Goal: Use online tool/utility: Use online tool/utility

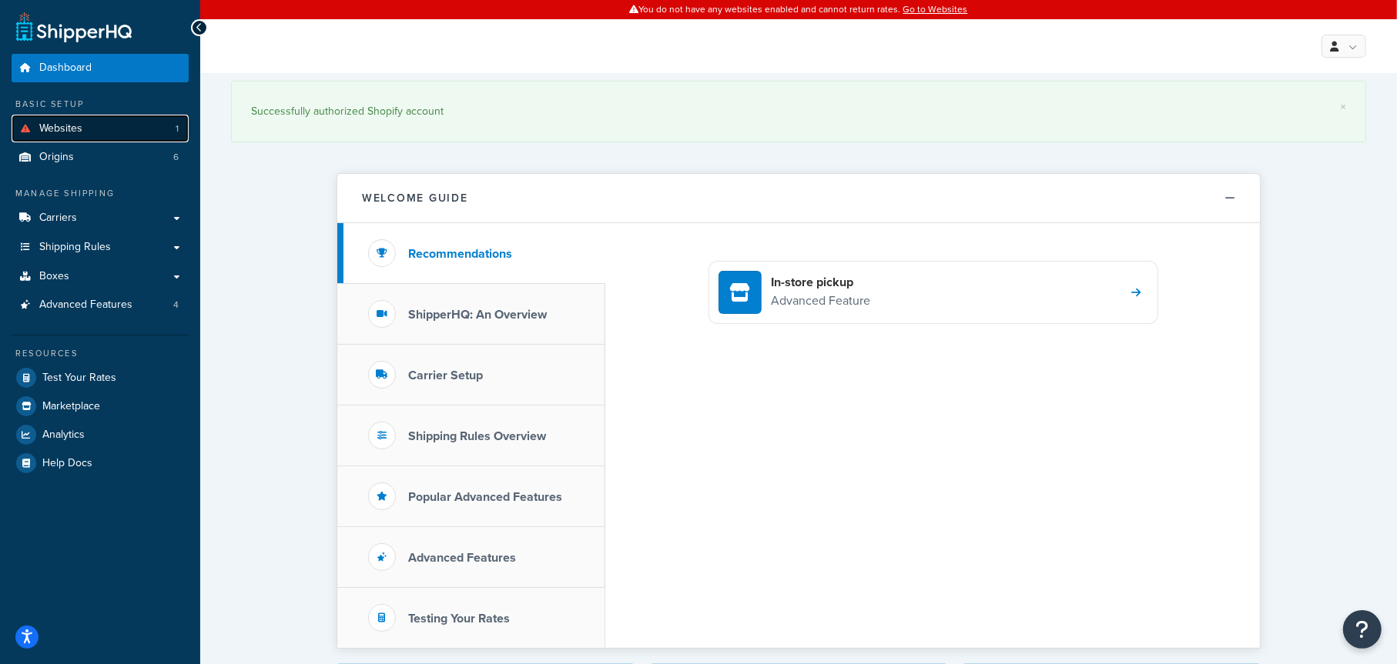
click at [68, 125] on span "Websites" at bounding box center [60, 128] width 43 height 13
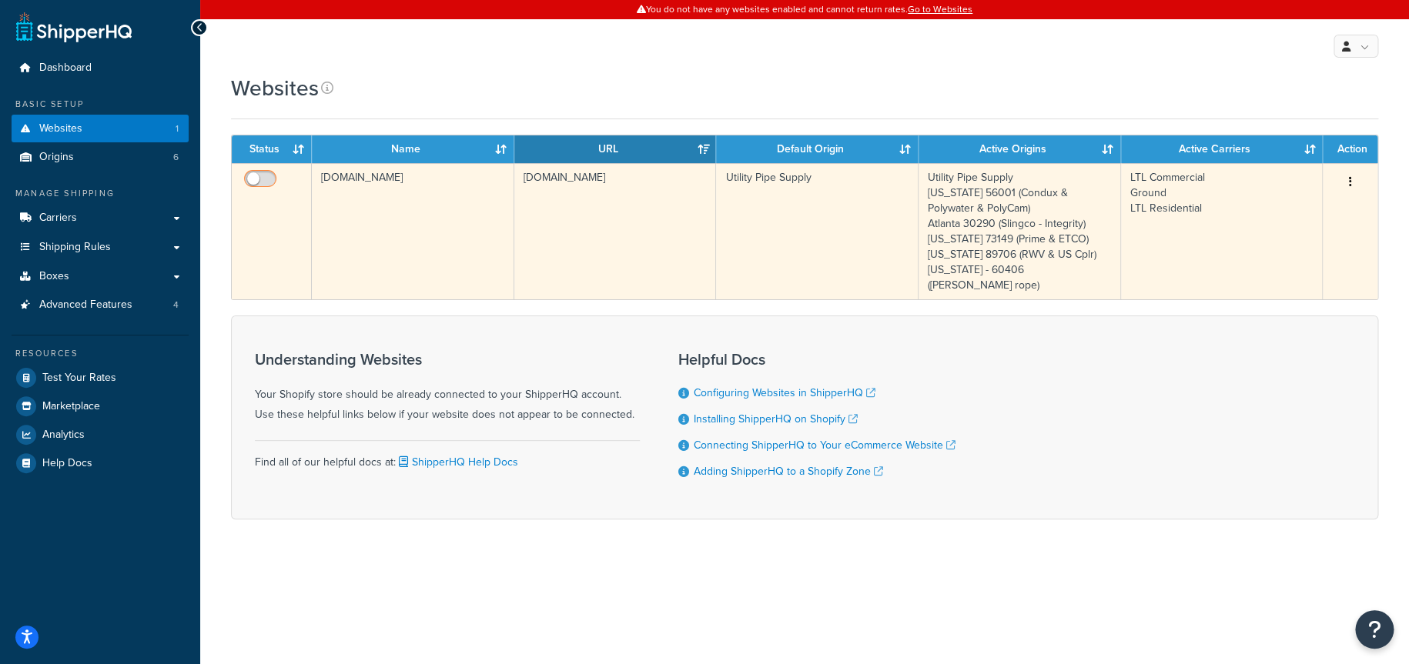
click at [262, 173] on input "checkbox" at bounding box center [262, 182] width 42 height 19
checkbox input "true"
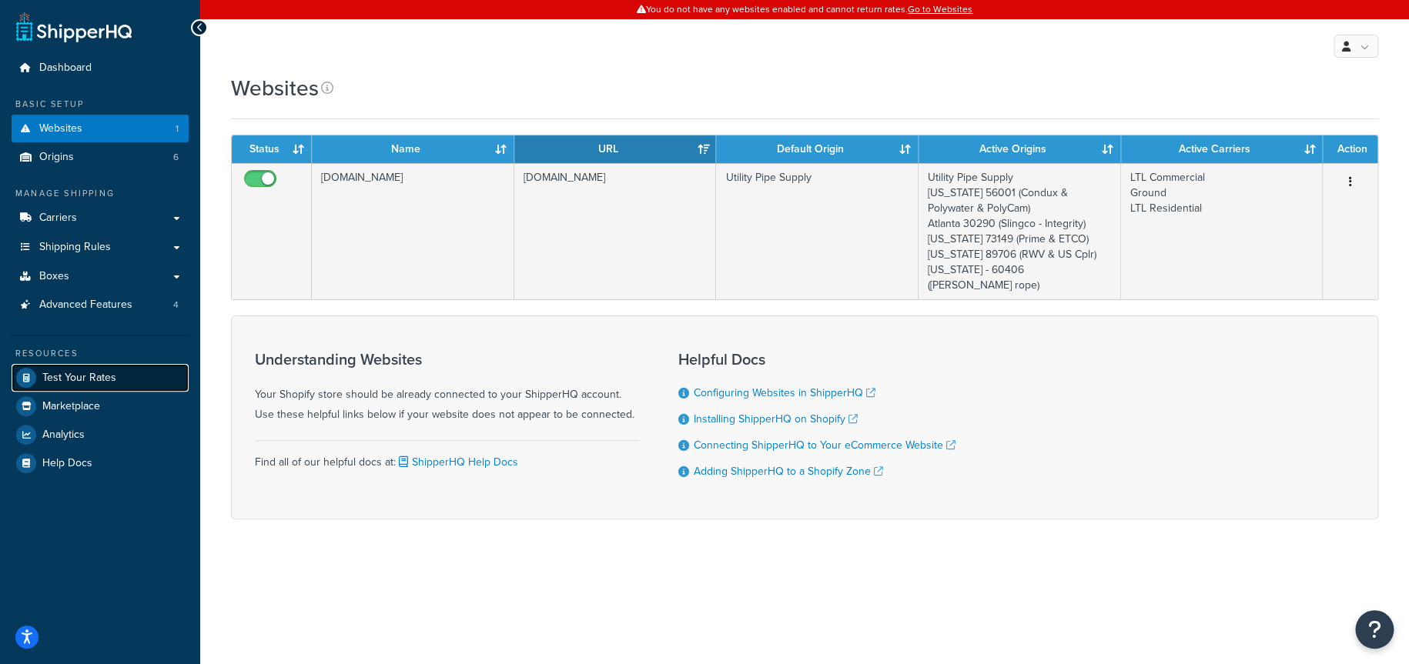
click at [85, 378] on span "Test Your Rates" at bounding box center [79, 378] width 74 height 13
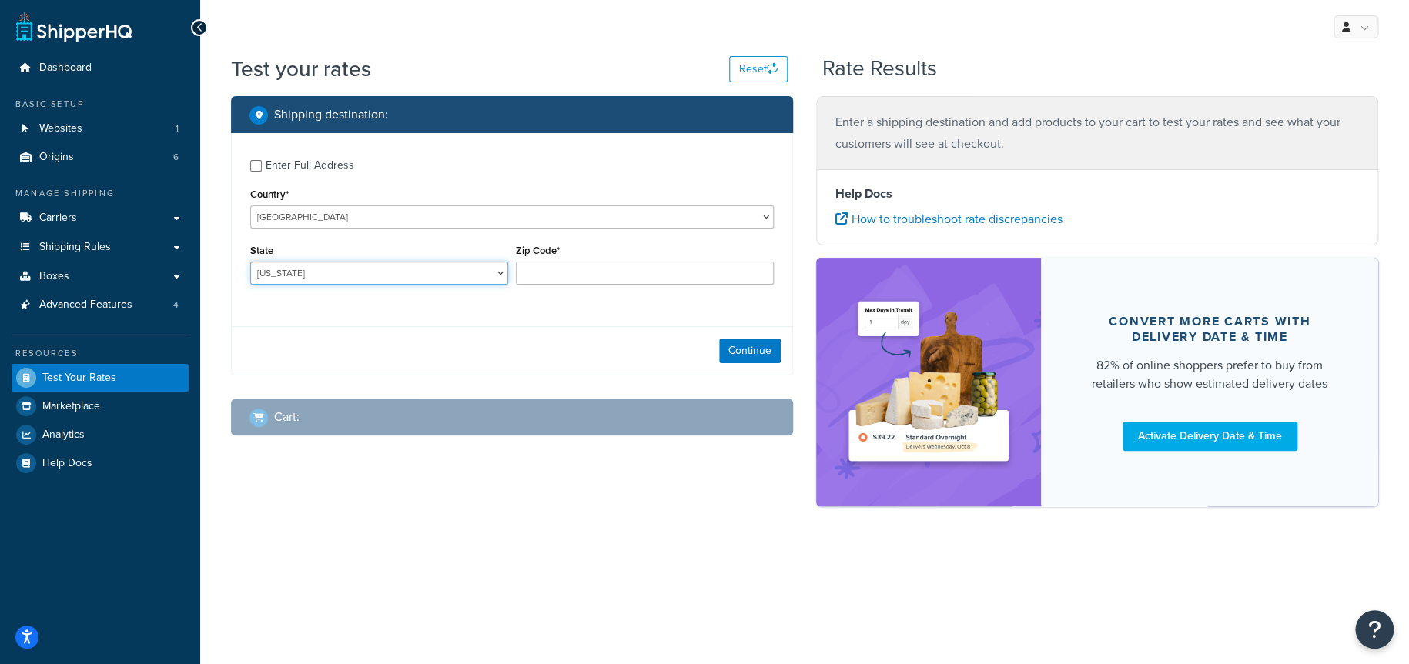
click at [397, 276] on select "Alabama Alaska American Samoa Arizona Arkansas Armed Forces Americas Armed Forc…" at bounding box center [379, 273] width 258 height 23
select select "CA"
click at [250, 262] on select "Alabama Alaska American Samoa Arizona Arkansas Armed Forces Americas Armed Forc…" at bounding box center [379, 273] width 258 height 23
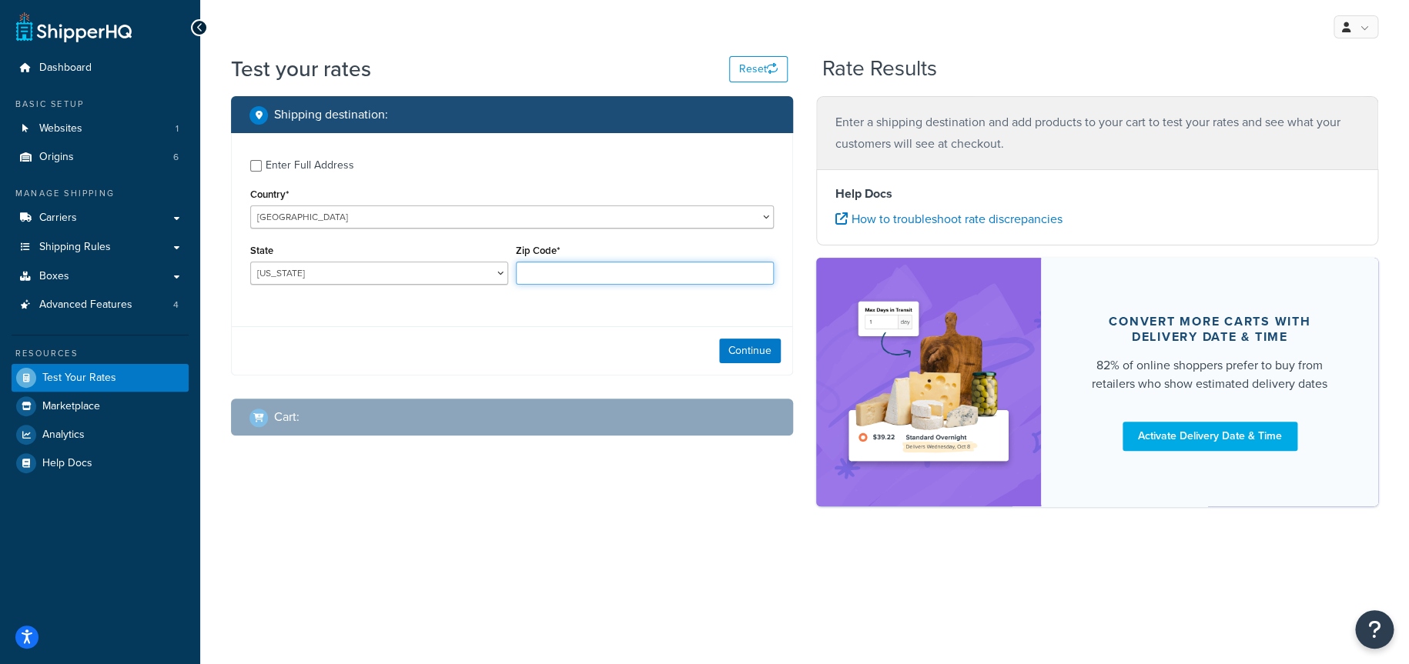
click at [548, 273] on input "Zip Code*" at bounding box center [645, 273] width 258 height 23
type input "90210"
click at [739, 347] on button "Continue" at bounding box center [750, 351] width 62 height 25
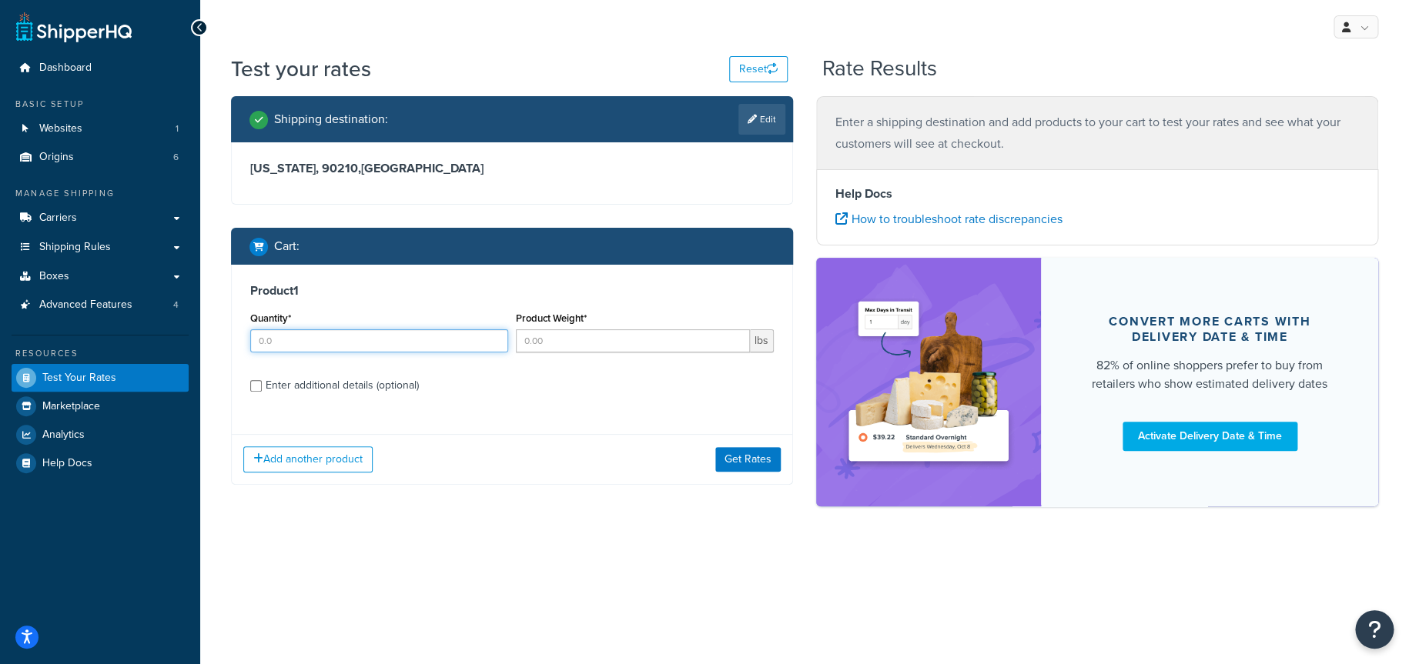
click at [339, 343] on input "Quantity*" at bounding box center [379, 341] width 258 height 23
type input "1"
click at [554, 340] on input "Product Weight*" at bounding box center [633, 341] width 234 height 23
type input "40"
click at [266, 389] on div "Enter additional details (optional)" at bounding box center [342, 386] width 153 height 22
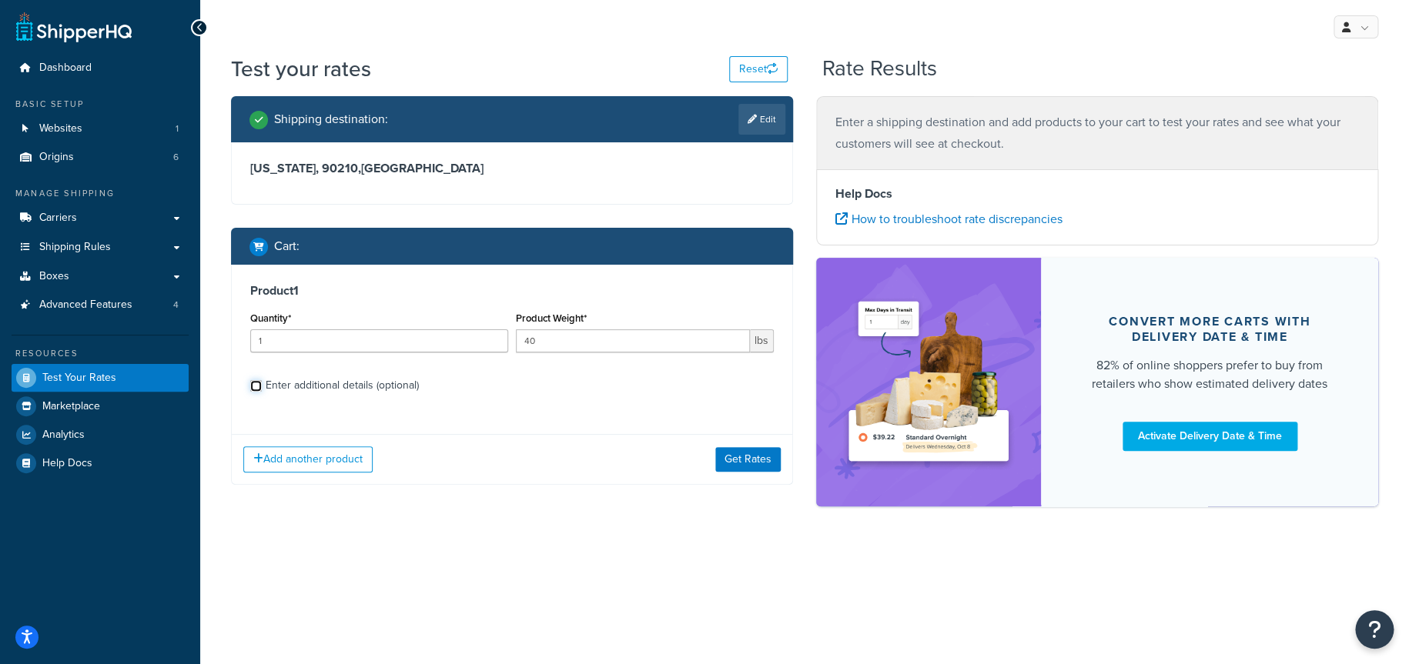
click at [262, 389] on input "Enter additional details (optional)" at bounding box center [256, 386] width 12 height 12
checkbox input "true"
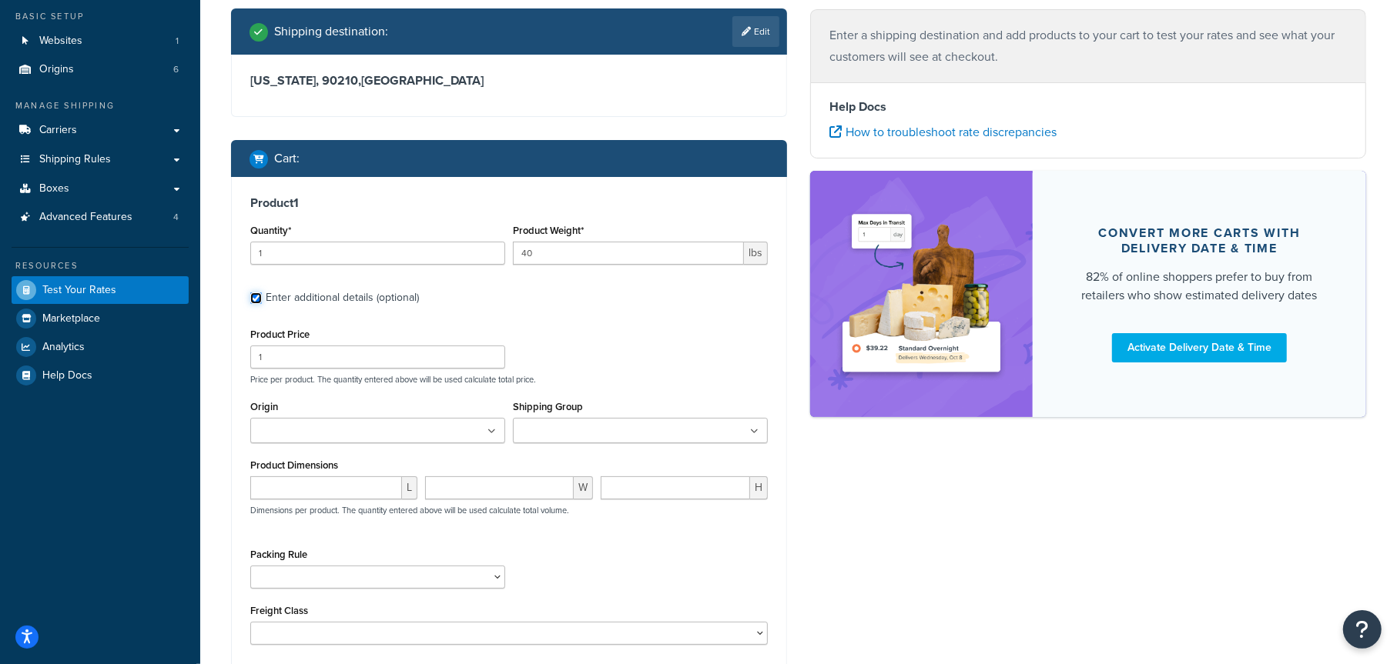
scroll to position [154, 0]
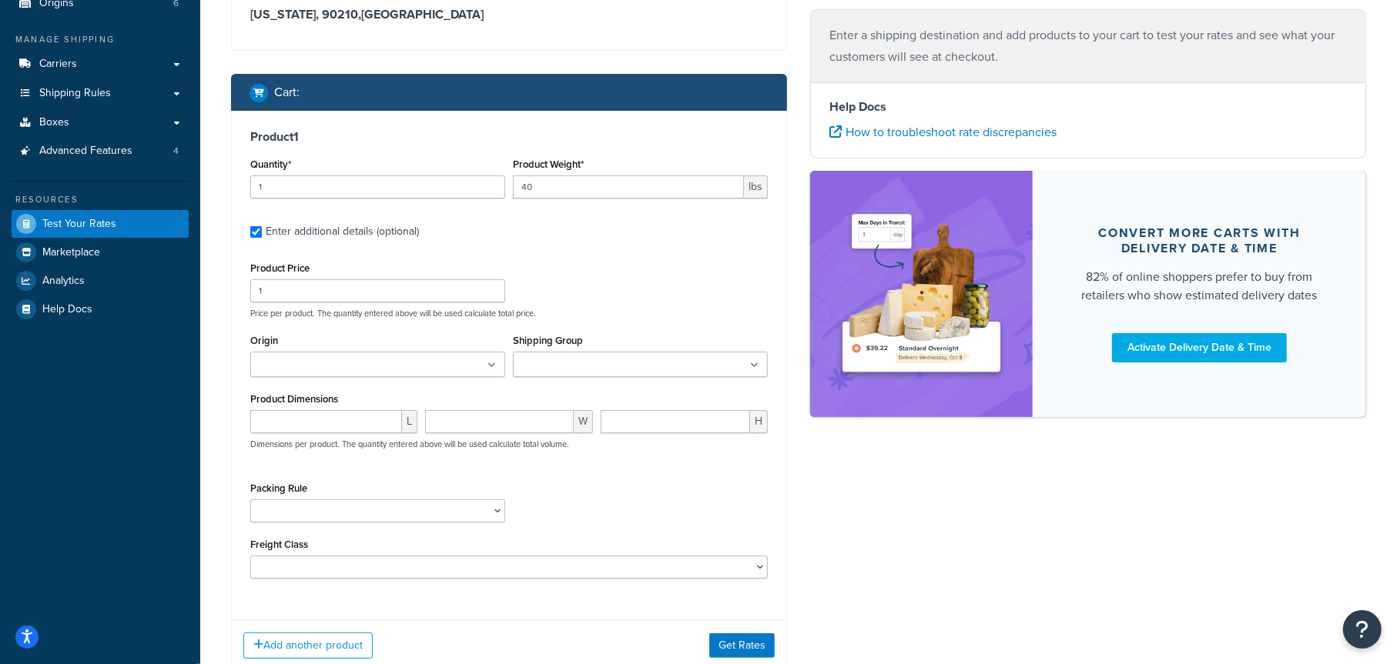
click at [363, 364] on input "Origin" at bounding box center [323, 365] width 136 height 17
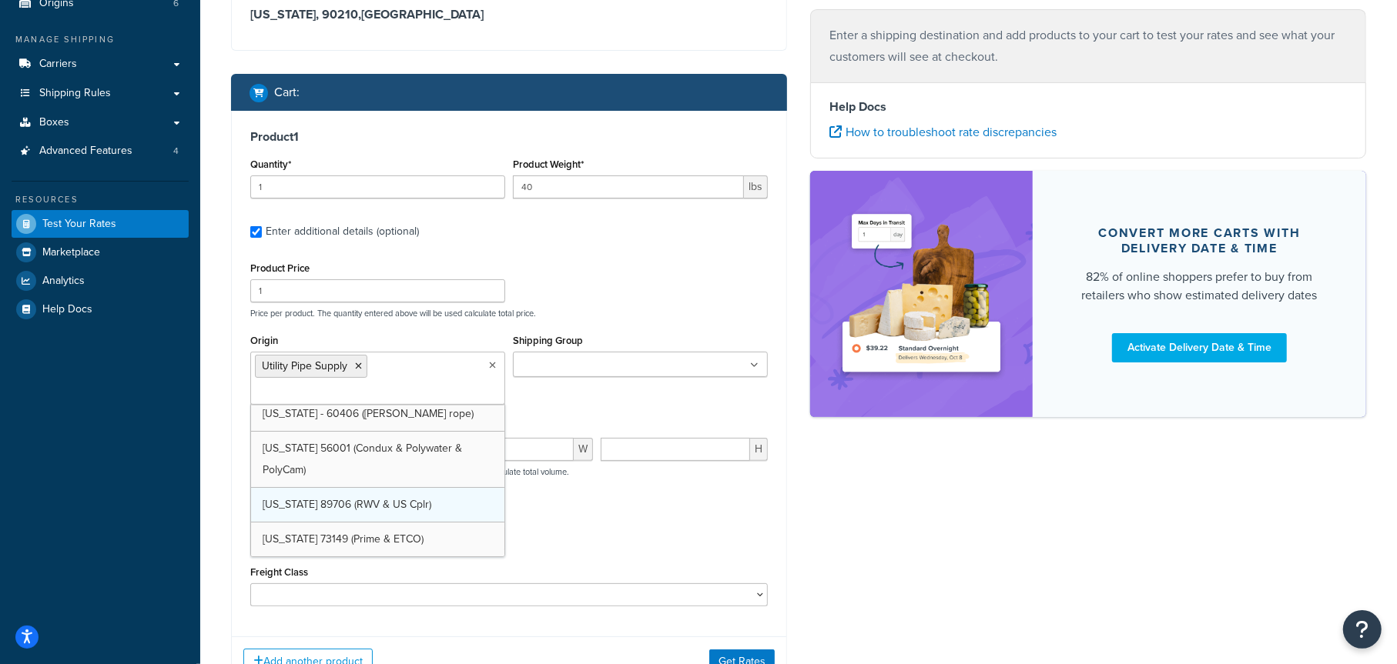
scroll to position [41, 0]
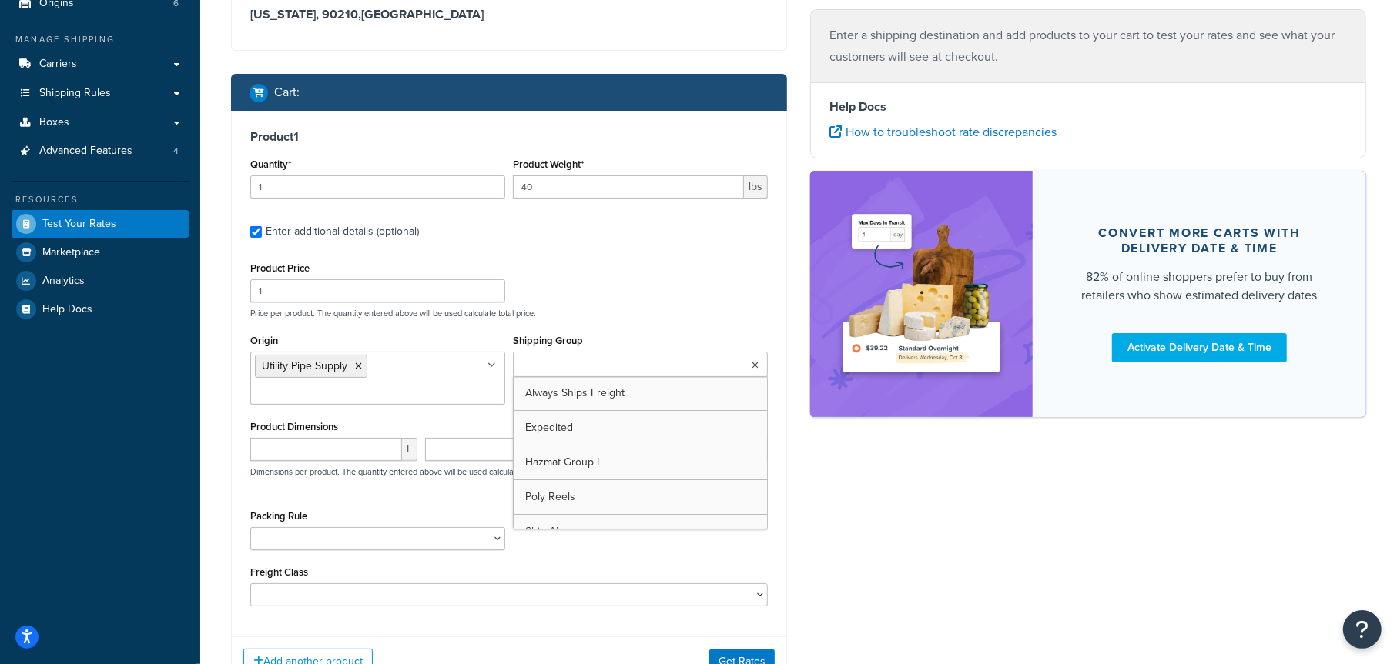
click at [548, 368] on input "Shipping Group" at bounding box center [585, 365] width 136 height 17
click at [686, 308] on p "Price per product. The quantity entered above will be used calculate total pric…" at bounding box center [508, 313] width 525 height 11
click at [594, 366] on input "Shipping Group" at bounding box center [585, 365] width 136 height 17
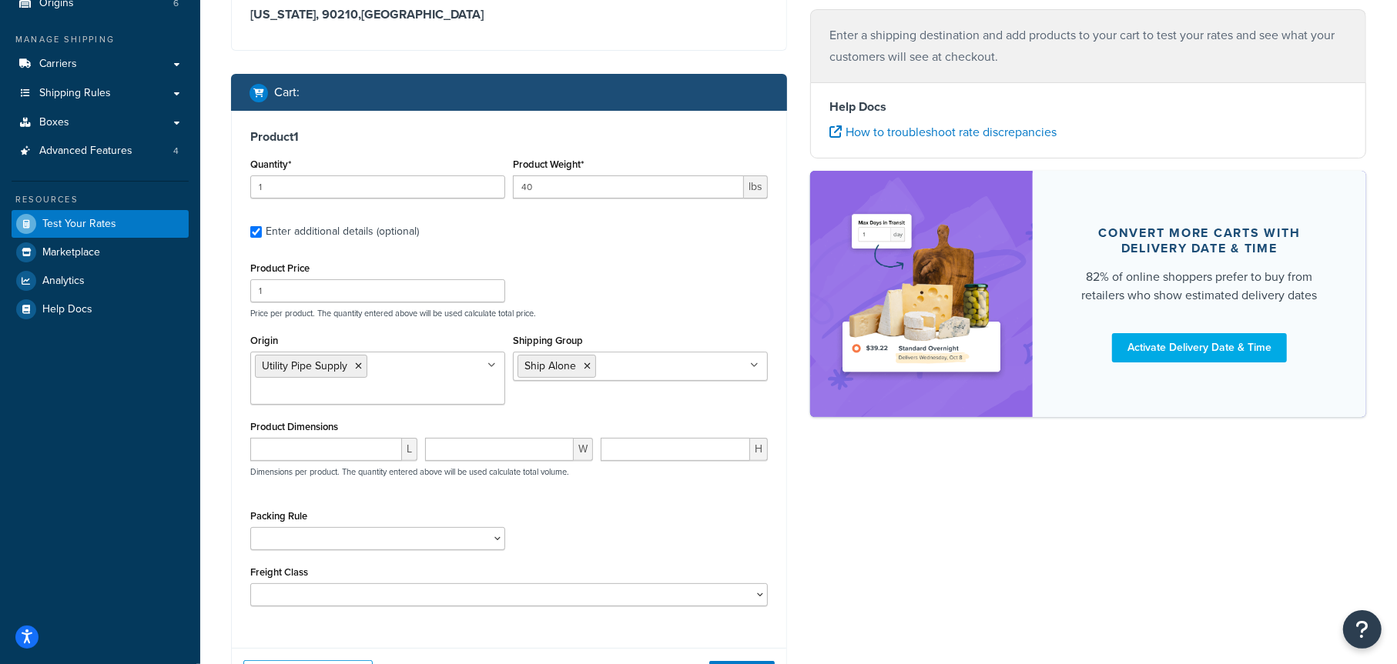
click at [650, 323] on div "Product Price 1 Price per product. The quantity entered above will be used calc…" at bounding box center [508, 432] width 517 height 349
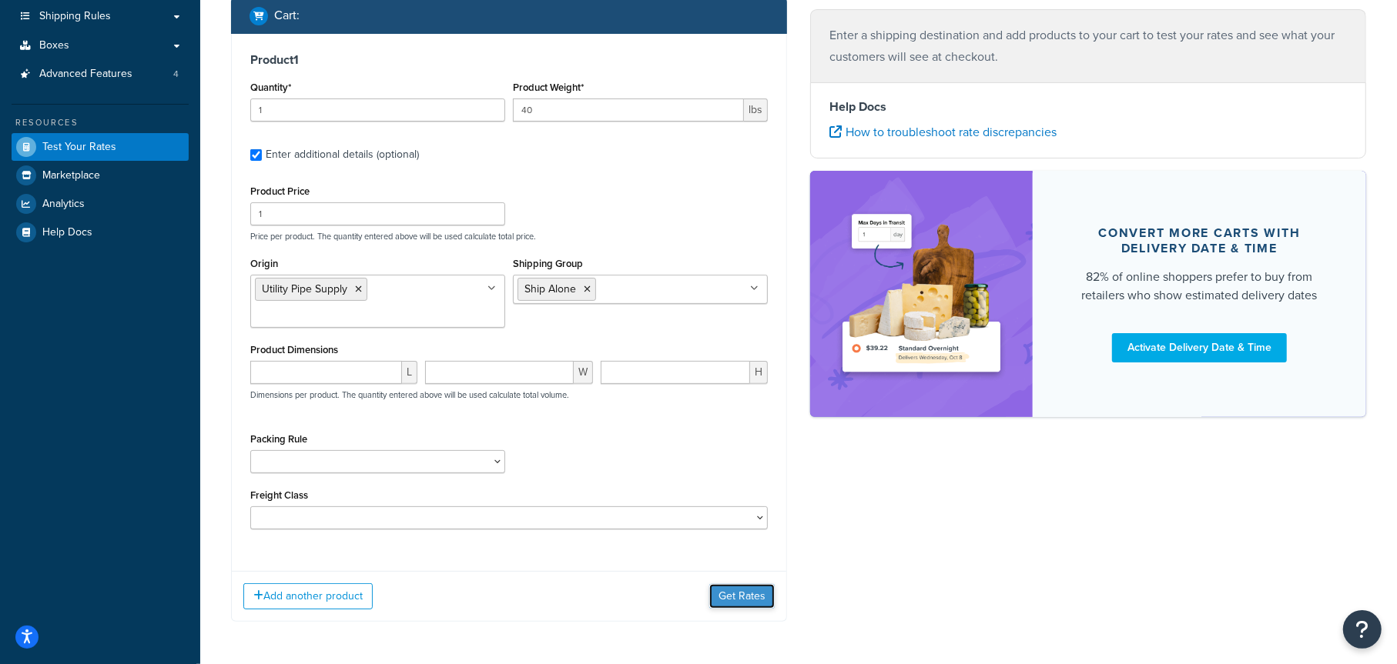
click at [727, 592] on button "Get Rates" at bounding box center [741, 596] width 65 height 25
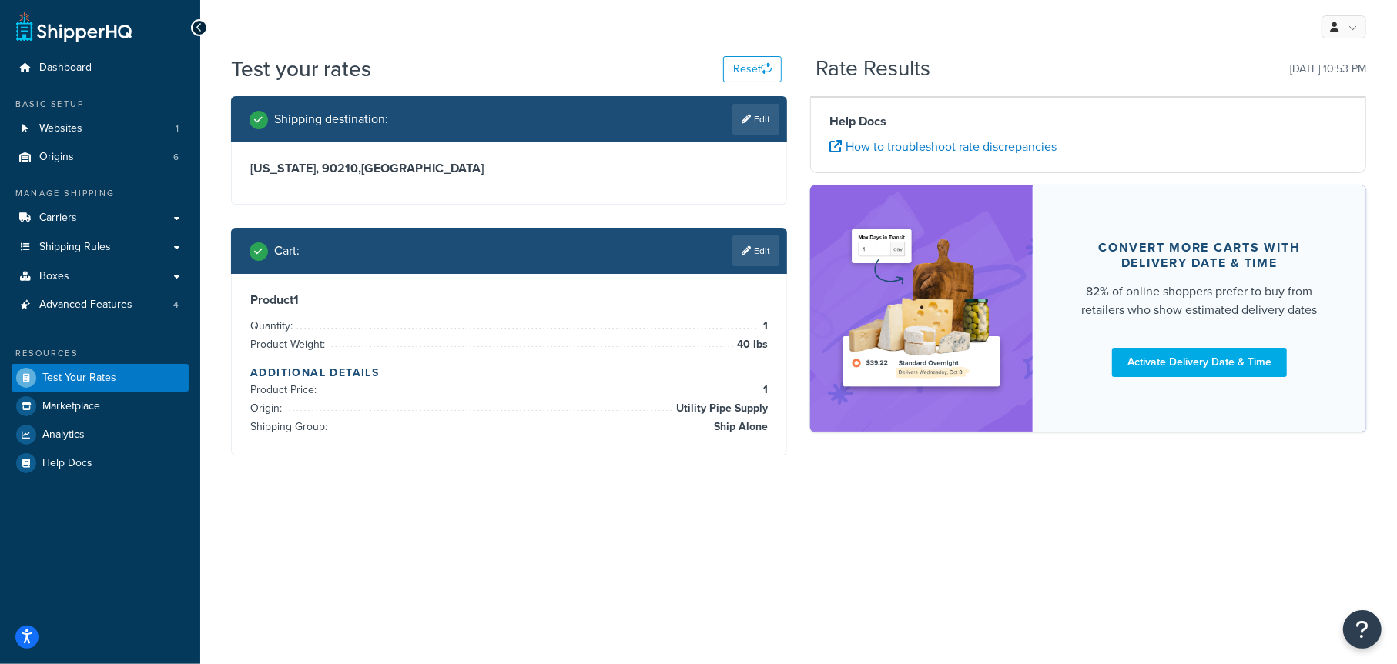
scroll to position [0, 0]
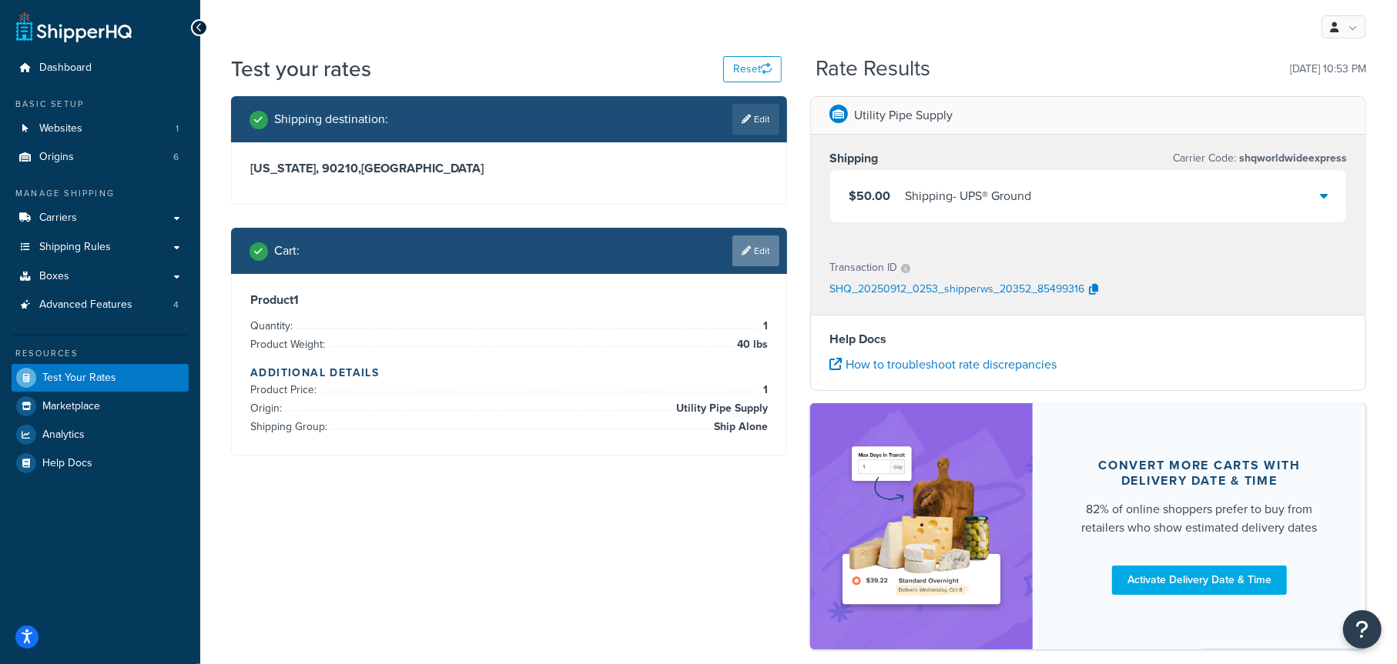
click at [758, 253] on link "Edit" at bounding box center [755, 251] width 47 height 31
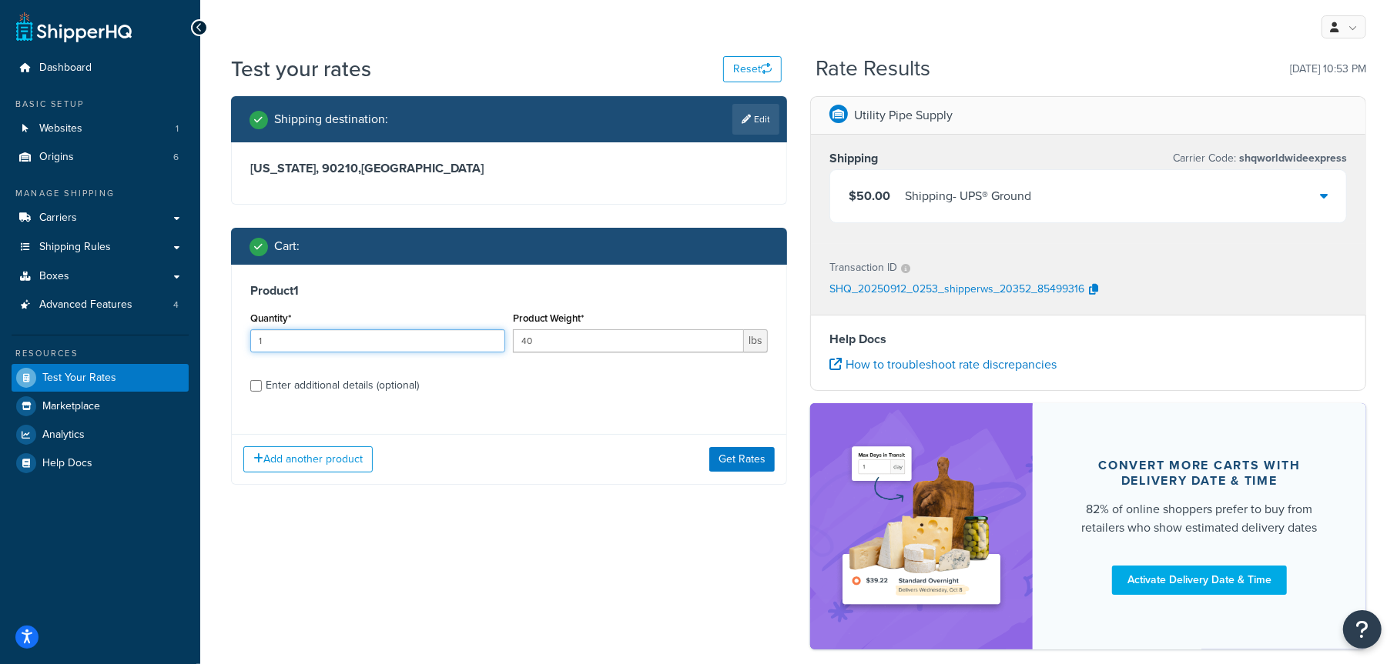
drag, startPoint x: 284, startPoint y: 342, endPoint x: 233, endPoint y: 346, distance: 51.8
click at [233, 346] on div "Product 1 Quantity* 1 Product Weight* 40 lbs Enter additional details (optional)" at bounding box center [509, 344] width 554 height 158
type input "2"
click at [733, 458] on button "Get Rates" at bounding box center [741, 459] width 65 height 25
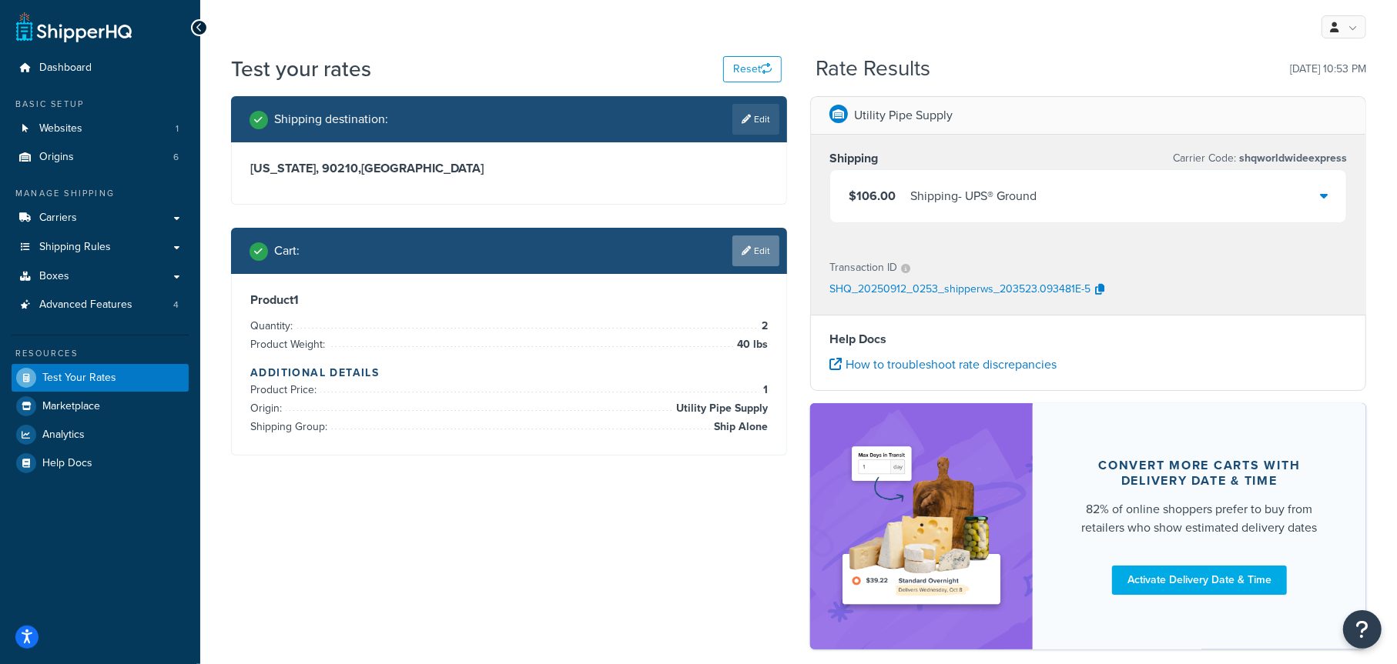
click at [755, 257] on link "Edit" at bounding box center [755, 251] width 47 height 31
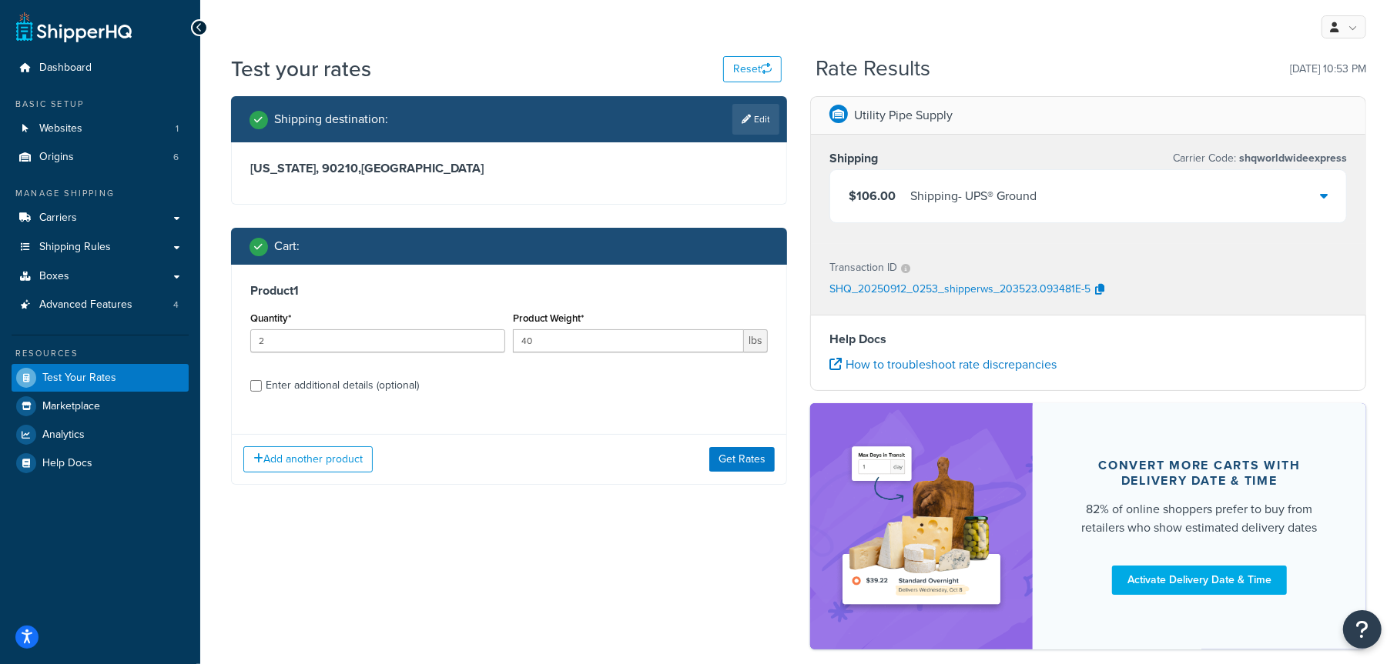
scroll to position [77, 0]
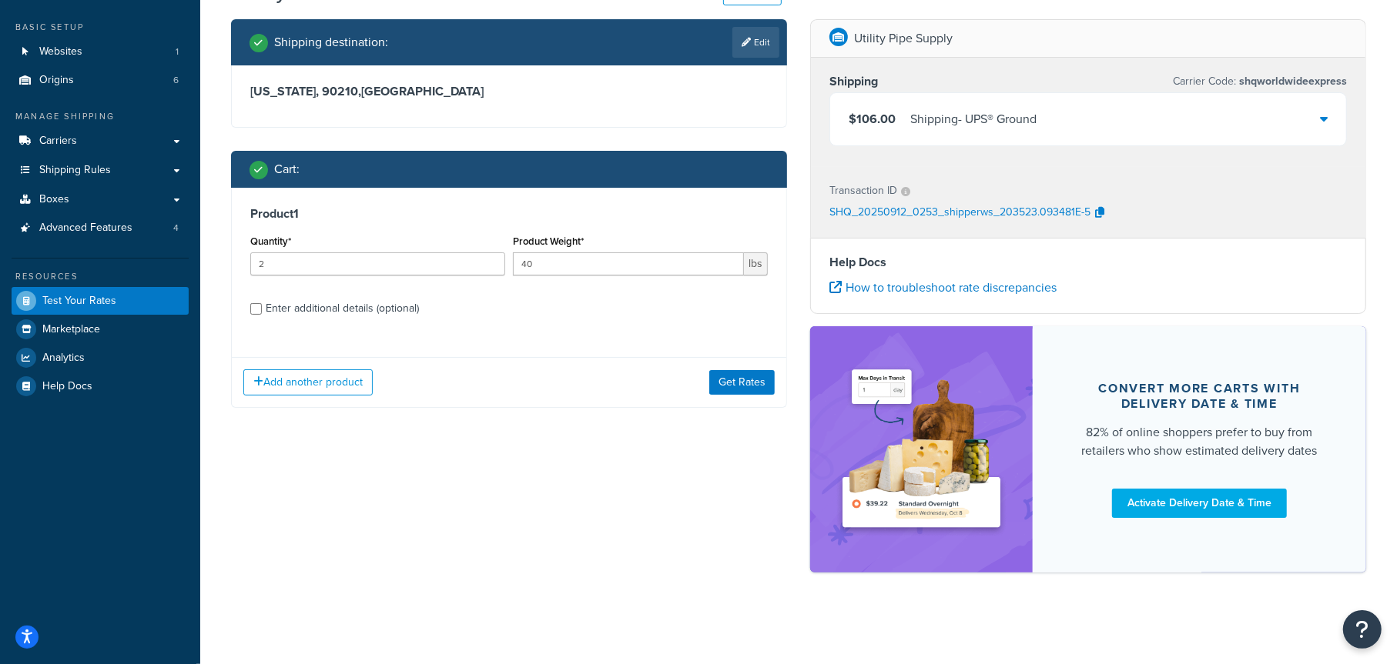
click at [331, 308] on div "Enter additional details (optional)" at bounding box center [342, 309] width 153 height 22
click at [262, 308] on input "Enter additional details (optional)" at bounding box center [256, 309] width 12 height 12
checkbox input "true"
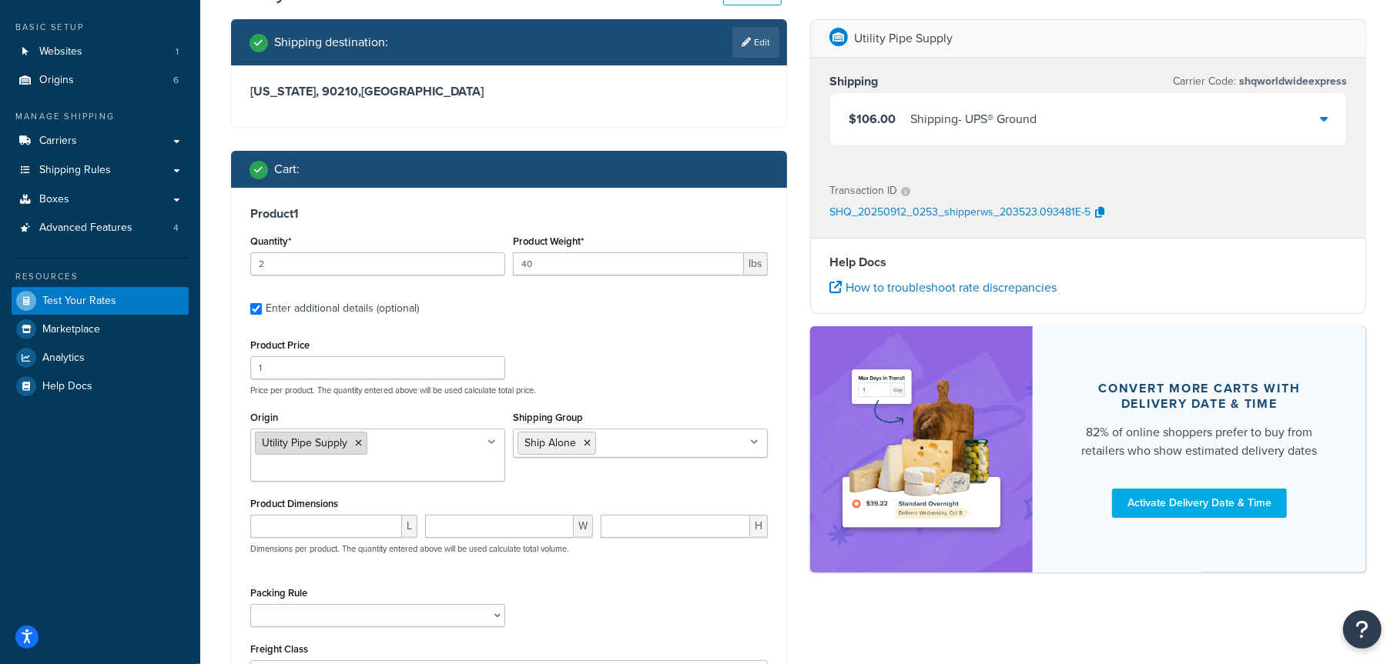
click at [356, 440] on icon at bounding box center [358, 443] width 7 height 9
click at [627, 363] on div "Product Price 1 Price per product. The quantity entered above will be used calc…" at bounding box center [508, 365] width 525 height 61
drag, startPoint x: 346, startPoint y: 263, endPoint x: 215, endPoint y: 262, distance: 131.7
click at [215, 262] on div "Test your rates Reset Rate Results 09/11/2025, 10:53 PM Shipping destination : …" at bounding box center [798, 407] width 1196 height 861
type input "6"
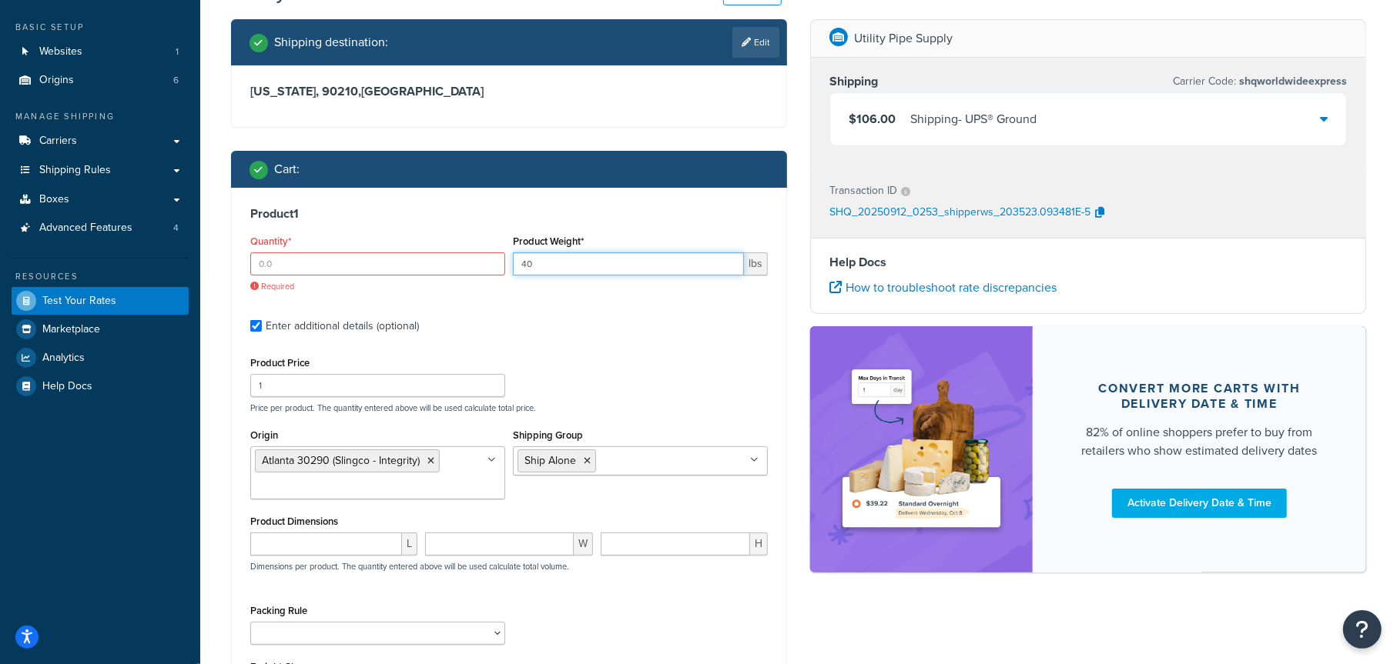
drag, startPoint x: 555, startPoint y: 263, endPoint x: 474, endPoint y: 262, distance: 80.8
click at [474, 262] on div "Quantity* Required Product Weight* 40 lbs" at bounding box center [508, 267] width 525 height 73
type input "1"
click at [343, 261] on input "Quantity*" at bounding box center [377, 264] width 255 height 23
type input "1"
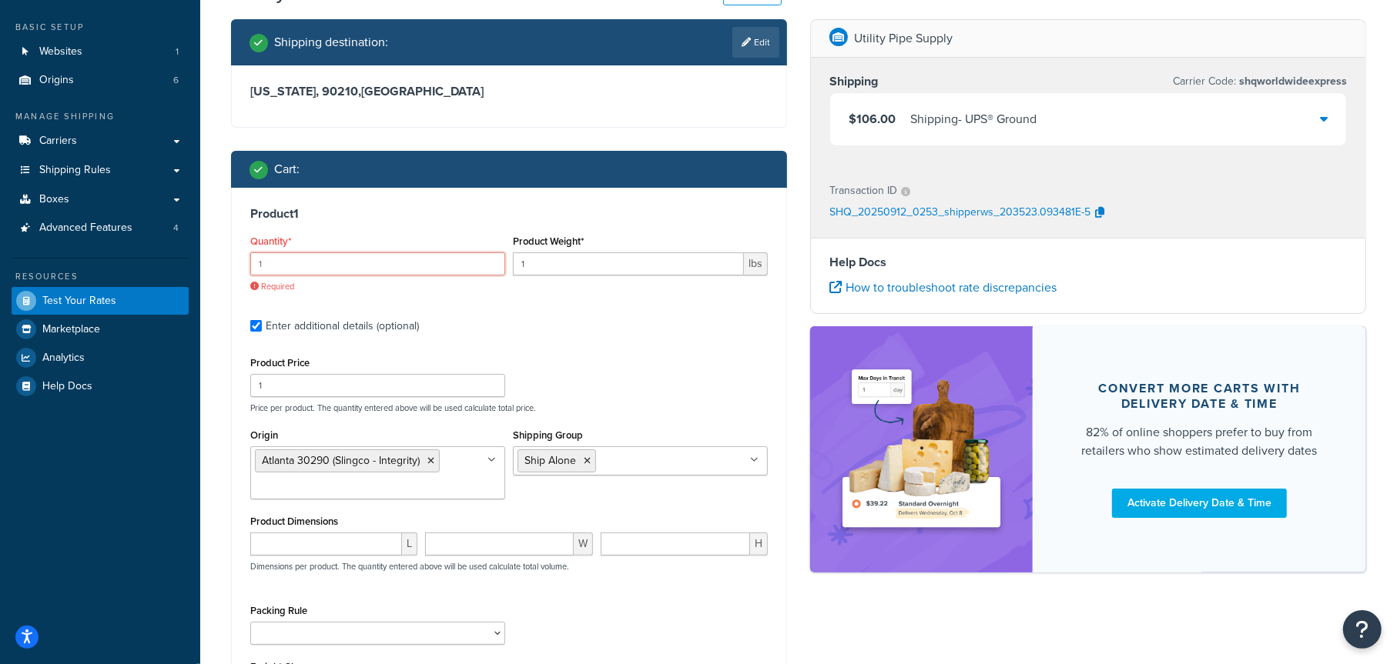
click at [490, 257] on input "1" at bounding box center [377, 264] width 255 height 23
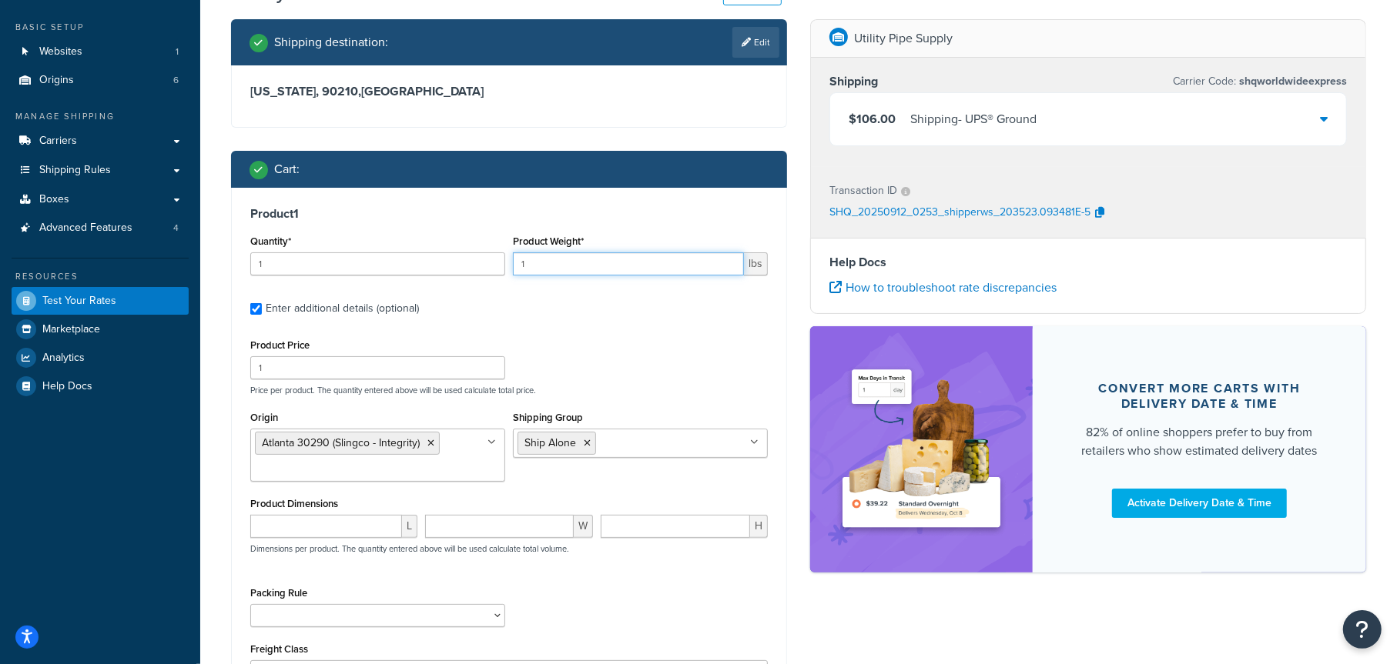
drag, startPoint x: 545, startPoint y: 263, endPoint x: 510, endPoint y: 264, distance: 34.7
click at [510, 264] on div "Product Weight* 1 lbs" at bounding box center [640, 259] width 263 height 56
type input "65"
click at [524, 310] on label "Enter additional details (optional)" at bounding box center [517, 307] width 502 height 25
click at [262, 310] on input "Enter additional details (optional)" at bounding box center [256, 309] width 12 height 12
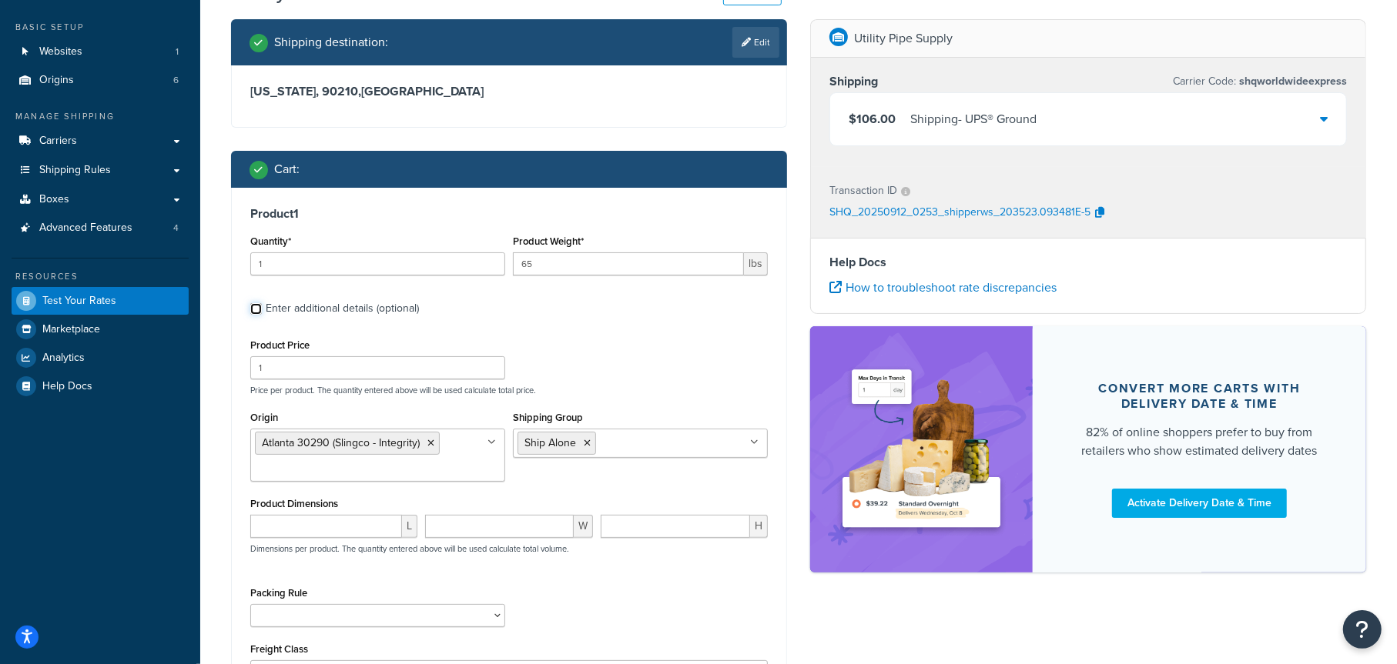
checkbox input "false"
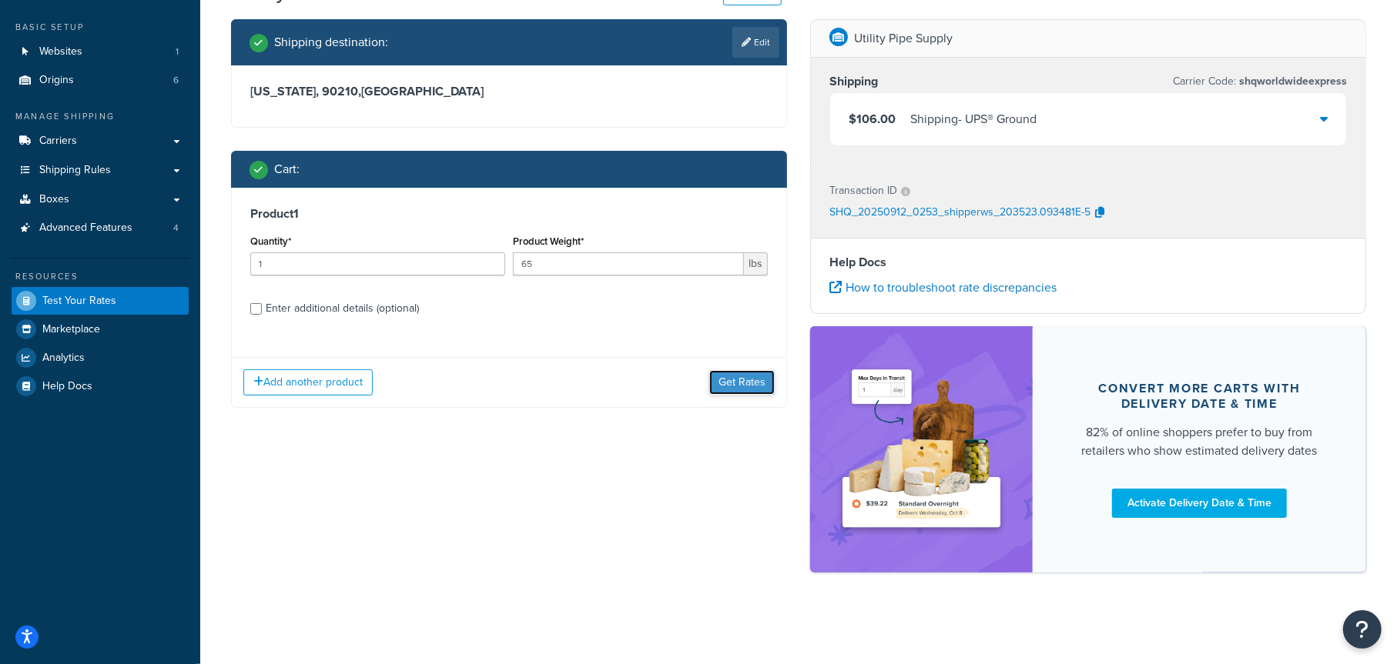
click at [737, 382] on button "Get Rates" at bounding box center [741, 382] width 65 height 25
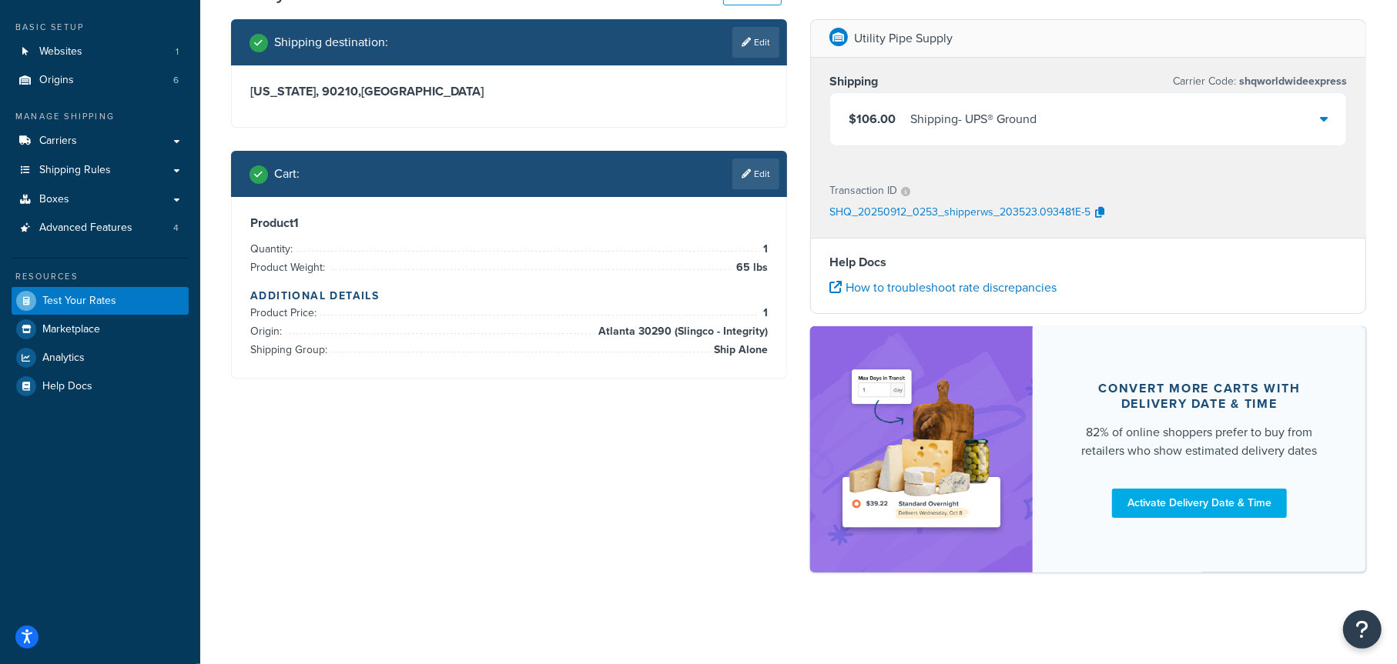
scroll to position [0, 0]
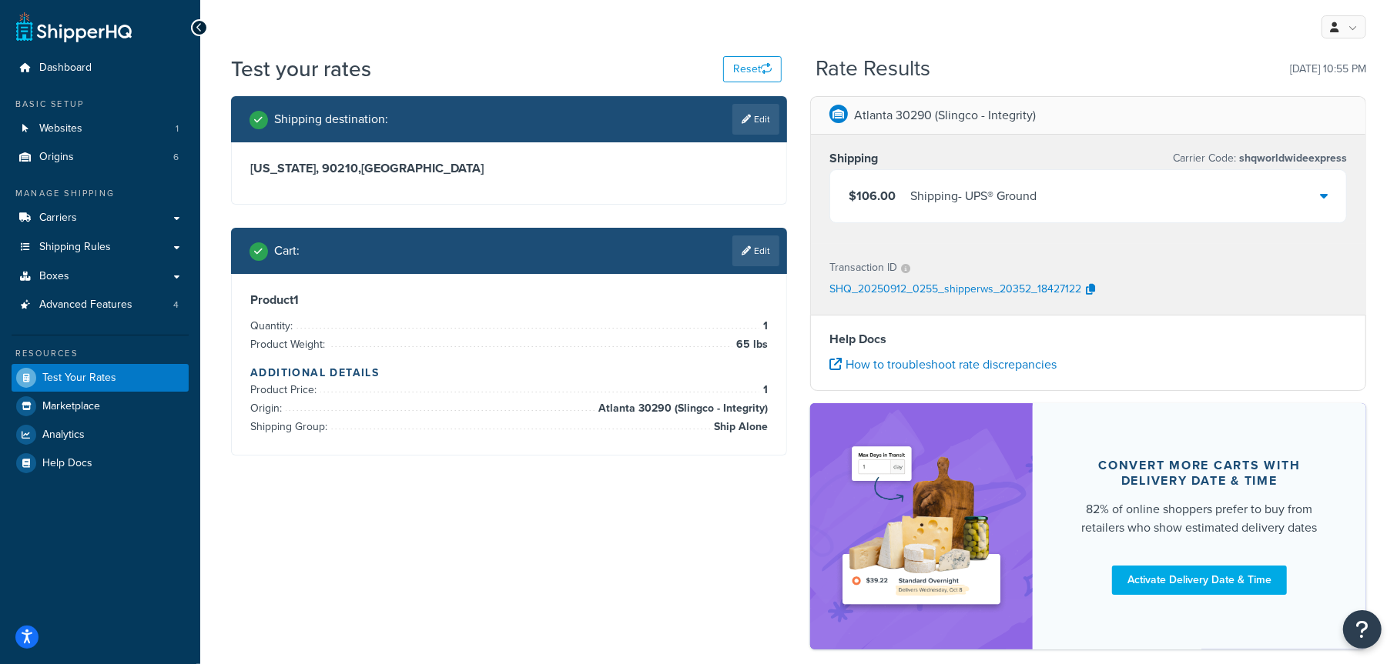
click at [996, 200] on div "Shipping - UPS® Ground" at bounding box center [973, 197] width 126 height 22
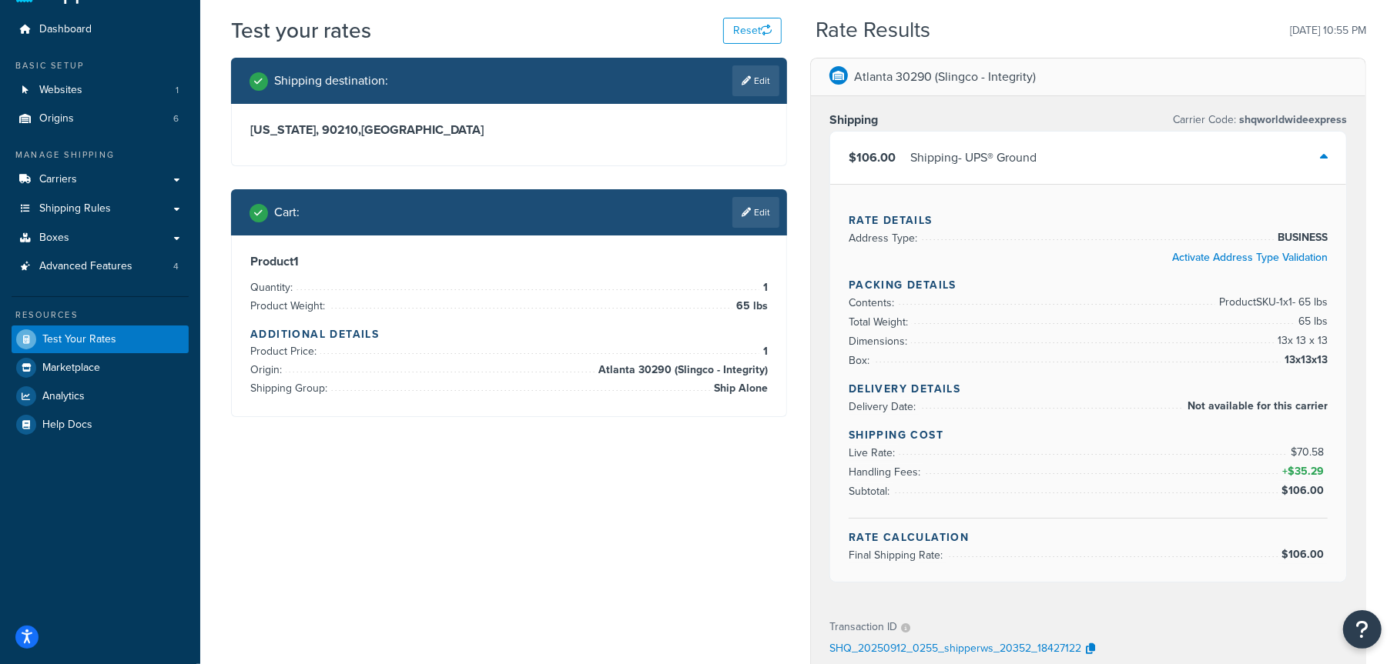
scroll to position [77, 0]
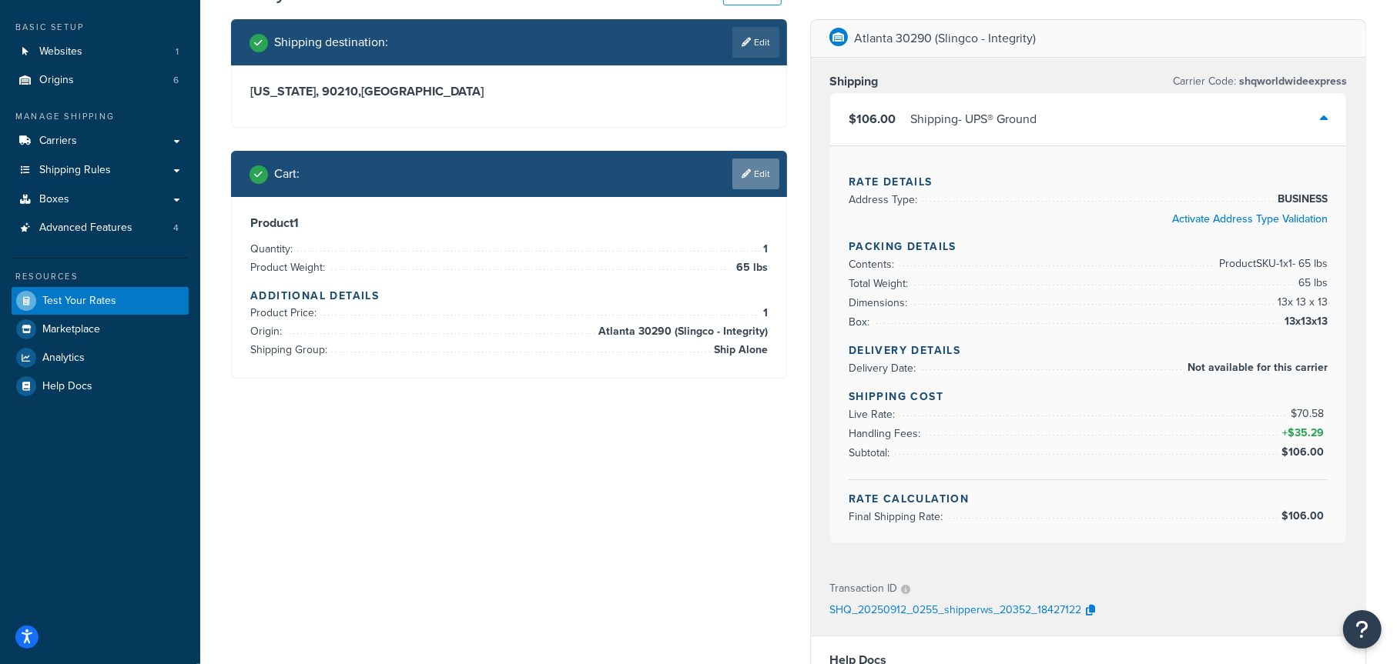
click at [754, 176] on link "Edit" at bounding box center [755, 174] width 47 height 31
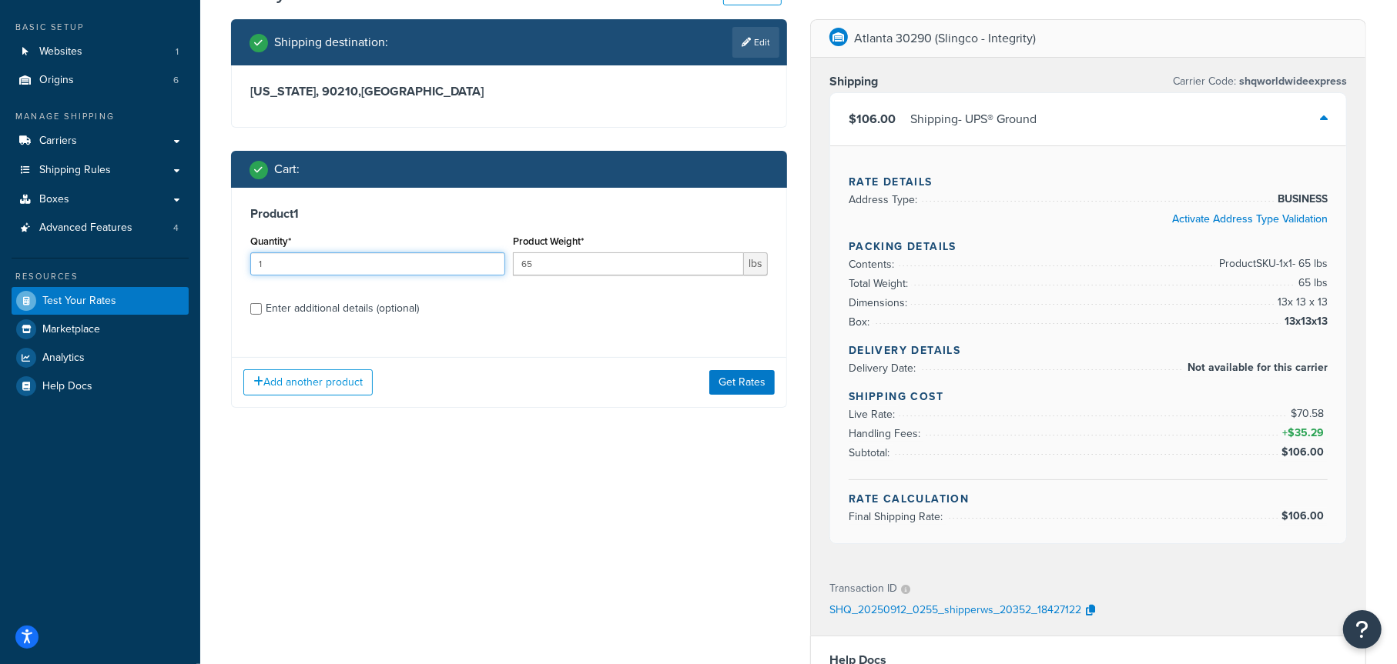
drag, startPoint x: 275, startPoint y: 265, endPoint x: 239, endPoint y: 266, distance: 36.2
click at [239, 266] on div "Product 1 Quantity* 1 Product Weight* 65 lbs Enter additional details (optional)" at bounding box center [509, 267] width 554 height 158
type input "2"
click at [740, 384] on button "Get Rates" at bounding box center [741, 382] width 65 height 25
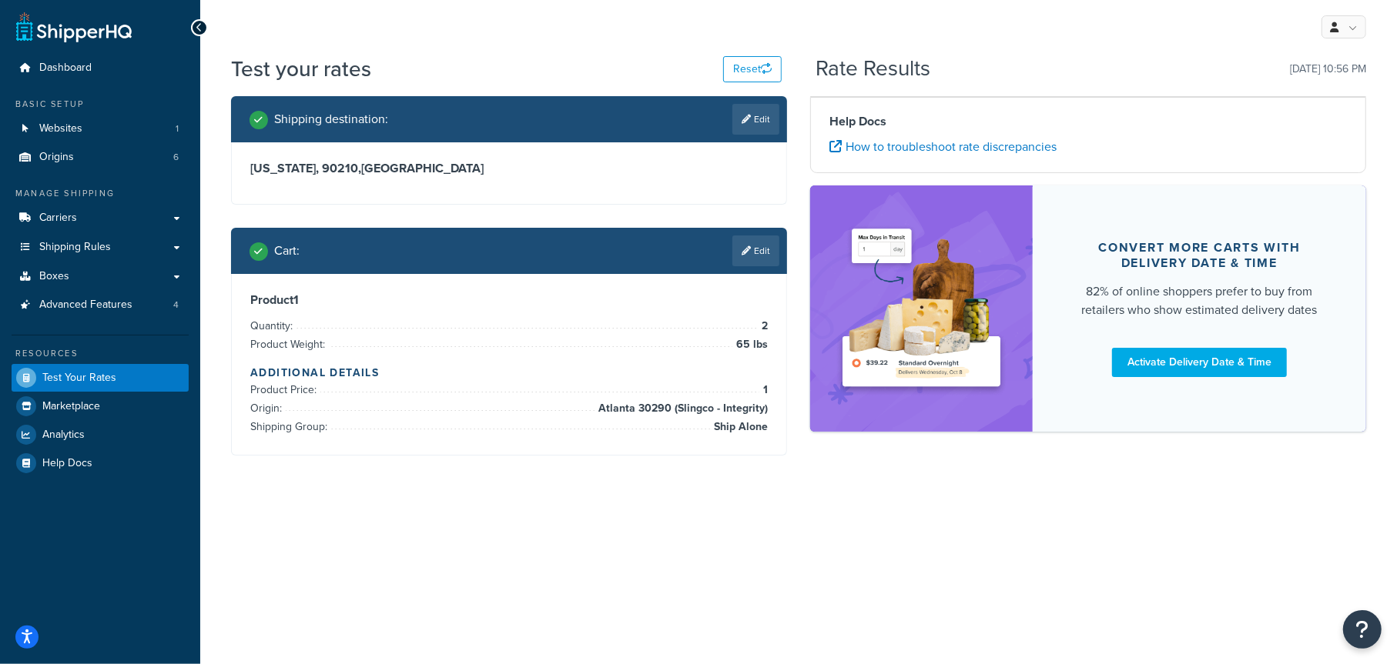
scroll to position [0, 0]
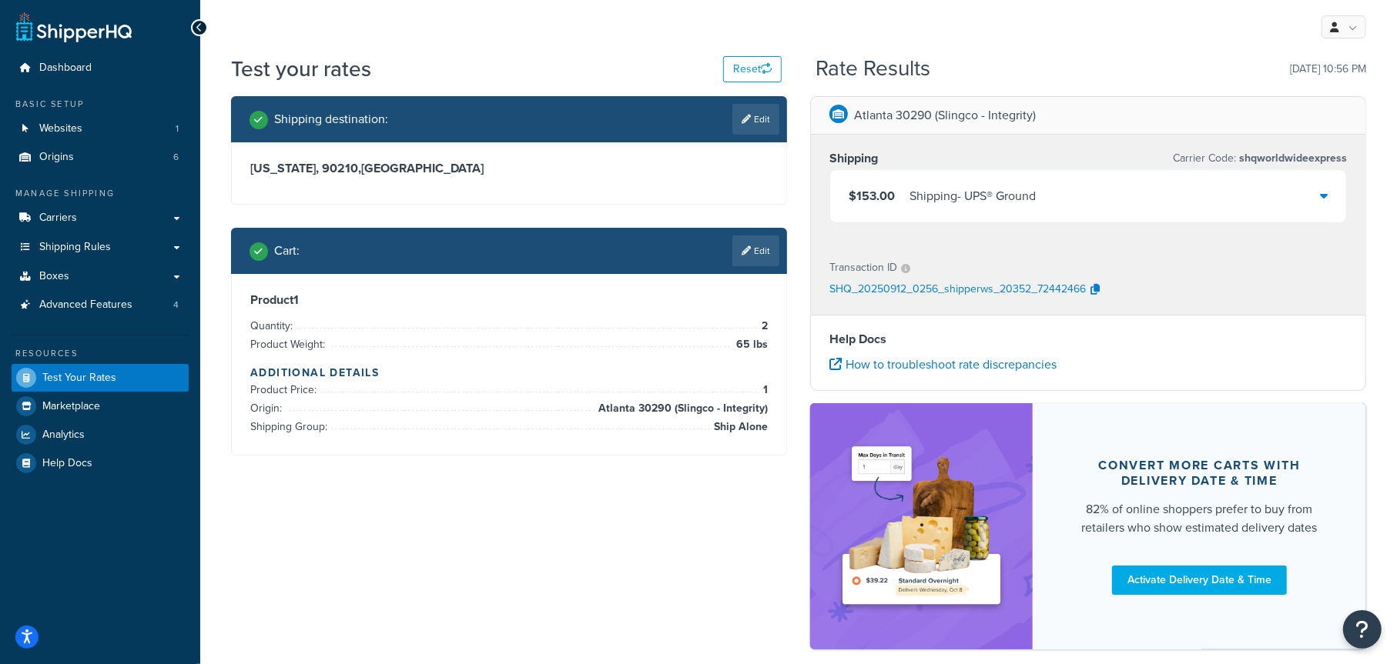
click at [1016, 202] on div "Shipping - UPS® Ground" at bounding box center [972, 197] width 126 height 22
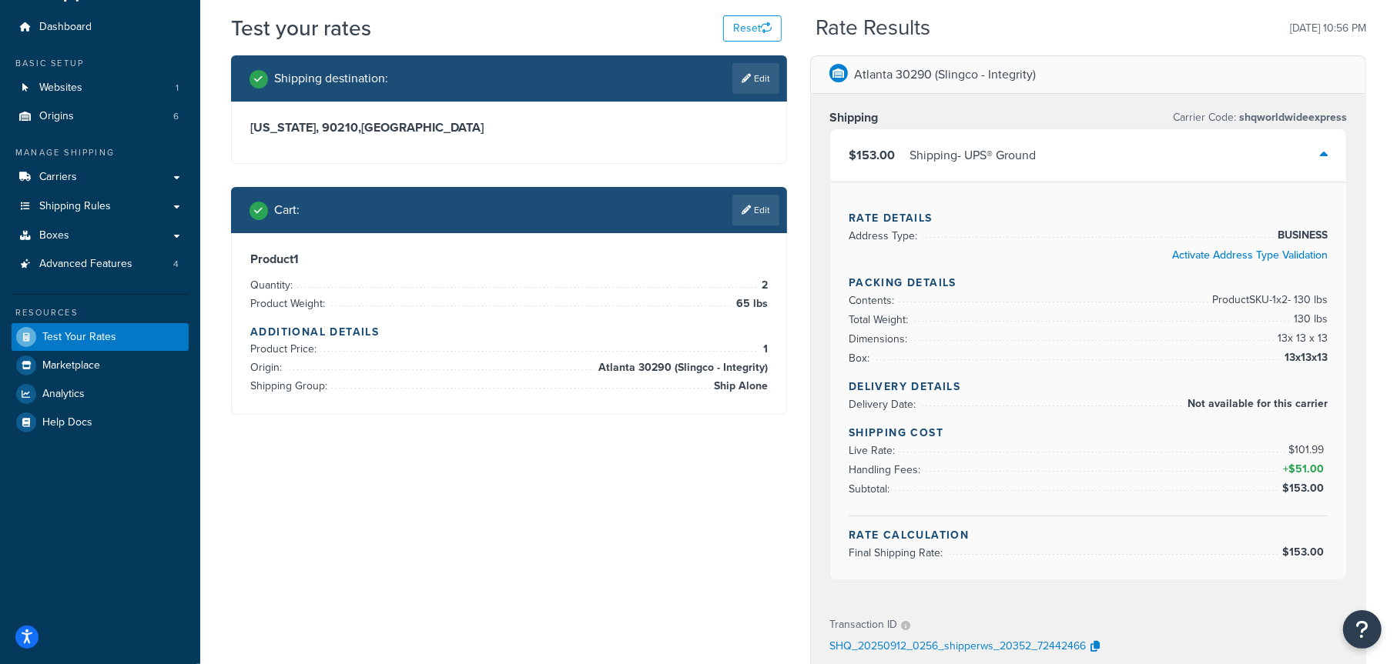
scroll to position [77, 0]
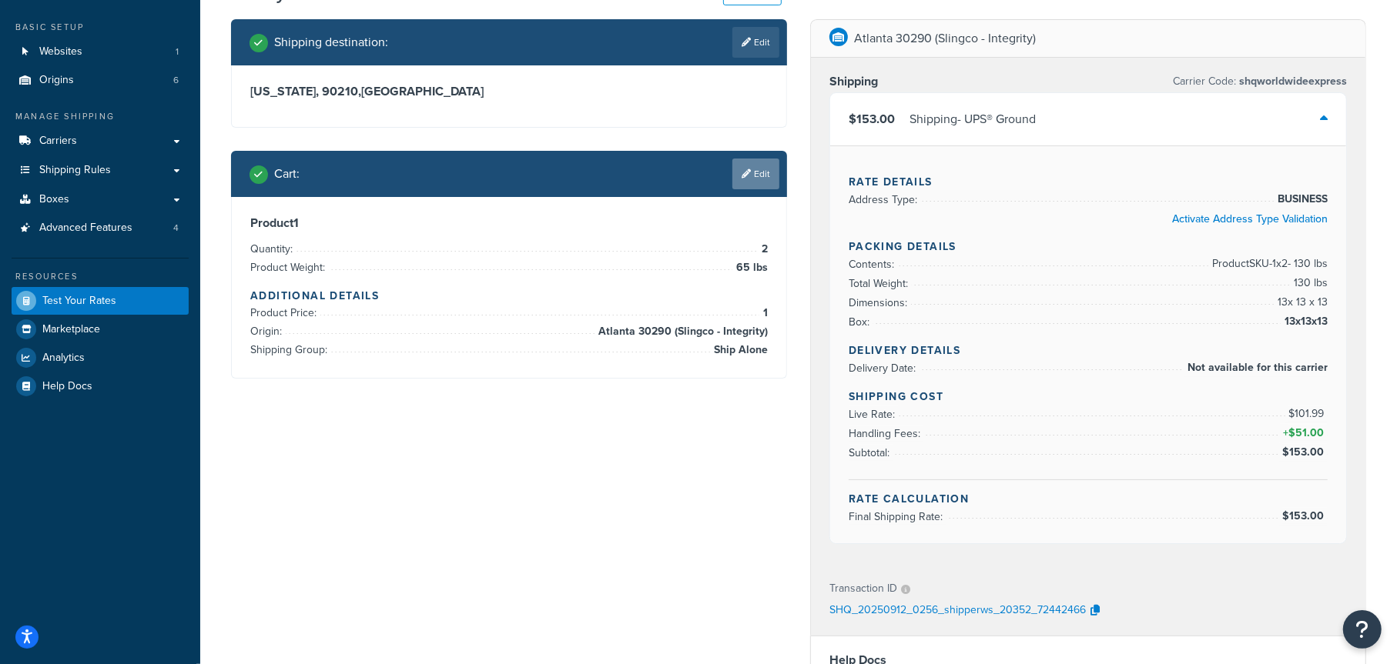
click at [747, 181] on link "Edit" at bounding box center [755, 174] width 47 height 31
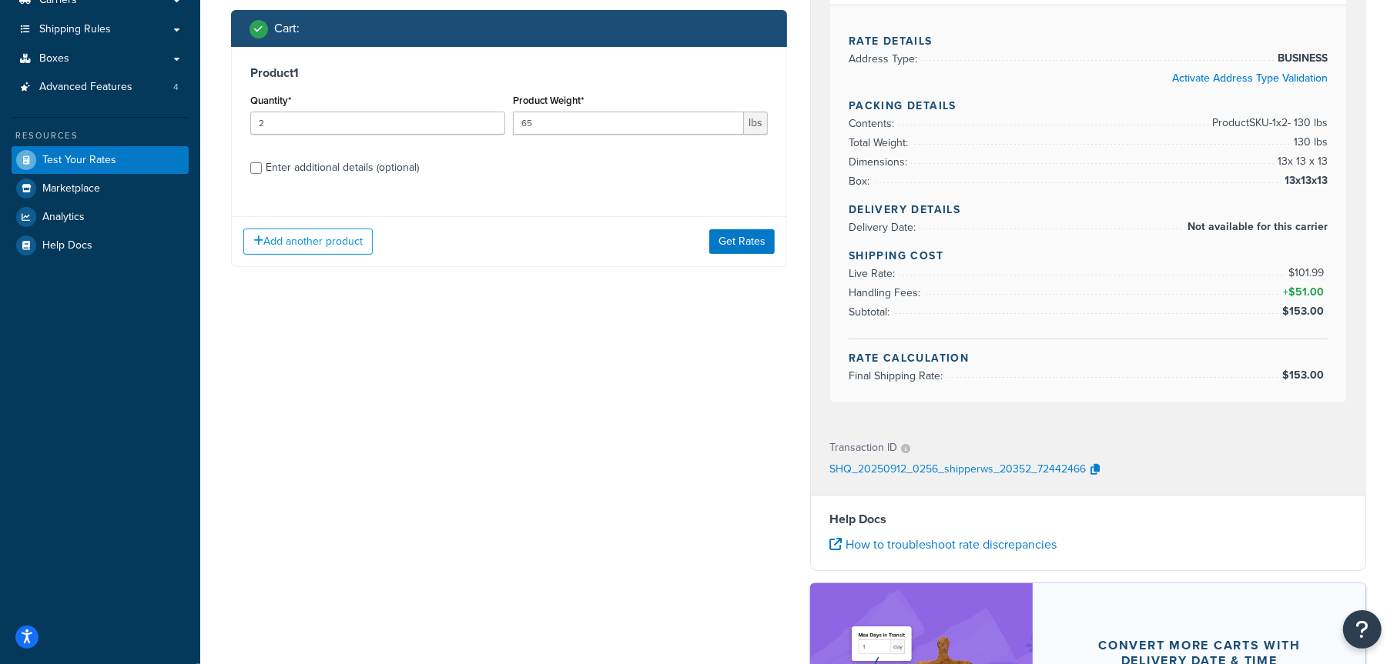
scroll to position [231, 0]
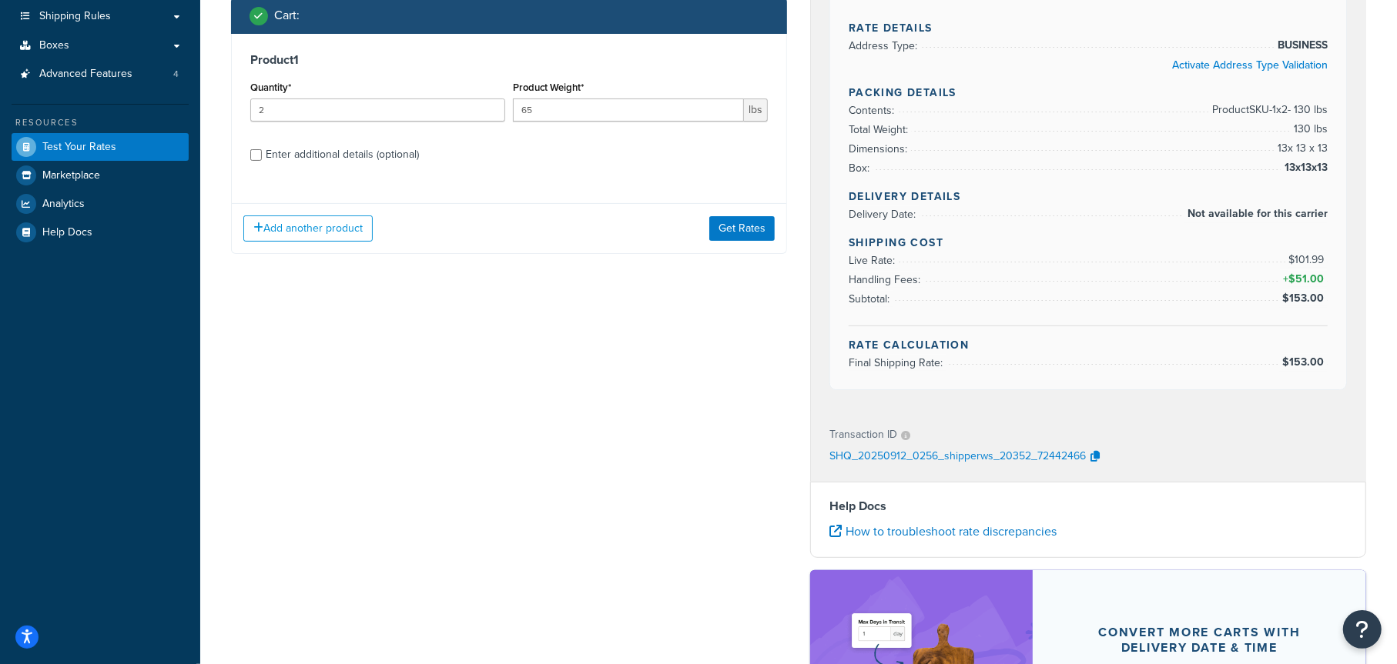
click at [428, 155] on label "Enter additional details (optional)" at bounding box center [517, 153] width 502 height 25
click at [262, 155] on input "Enter additional details (optional)" at bounding box center [256, 155] width 12 height 12
checkbox input "true"
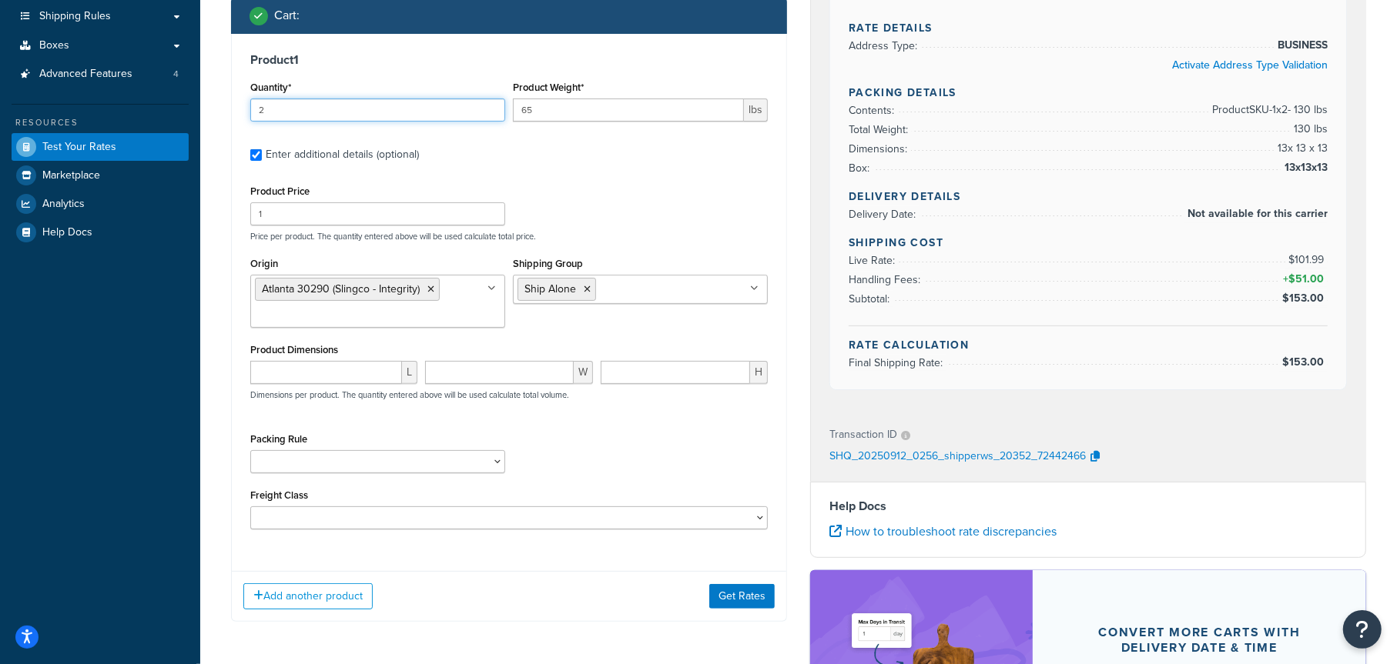
drag, startPoint x: 282, startPoint y: 109, endPoint x: 239, endPoint y: 110, distance: 42.4
click at [239, 110] on div "Product 1 Quantity* 2 Product Weight* 65 lbs Enter additional details (optional…" at bounding box center [509, 297] width 554 height 526
click at [453, 455] on select "Pack Seperately Pallet Test" at bounding box center [377, 461] width 255 height 23
select select "86965"
click at [250, 450] on select "Pack Seperately Pallet Test" at bounding box center [377, 461] width 255 height 23
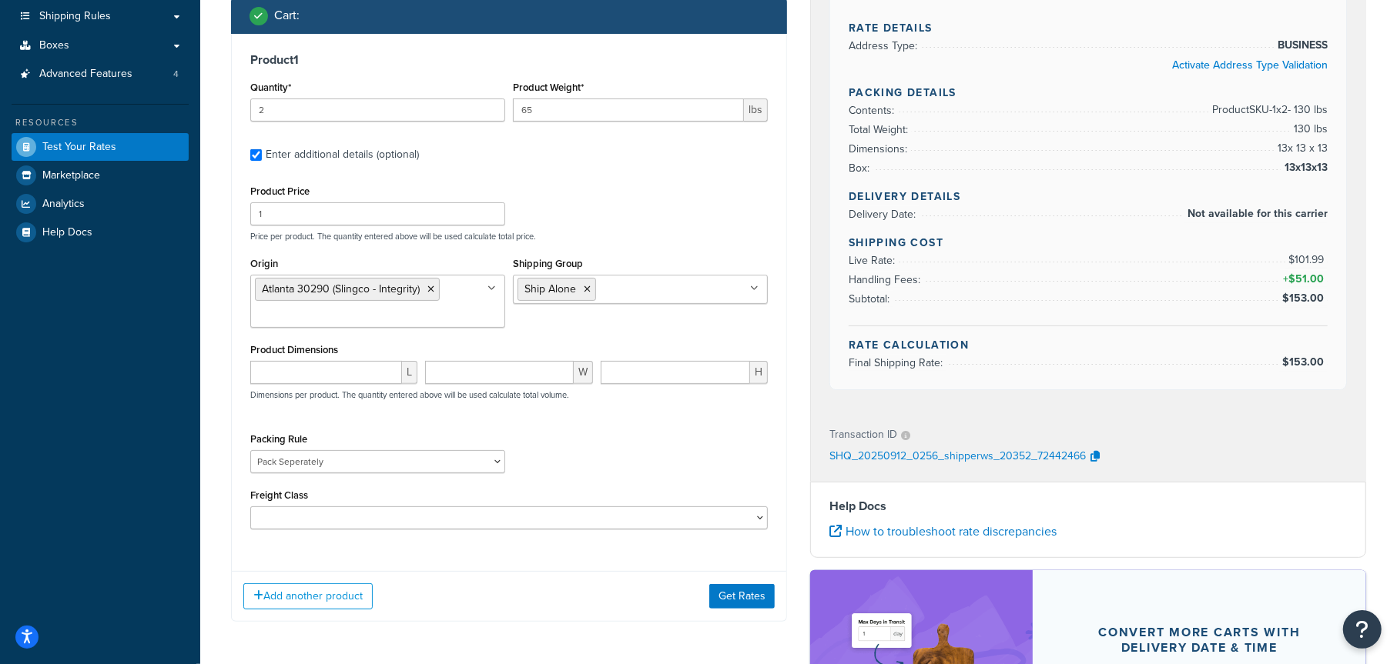
click at [581, 445] on div "Packing Rule Pack Seperately Pallet Test" at bounding box center [508, 457] width 525 height 56
click at [746, 596] on button "Get Rates" at bounding box center [741, 596] width 65 height 25
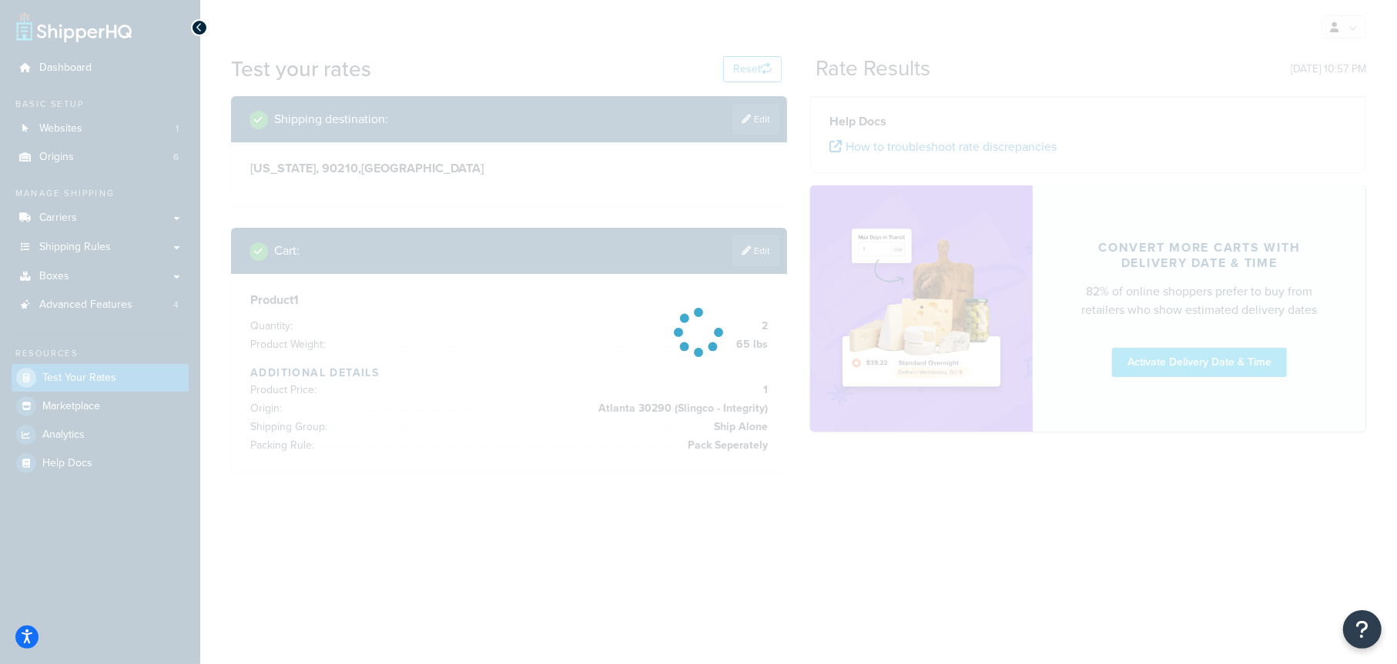
scroll to position [0, 0]
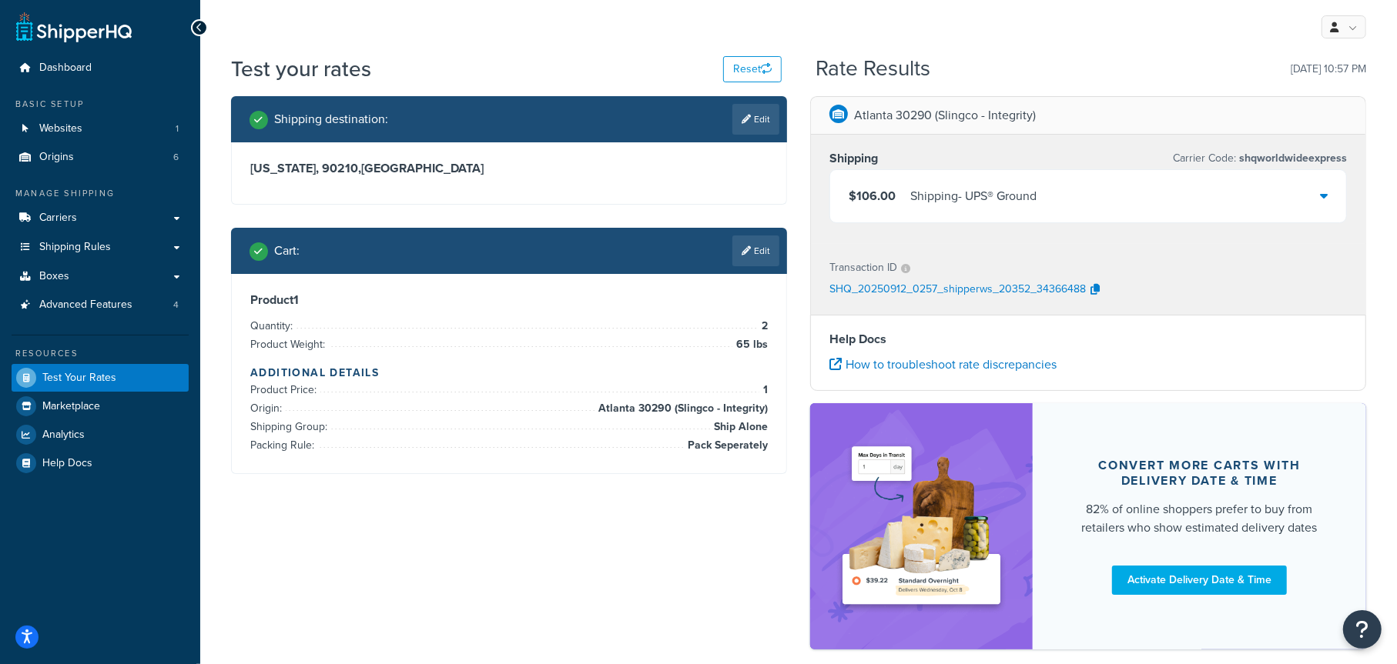
click at [1012, 197] on div "Shipping - UPS® Ground" at bounding box center [973, 197] width 126 height 22
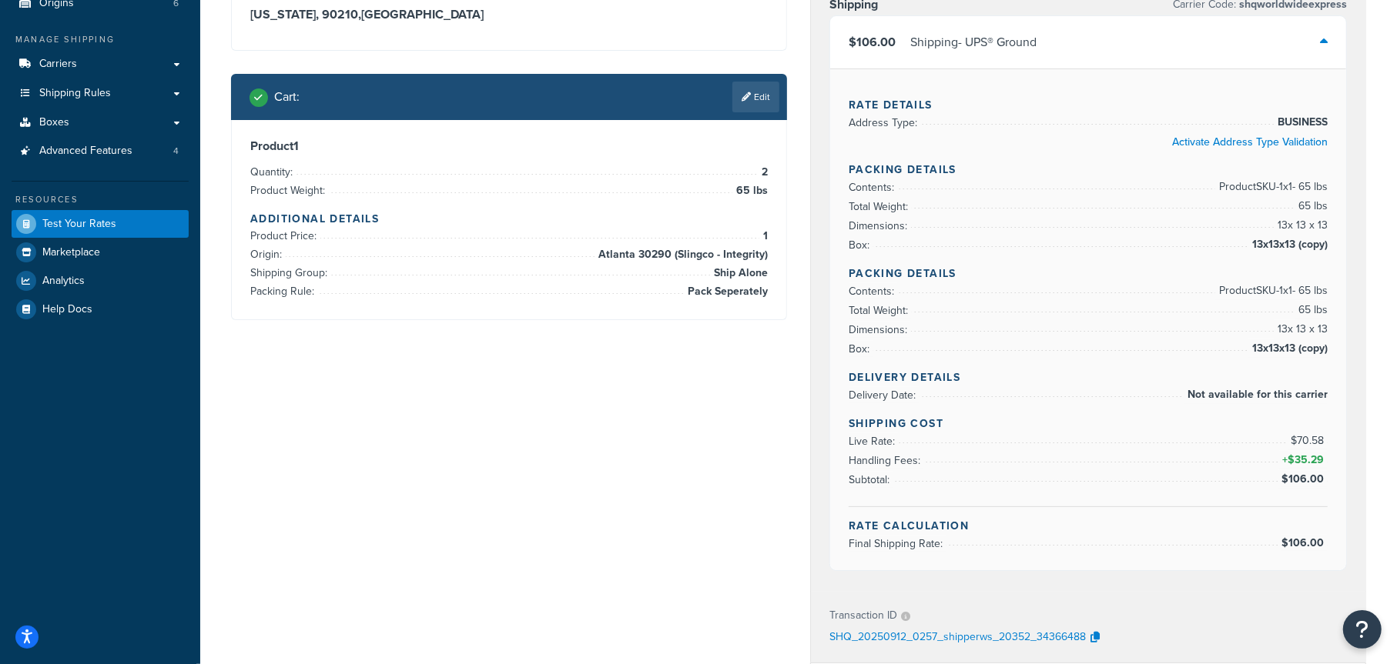
scroll to position [77, 0]
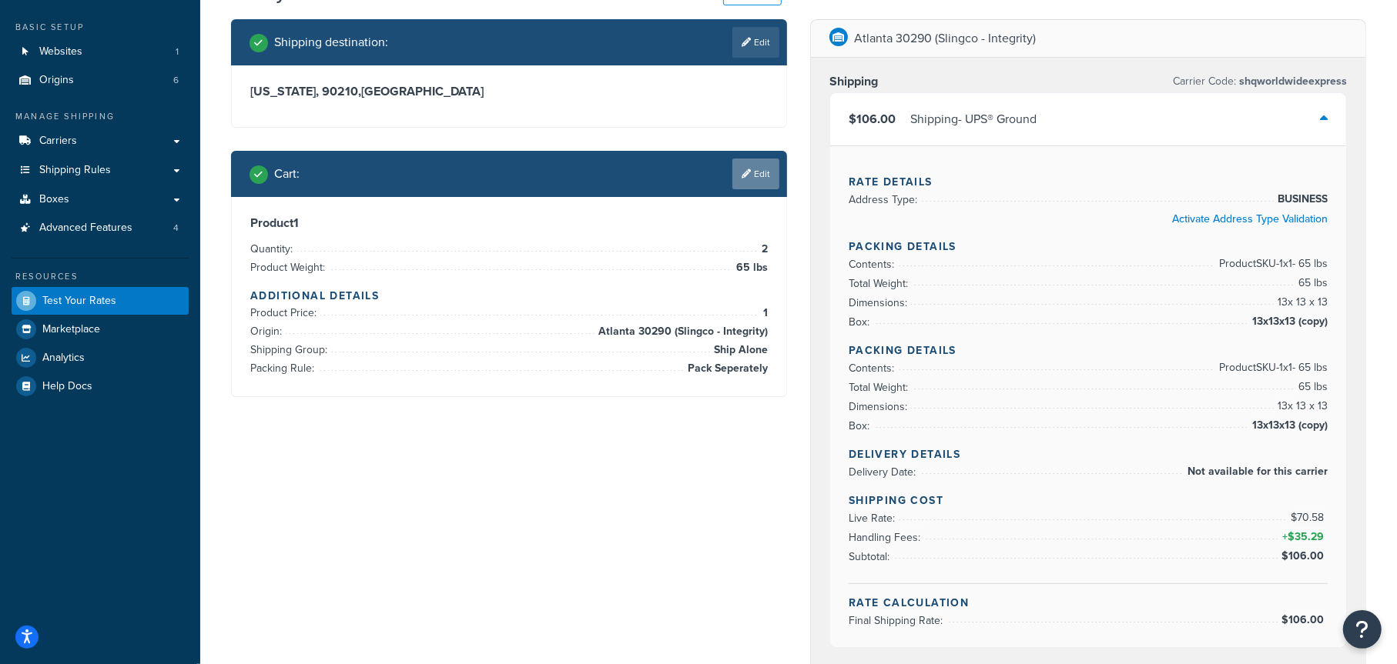
click at [755, 176] on link "Edit" at bounding box center [755, 174] width 47 height 31
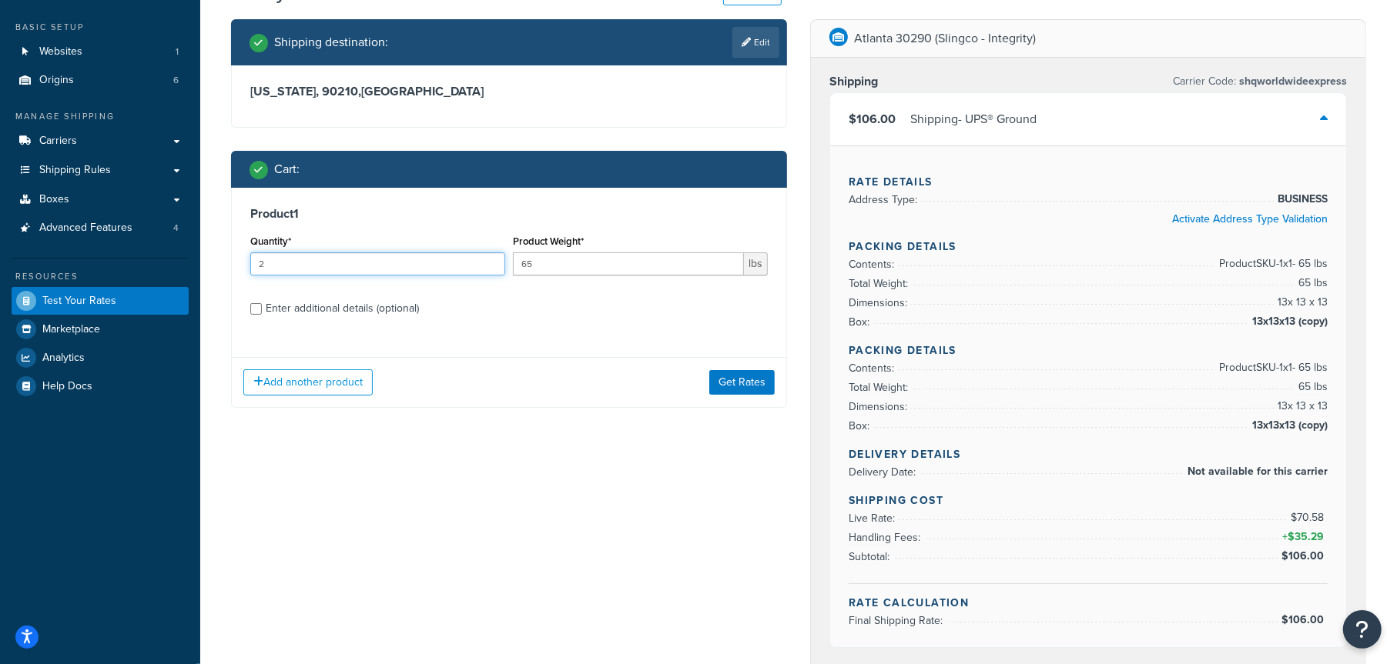
drag, startPoint x: 265, startPoint y: 263, endPoint x: 238, endPoint y: 263, distance: 27.0
click at [238, 263] on div "Product 1 Quantity* 2 Product Weight* 65 lbs Enter additional details (optional)" at bounding box center [509, 267] width 554 height 158
type input "3"
click at [761, 384] on button "Get Rates" at bounding box center [741, 382] width 65 height 25
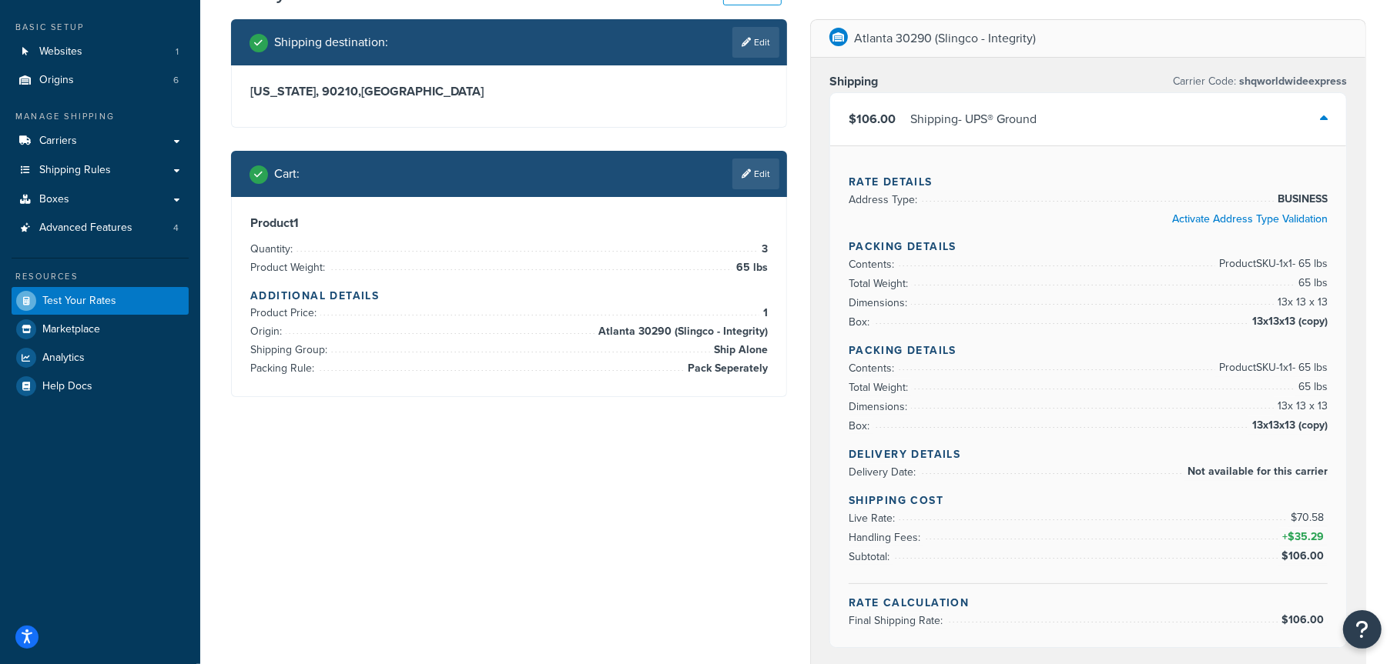
scroll to position [0, 0]
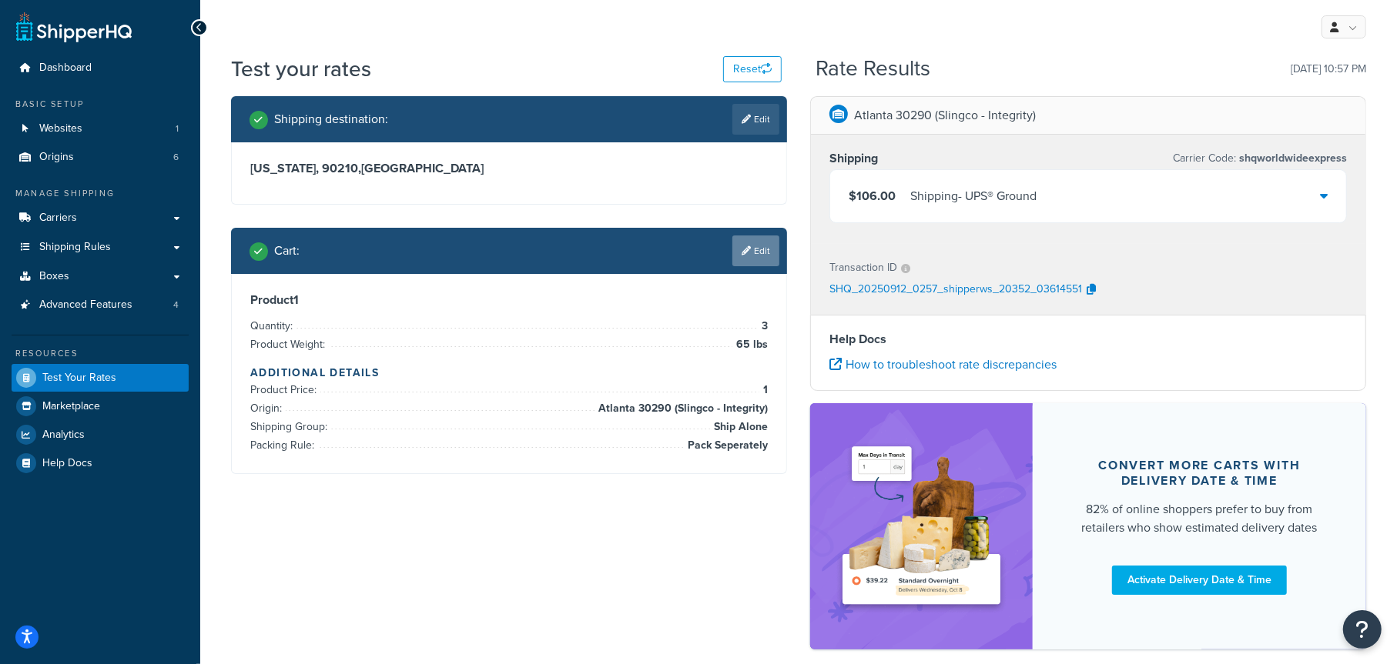
click at [761, 246] on link "Edit" at bounding box center [755, 251] width 47 height 31
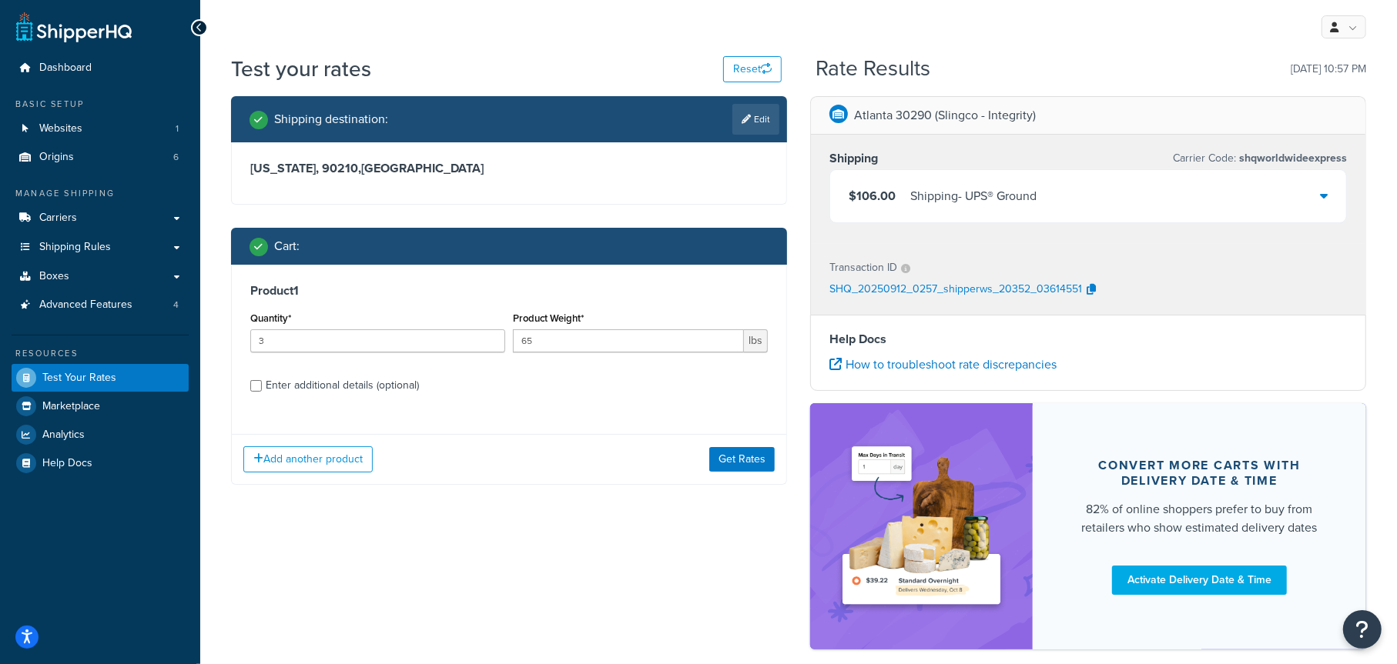
click at [322, 379] on div "Enter additional details (optional)" at bounding box center [342, 386] width 153 height 22
click at [262, 380] on input "Enter additional details (optional)" at bounding box center [256, 386] width 12 height 12
checkbox input "true"
select select "86965"
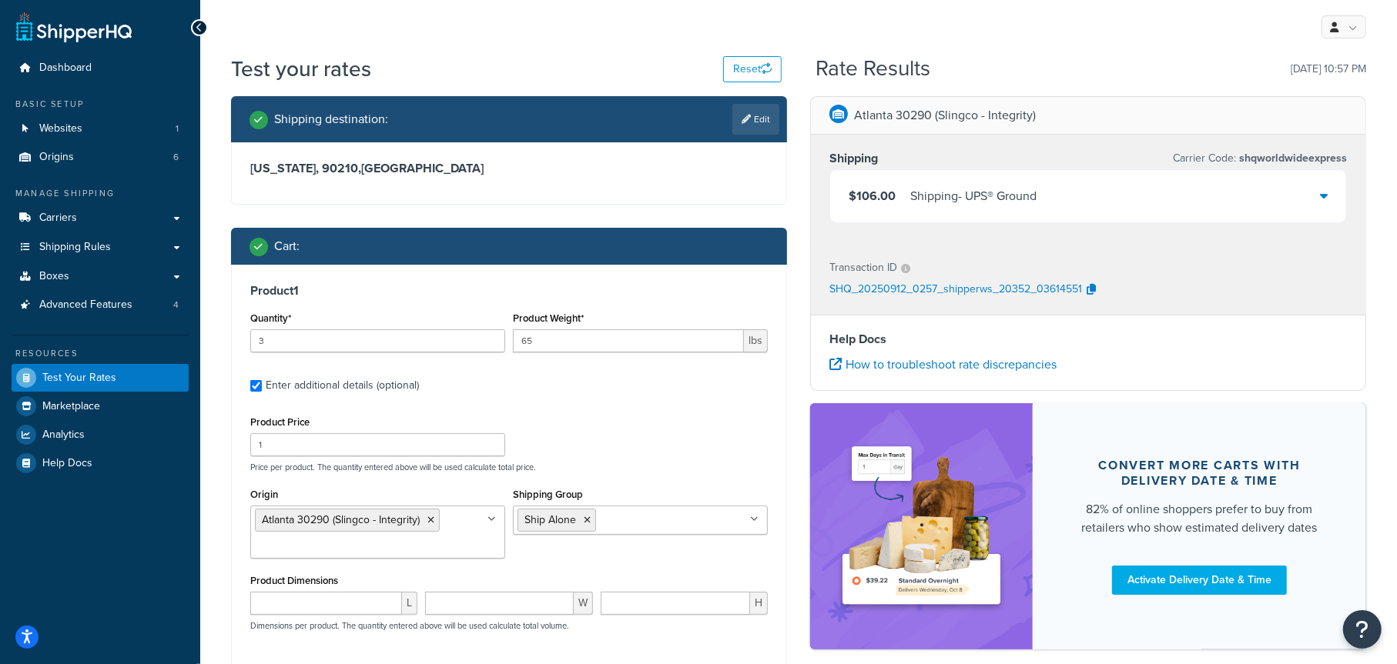
click at [1076, 201] on div "$106.00 Shipping - UPS® Ground" at bounding box center [1088, 196] width 516 height 52
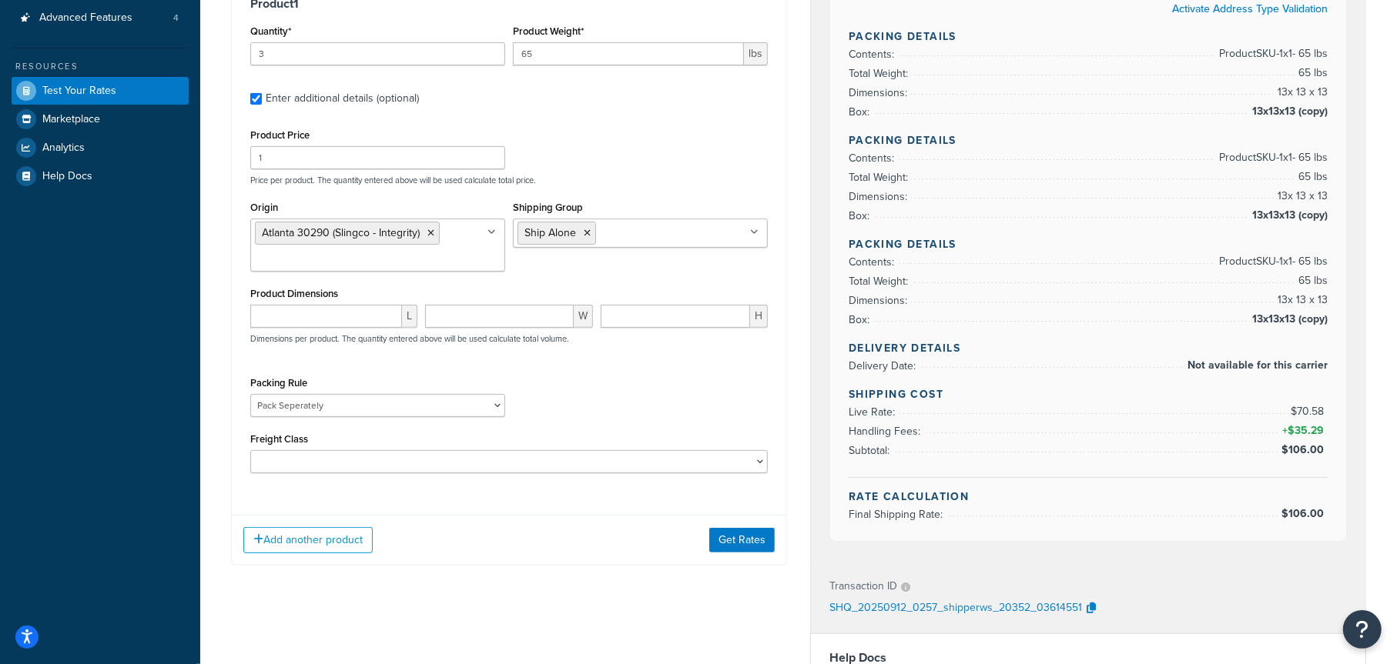
scroll to position [308, 0]
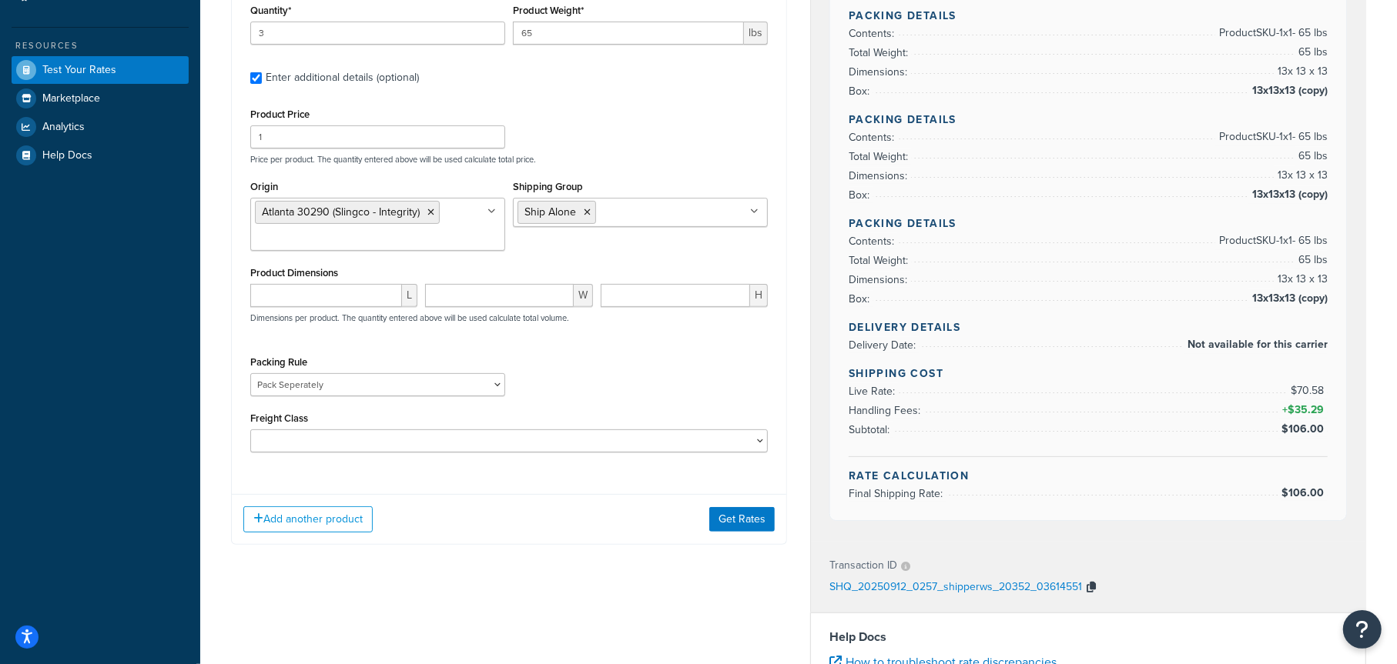
click at [1091, 588] on icon "button" at bounding box center [1090, 587] width 9 height 11
click at [1088, 584] on icon "button" at bounding box center [1090, 587] width 9 height 11
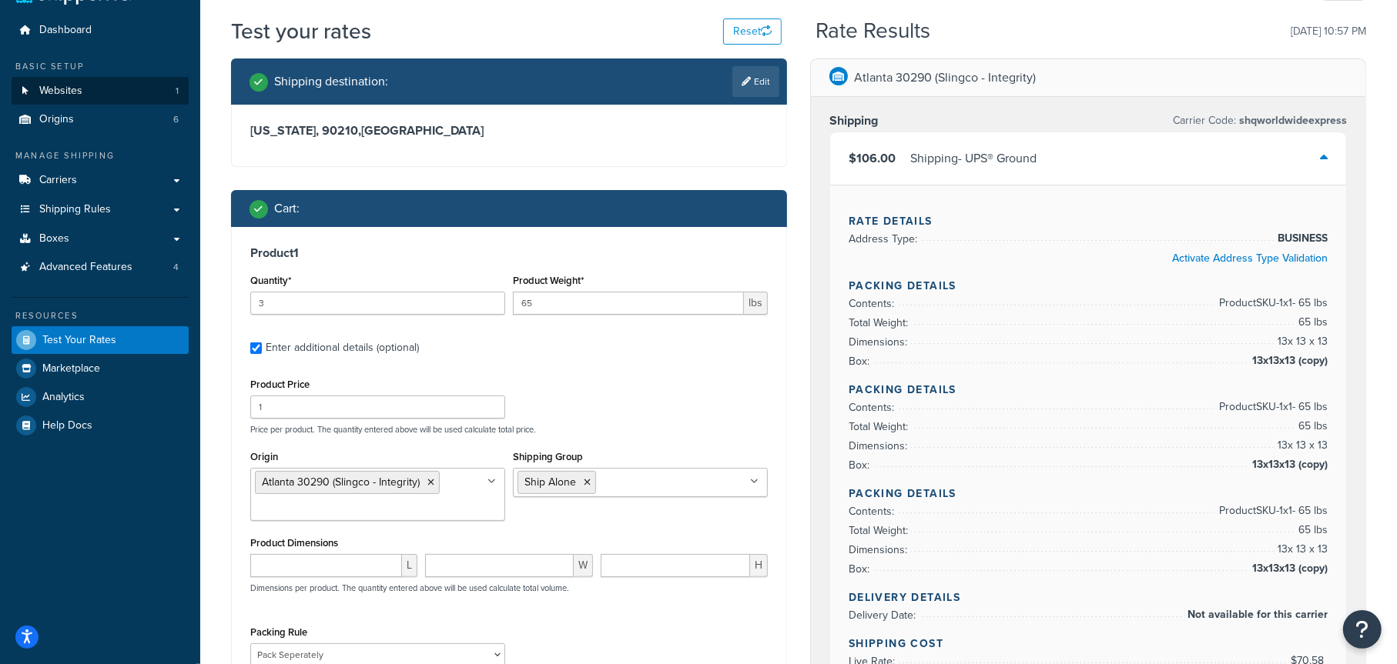
scroll to position [0, 0]
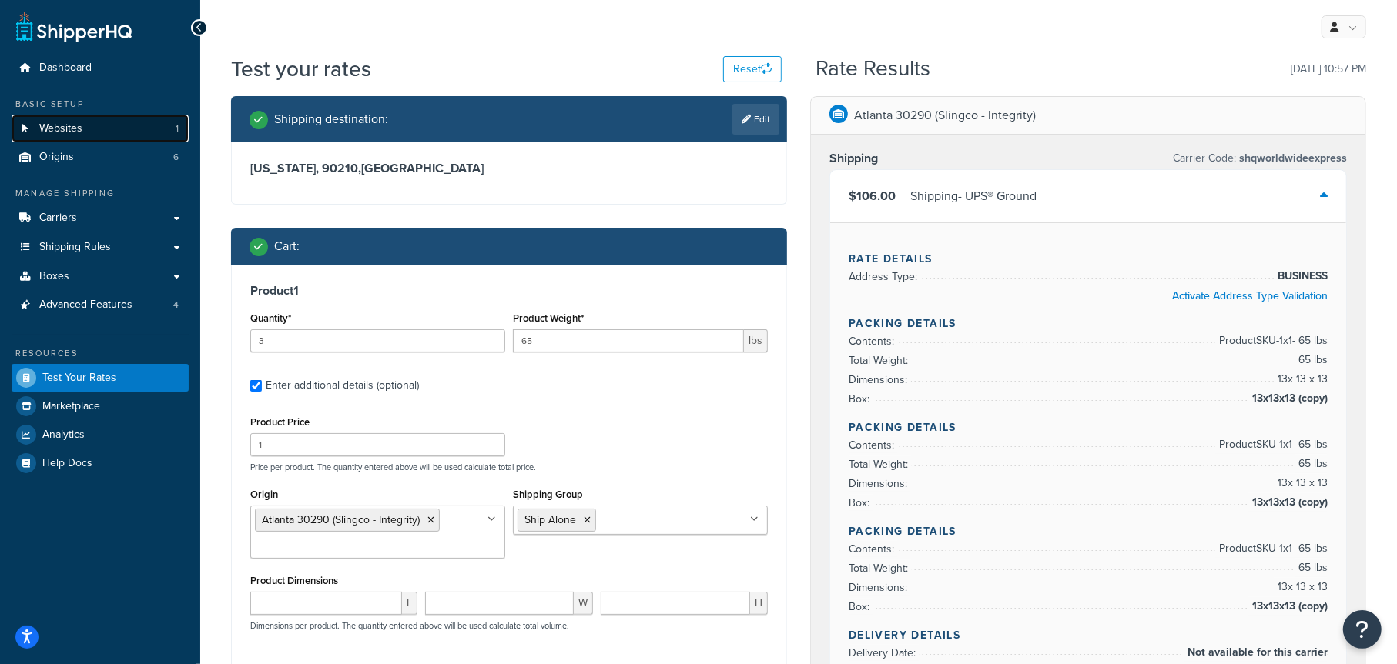
click at [77, 122] on span "Websites" at bounding box center [60, 128] width 43 height 13
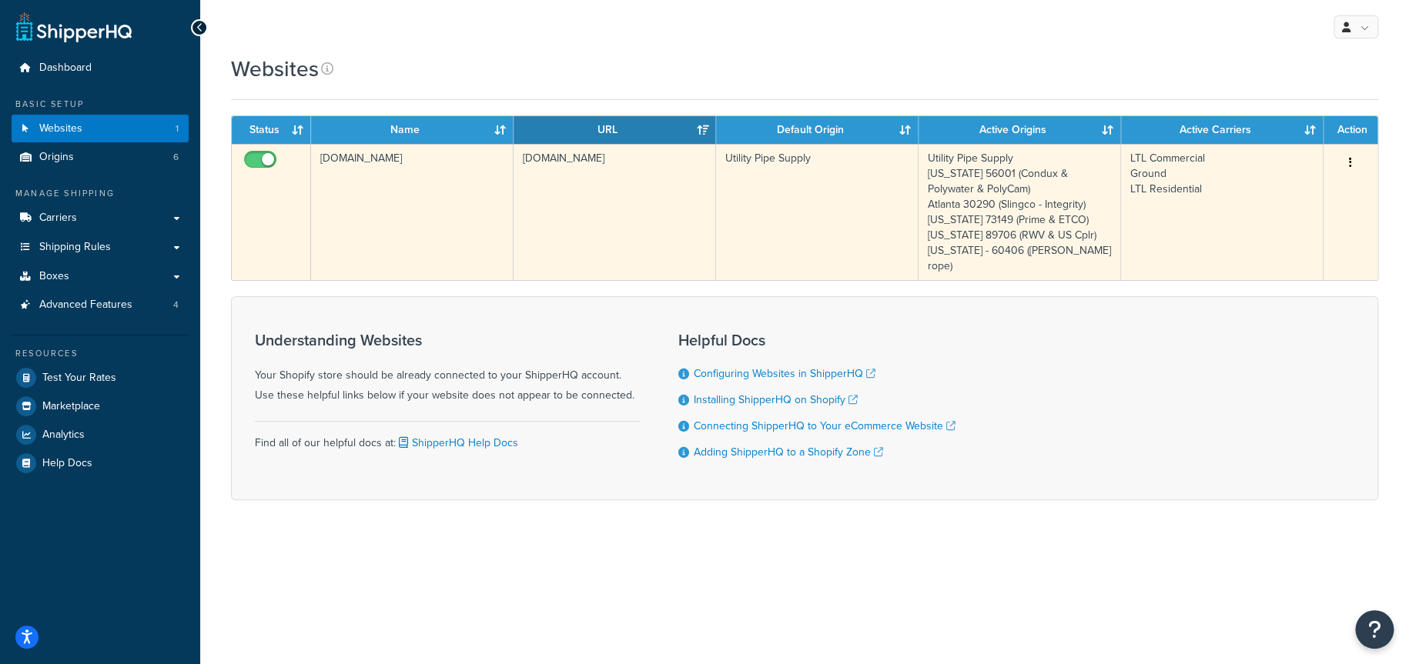
click at [256, 160] on input "checkbox" at bounding box center [262, 163] width 42 height 19
checkbox input "false"
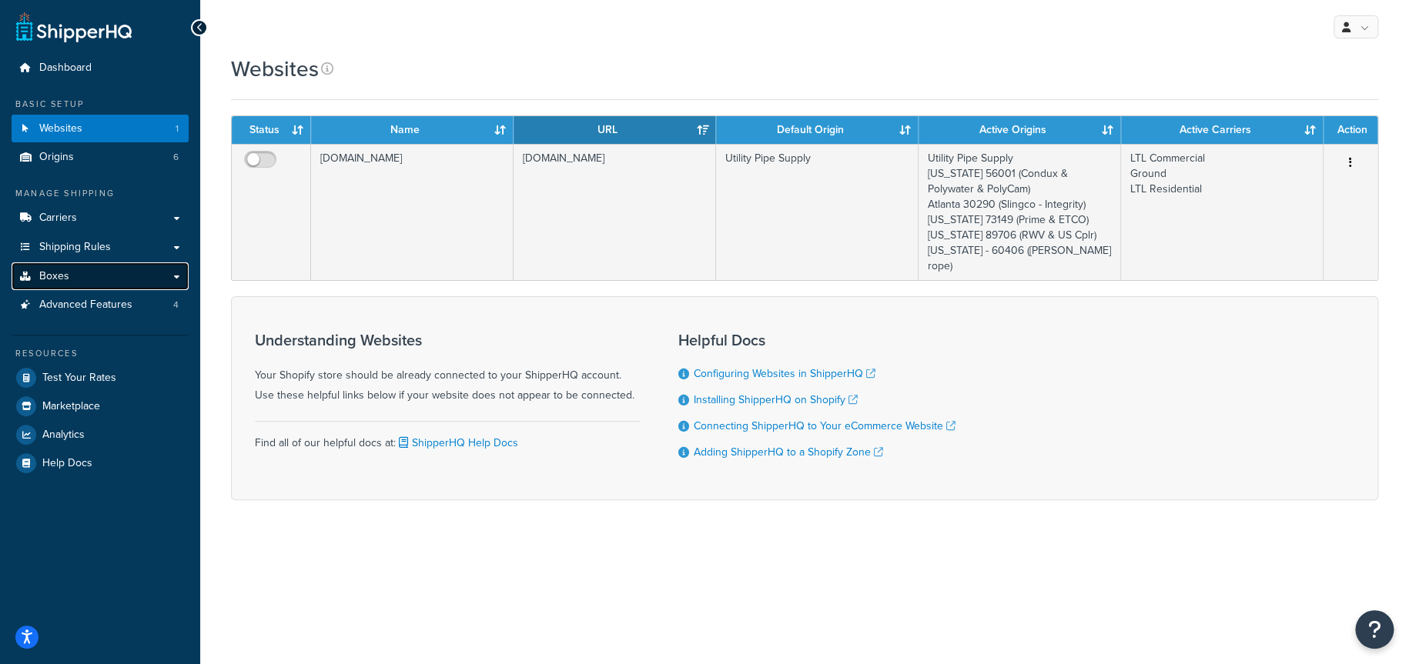
click at [117, 280] on link "Boxes" at bounding box center [100, 277] width 177 height 28
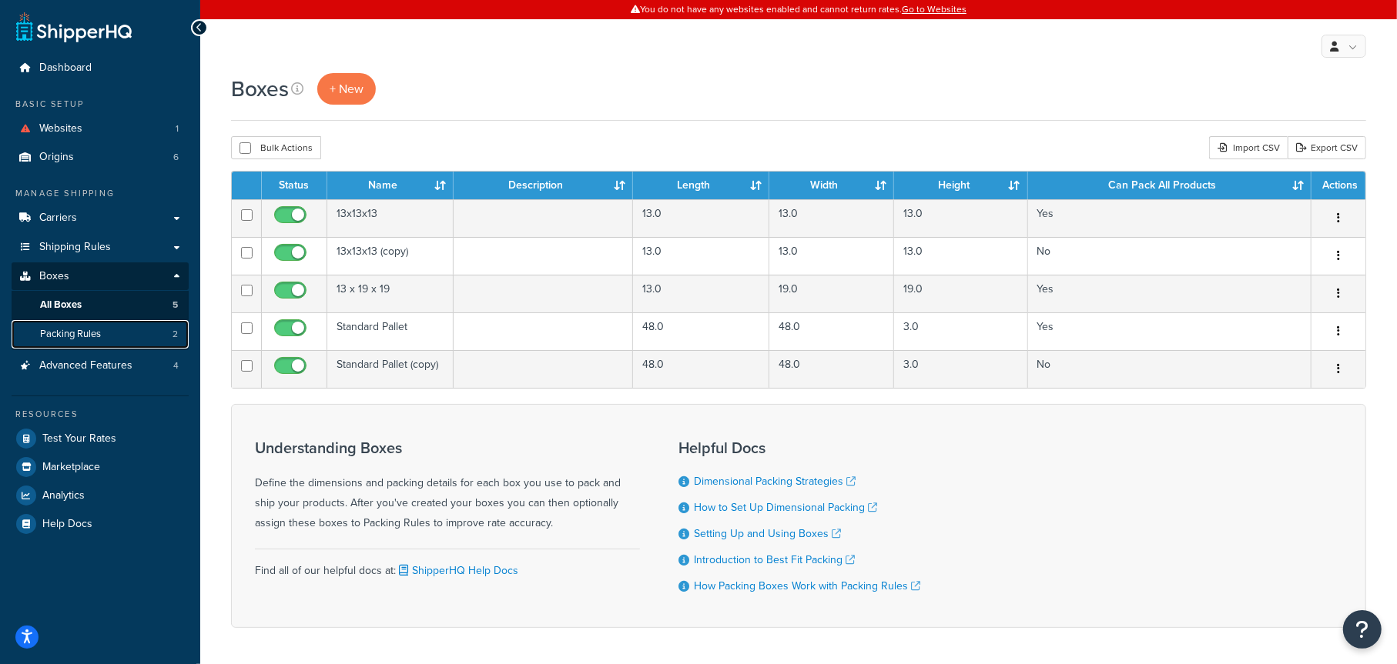
click at [90, 333] on span "Packing Rules" at bounding box center [70, 334] width 61 height 13
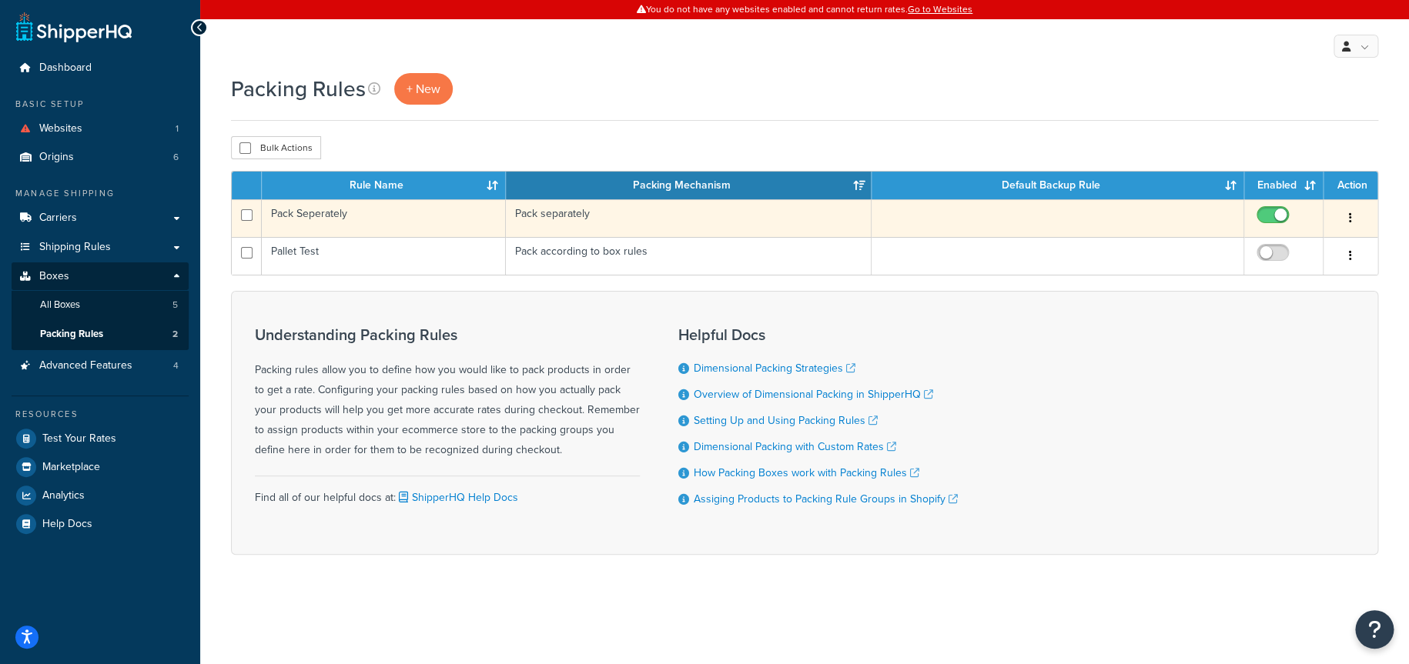
click at [662, 214] on td "Pack separately" at bounding box center [689, 218] width 366 height 38
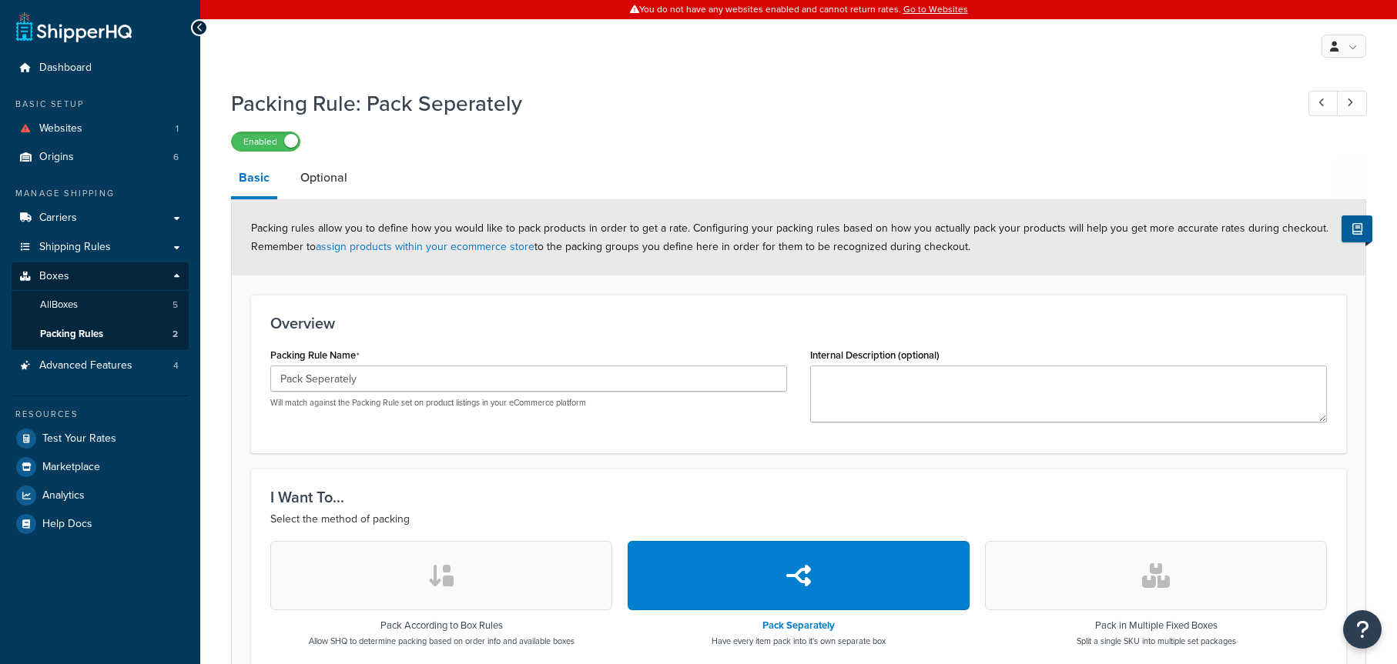
select select "737661"
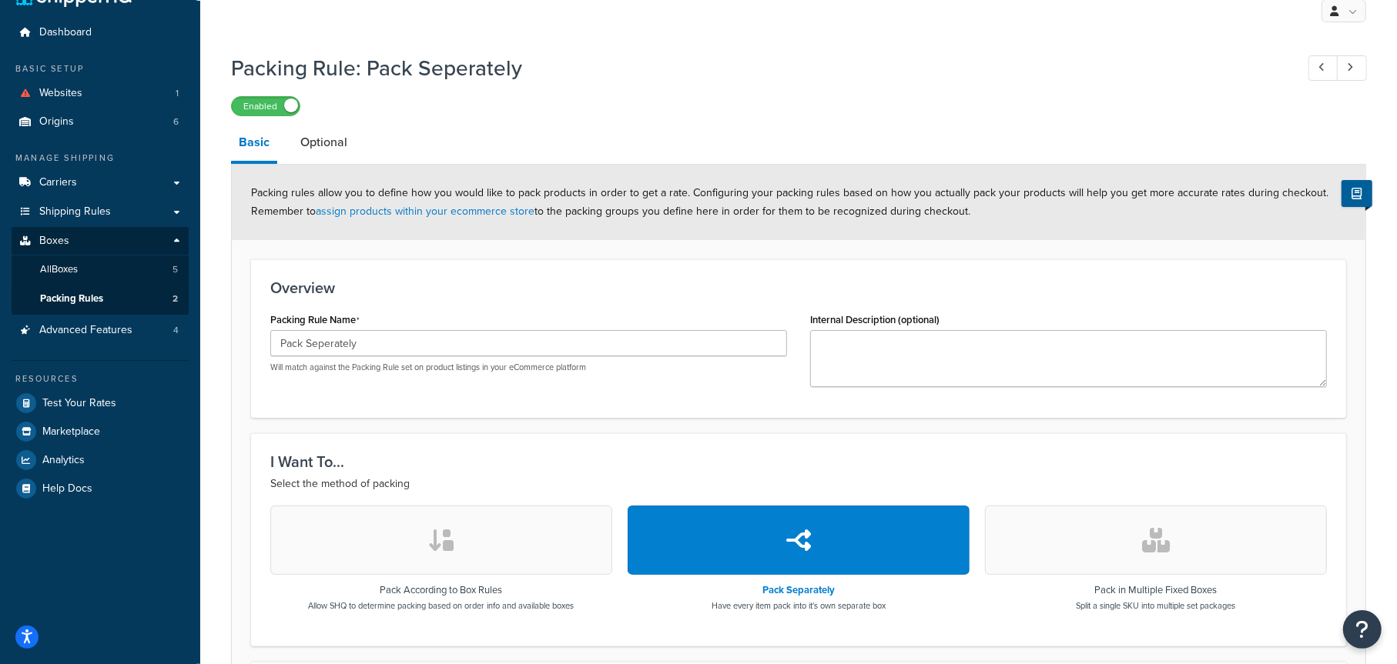
scroll to position [32, 0]
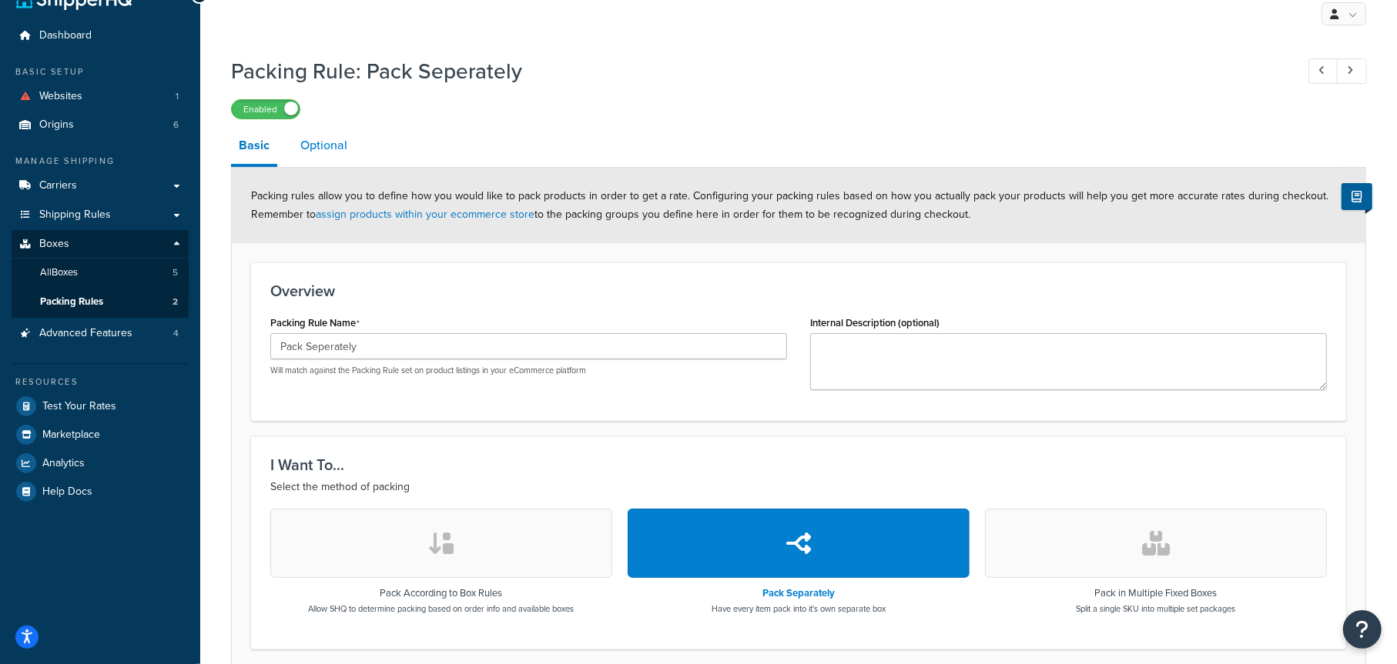
click at [321, 149] on link "Optional" at bounding box center [324, 145] width 62 height 37
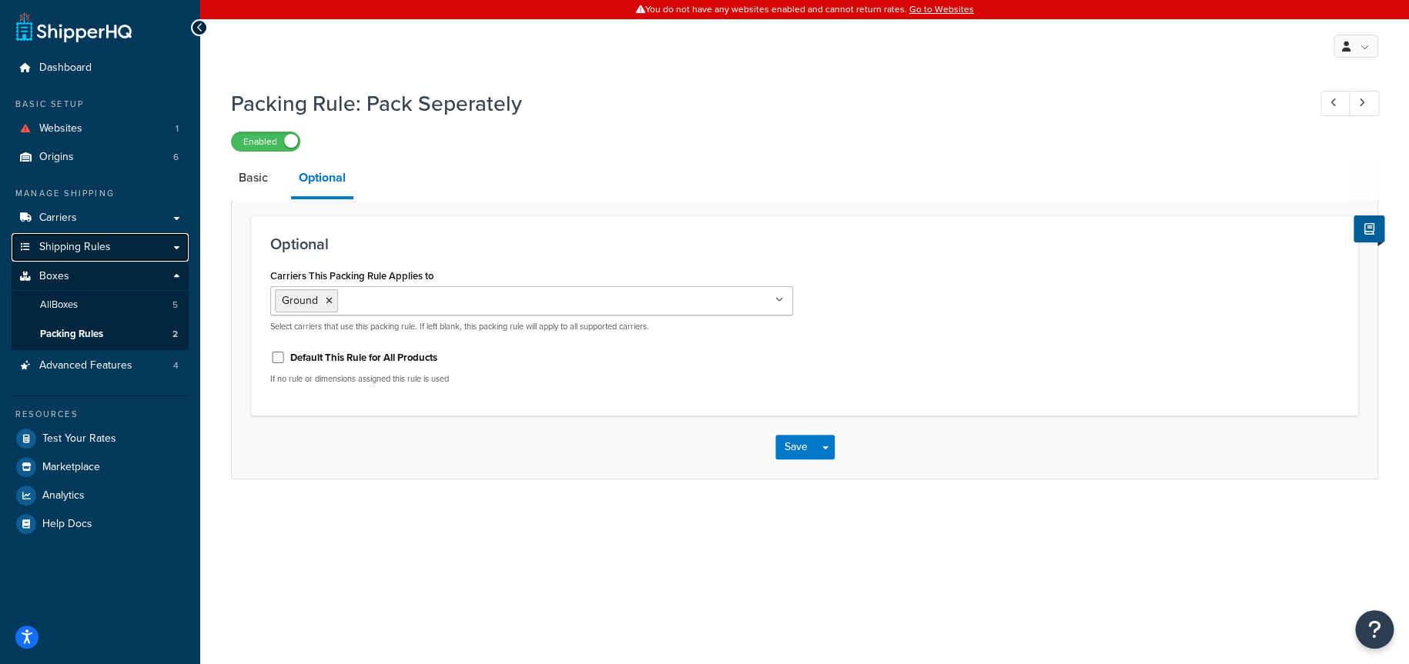
click at [81, 246] on span "Shipping Rules" at bounding box center [75, 247] width 72 height 13
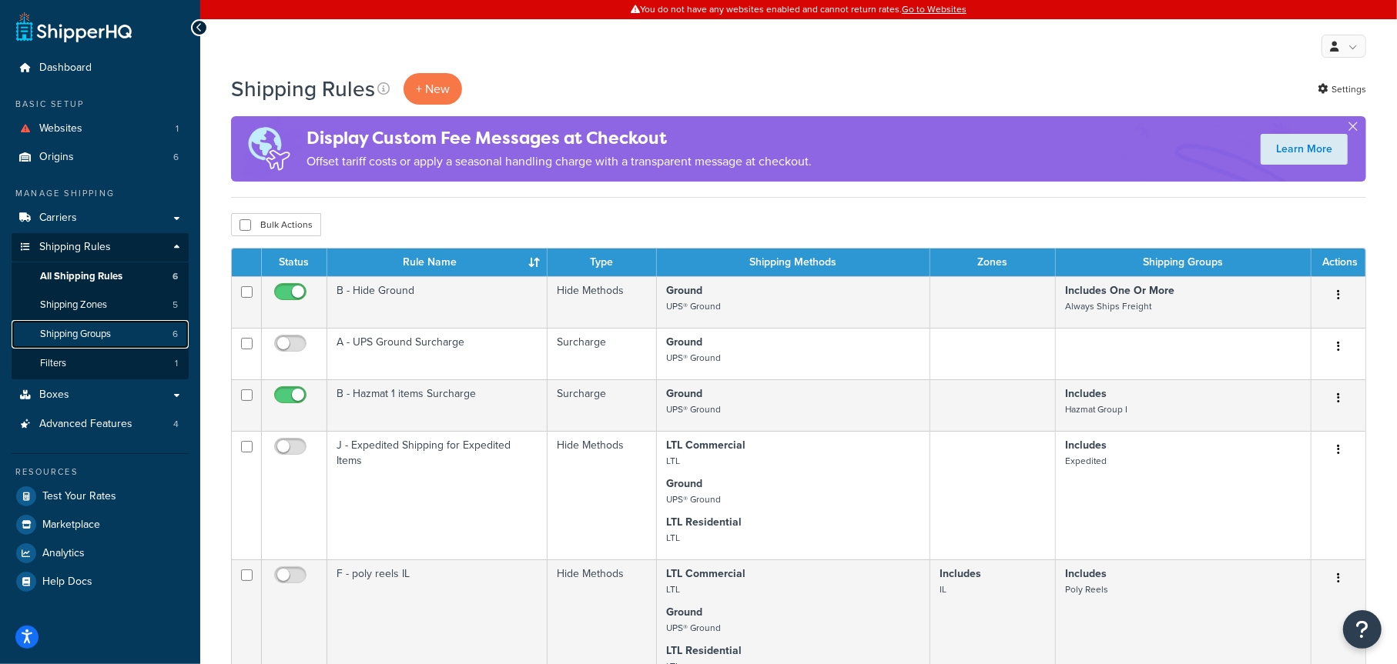
click at [92, 331] on span "Shipping Groups" at bounding box center [75, 334] width 71 height 13
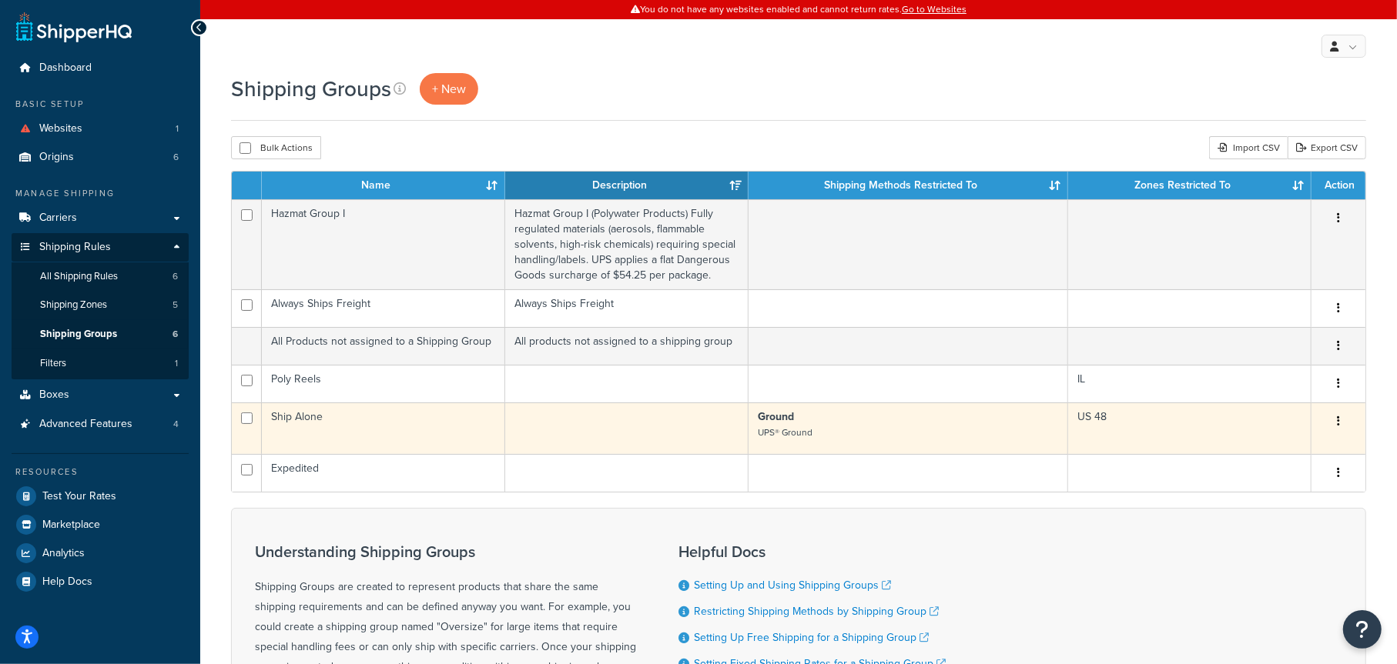
click at [718, 423] on td at bounding box center [626, 429] width 243 height 52
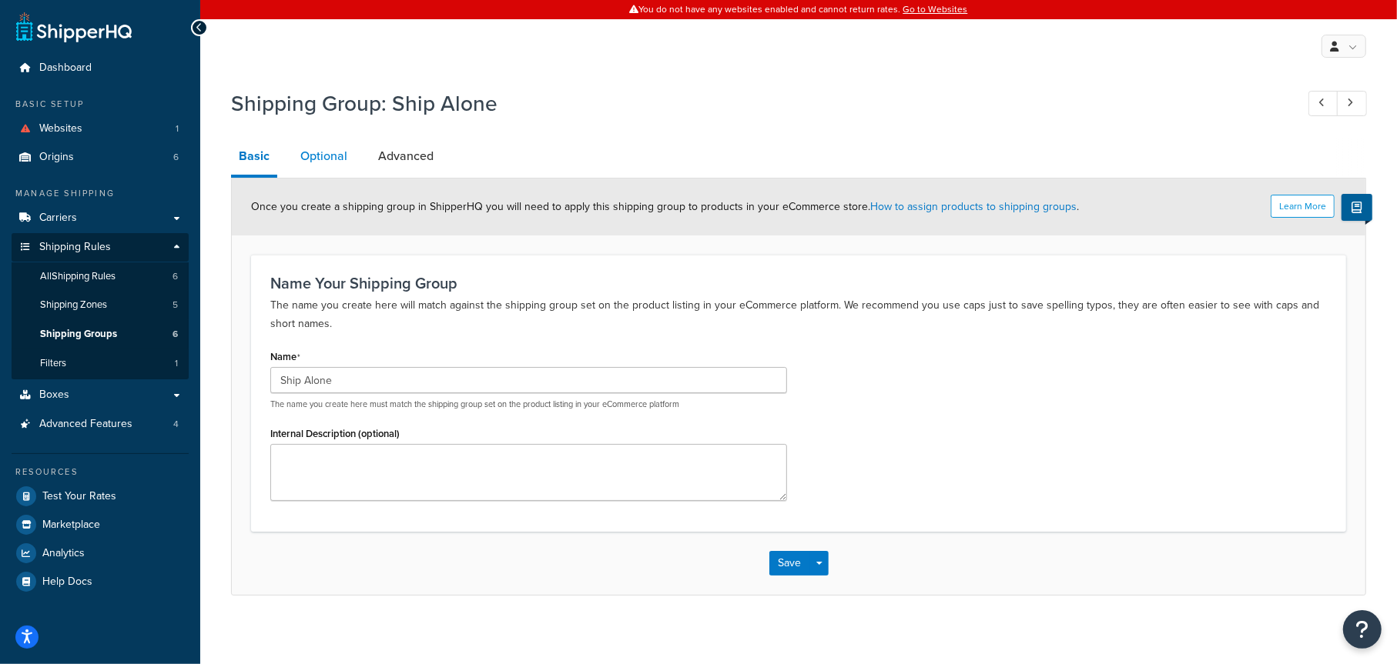
click at [333, 159] on link "Optional" at bounding box center [324, 156] width 62 height 37
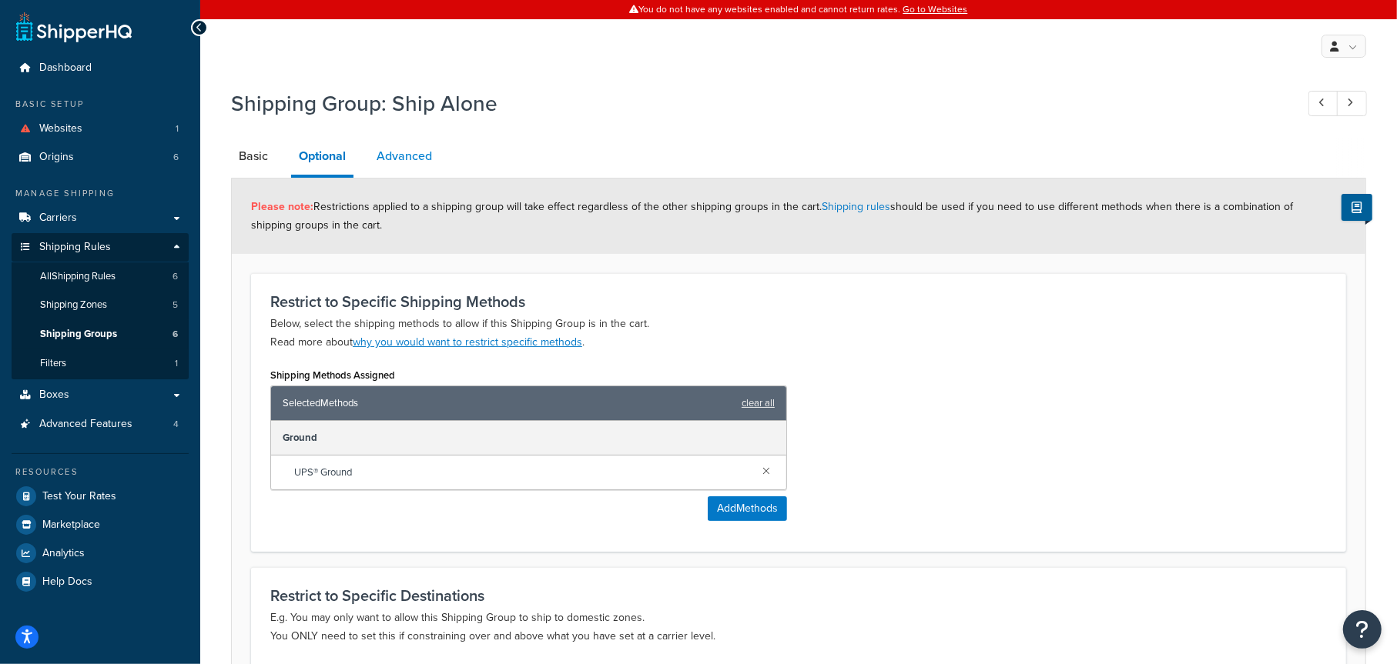
click at [405, 163] on link "Advanced" at bounding box center [404, 156] width 71 height 37
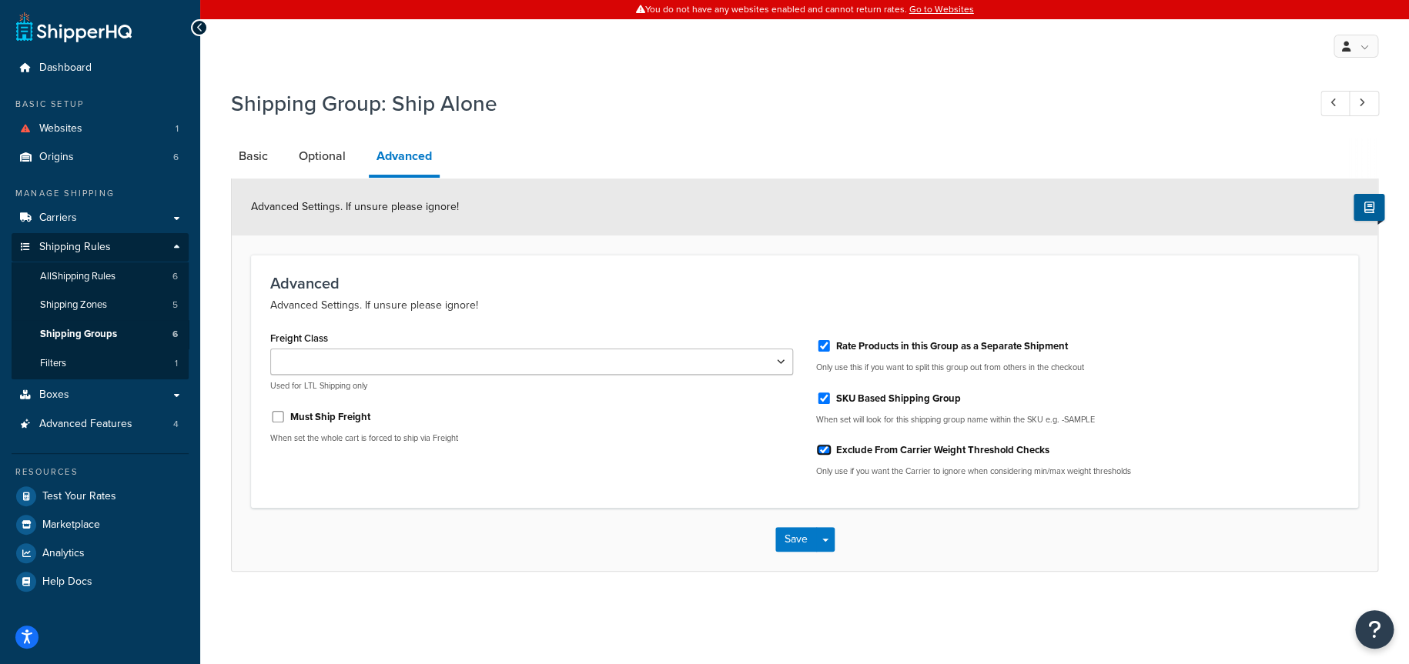
click at [825, 448] on input "Exclude From Carrier Weight Threshold Checks" at bounding box center [823, 450] width 15 height 12
checkbox input "false"
click at [797, 539] on button "Save" at bounding box center [796, 539] width 42 height 25
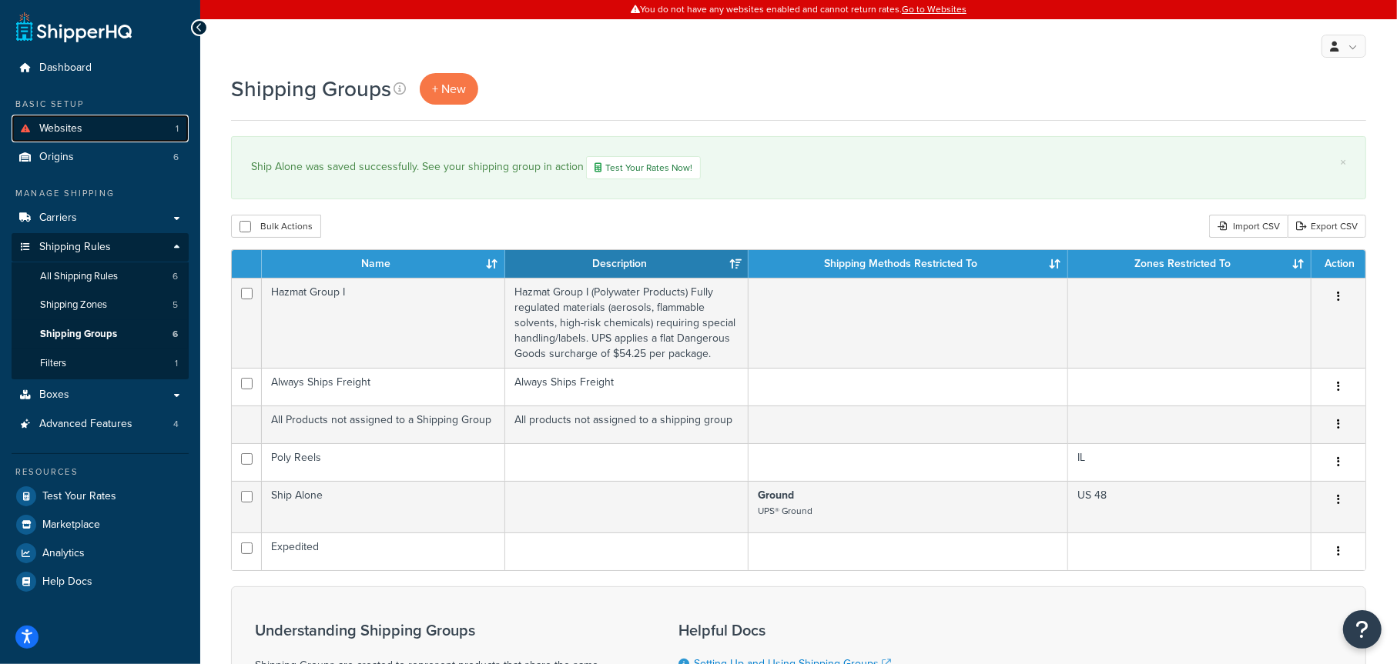
click at [76, 133] on span "Websites" at bounding box center [60, 128] width 43 height 13
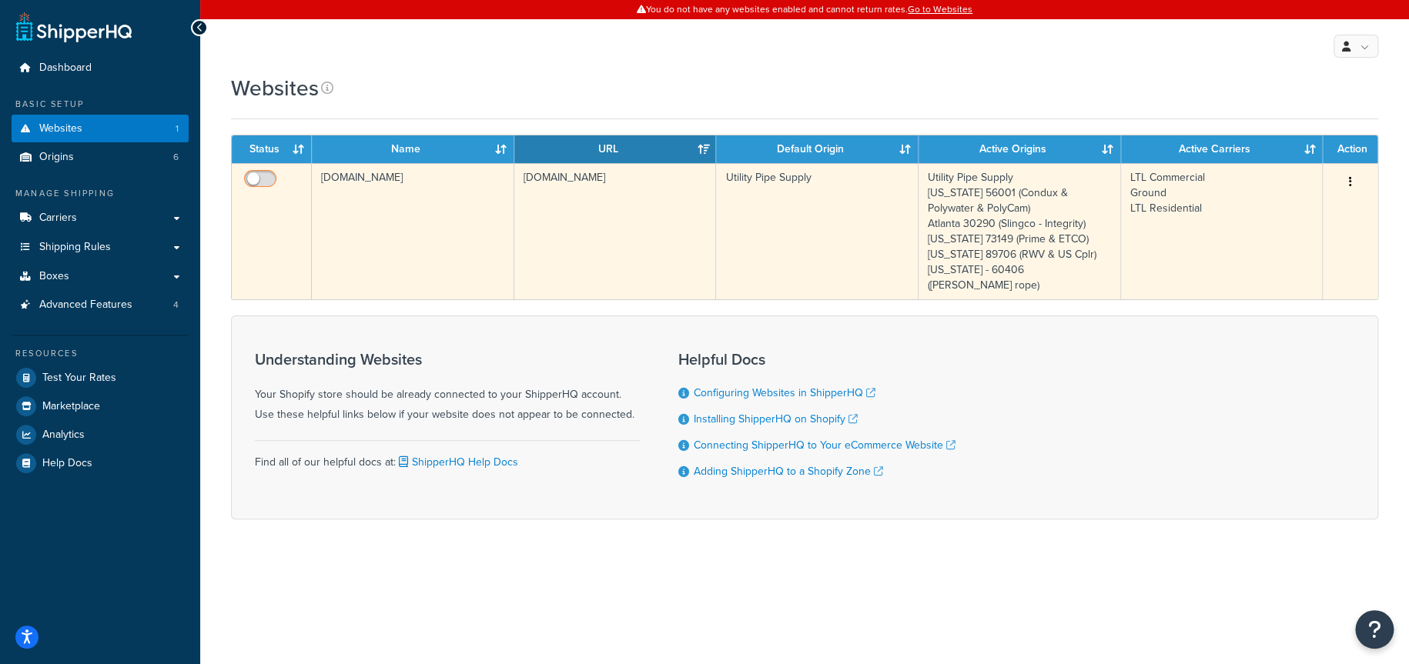
click at [262, 179] on input "checkbox" at bounding box center [262, 182] width 42 height 19
checkbox input "true"
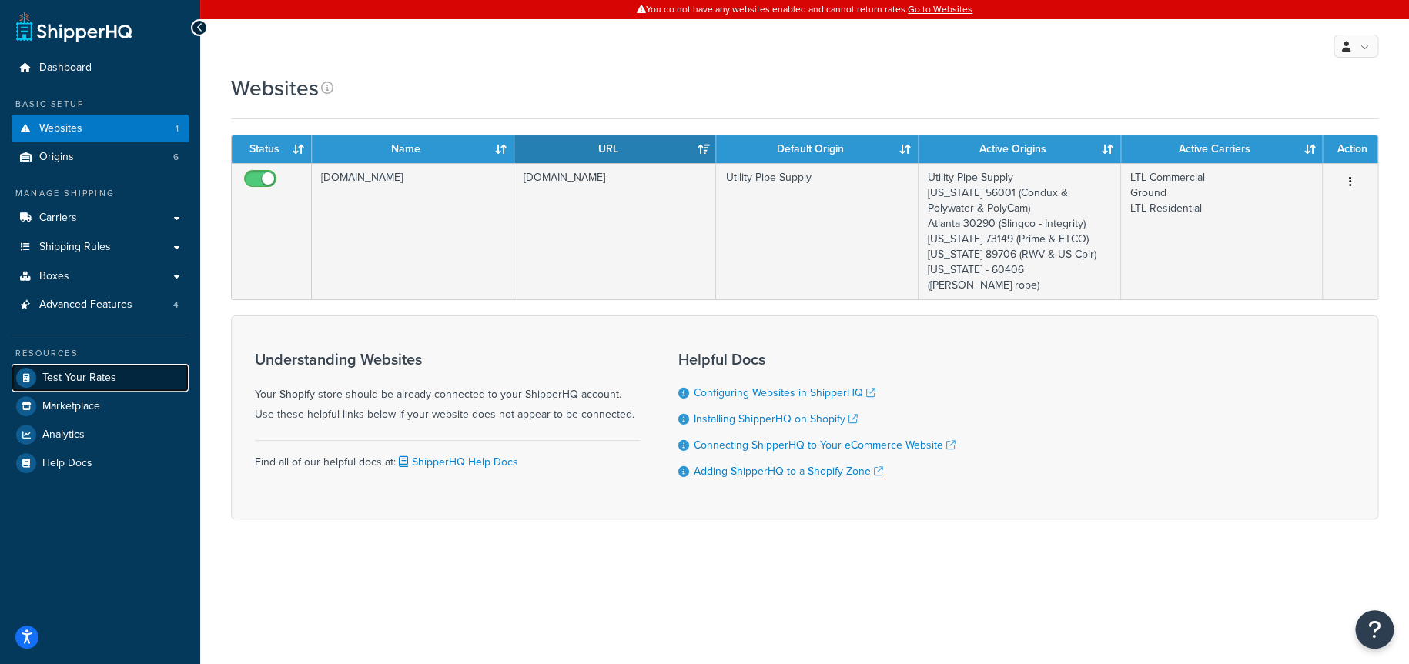
click at [83, 376] on span "Test Your Rates" at bounding box center [79, 378] width 74 height 13
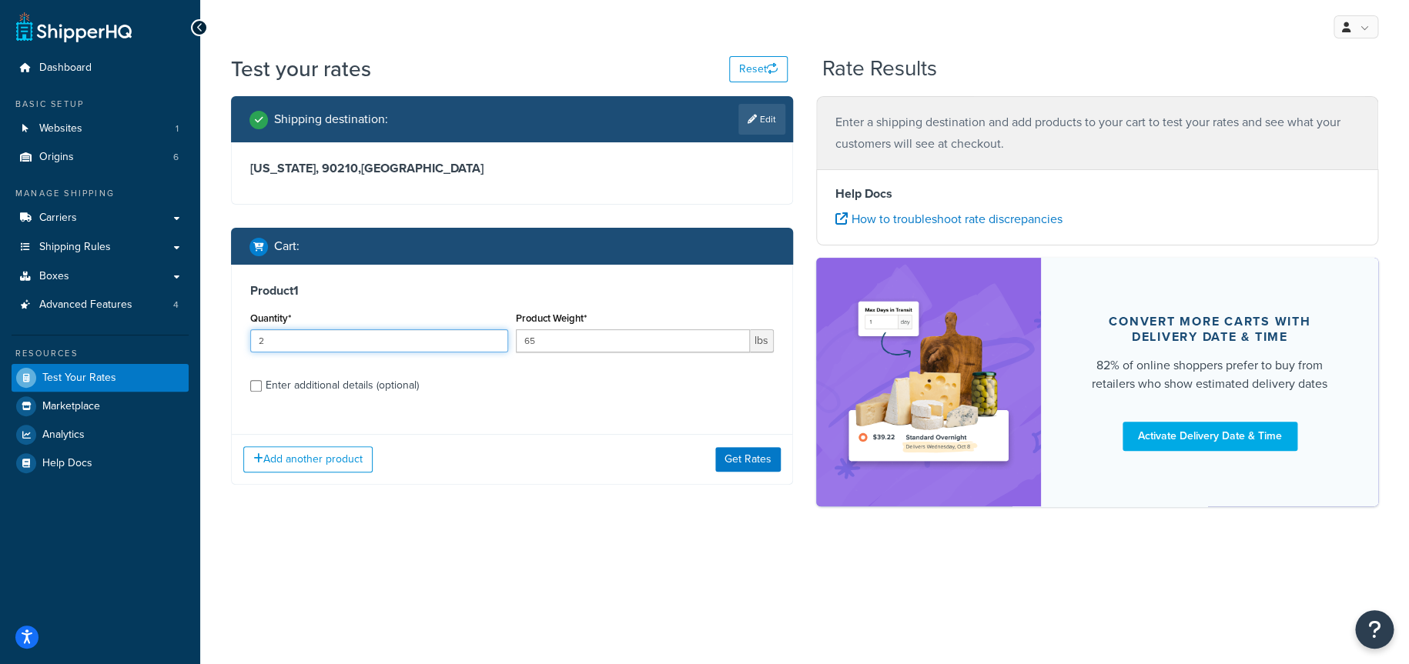
click at [492, 343] on input "2" at bounding box center [379, 341] width 258 height 23
type input "1"
click at [492, 343] on input "1" at bounding box center [379, 341] width 258 height 23
click at [351, 387] on div "Enter additional details (optional)" at bounding box center [342, 386] width 153 height 22
click at [262, 387] on input "Enter additional details (optional)" at bounding box center [256, 386] width 12 height 12
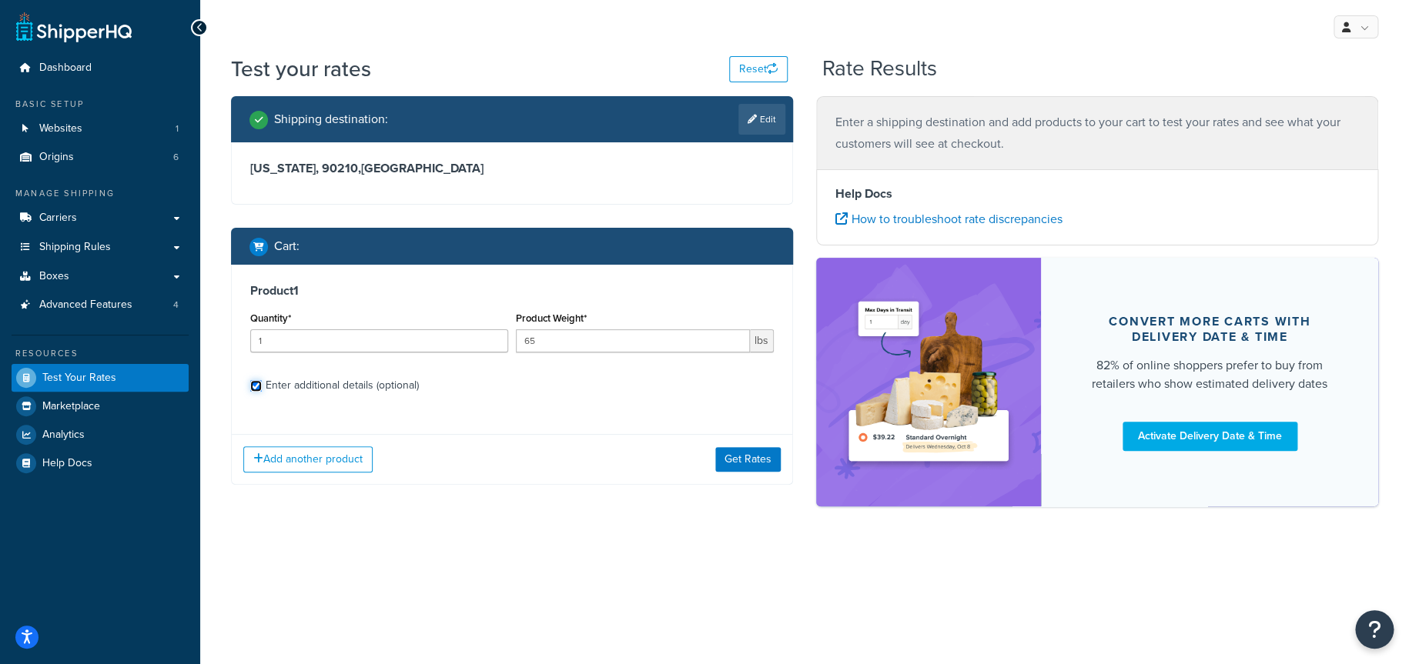
checkbox input "true"
select select "86965"
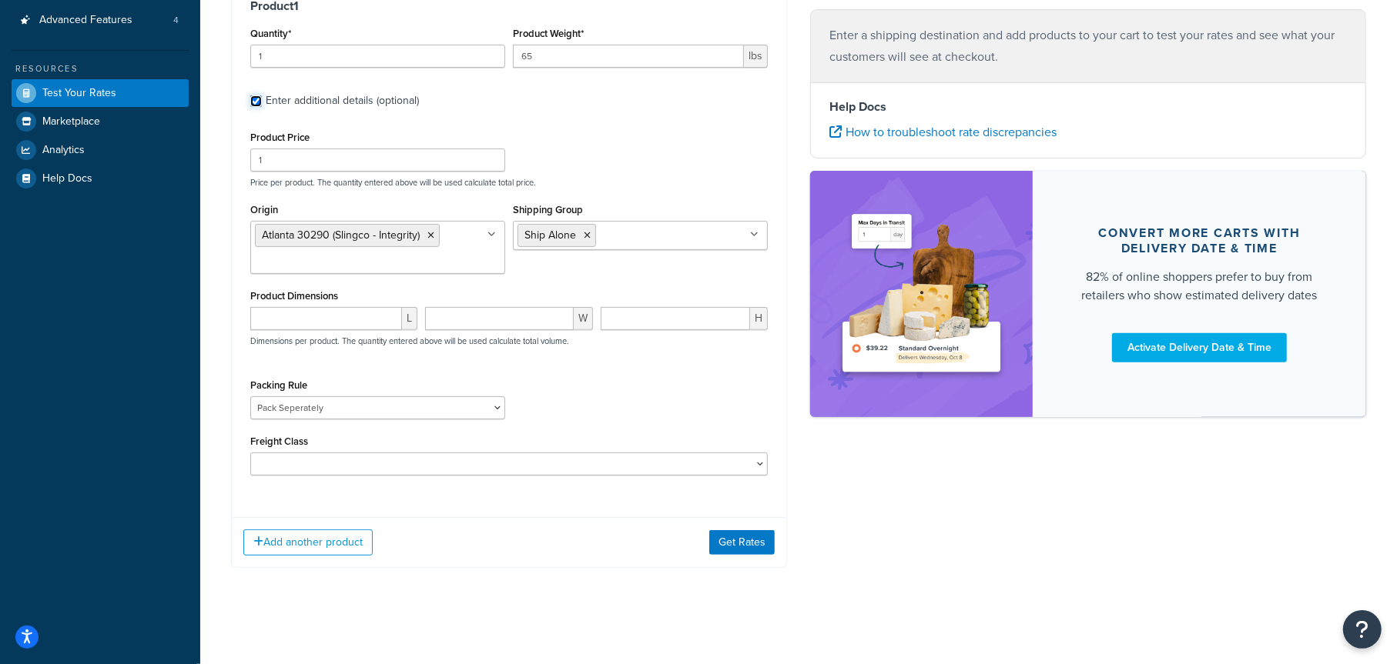
scroll to position [288, 0]
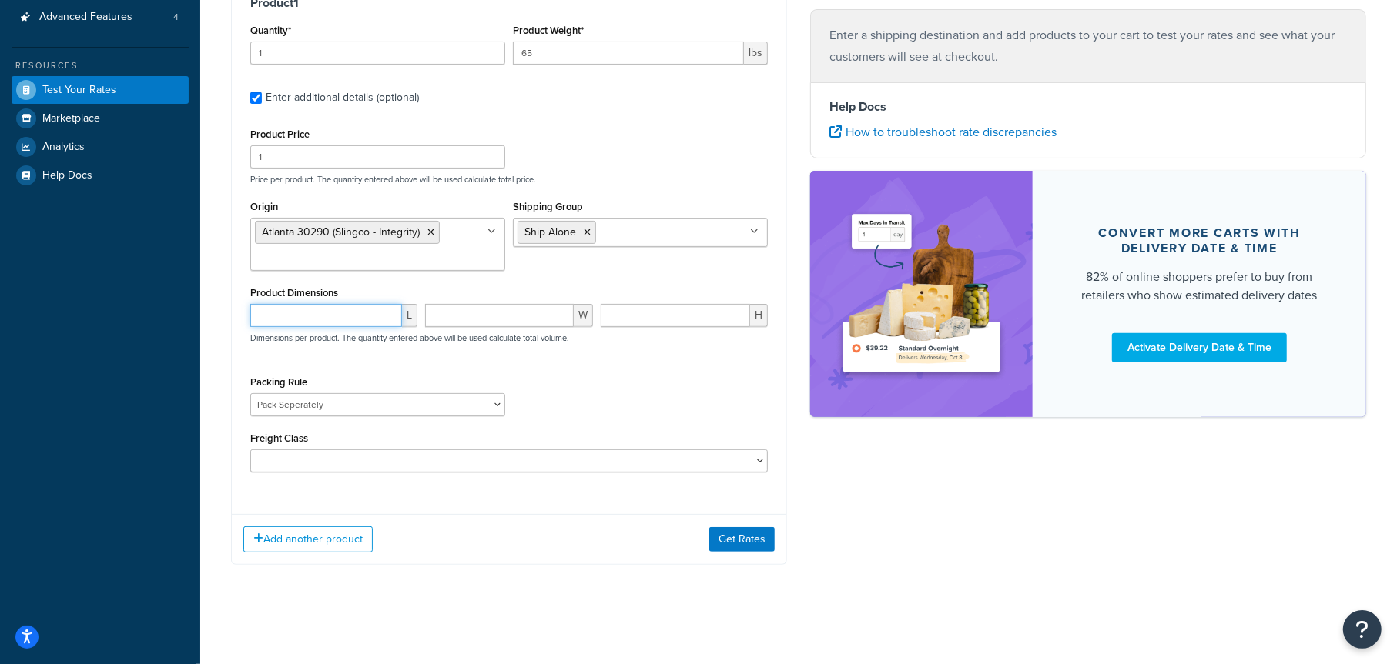
click at [320, 320] on input "number" at bounding box center [326, 315] width 152 height 23
type input "13"
click at [454, 316] on input "number" at bounding box center [499, 315] width 148 height 23
type input "13"
click at [627, 319] on input "number" at bounding box center [675, 315] width 149 height 23
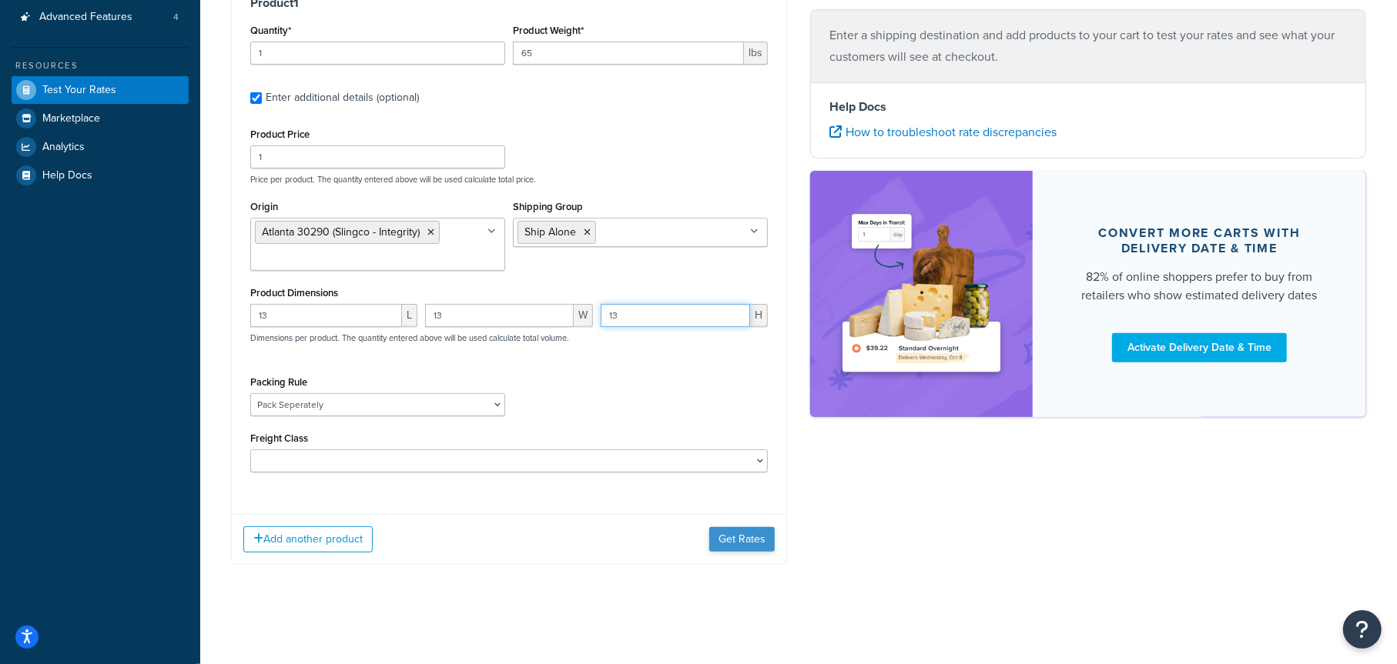
type input "13"
click at [748, 538] on button "Get Rates" at bounding box center [741, 539] width 65 height 25
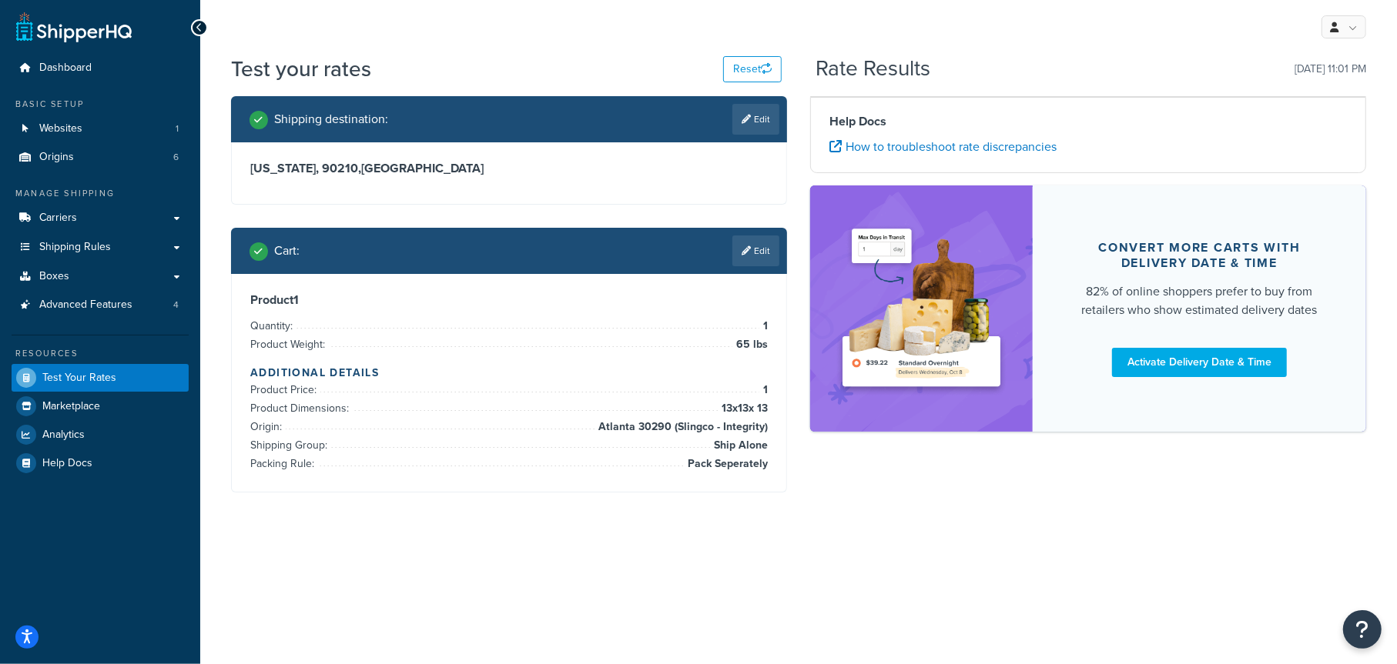
scroll to position [0, 0]
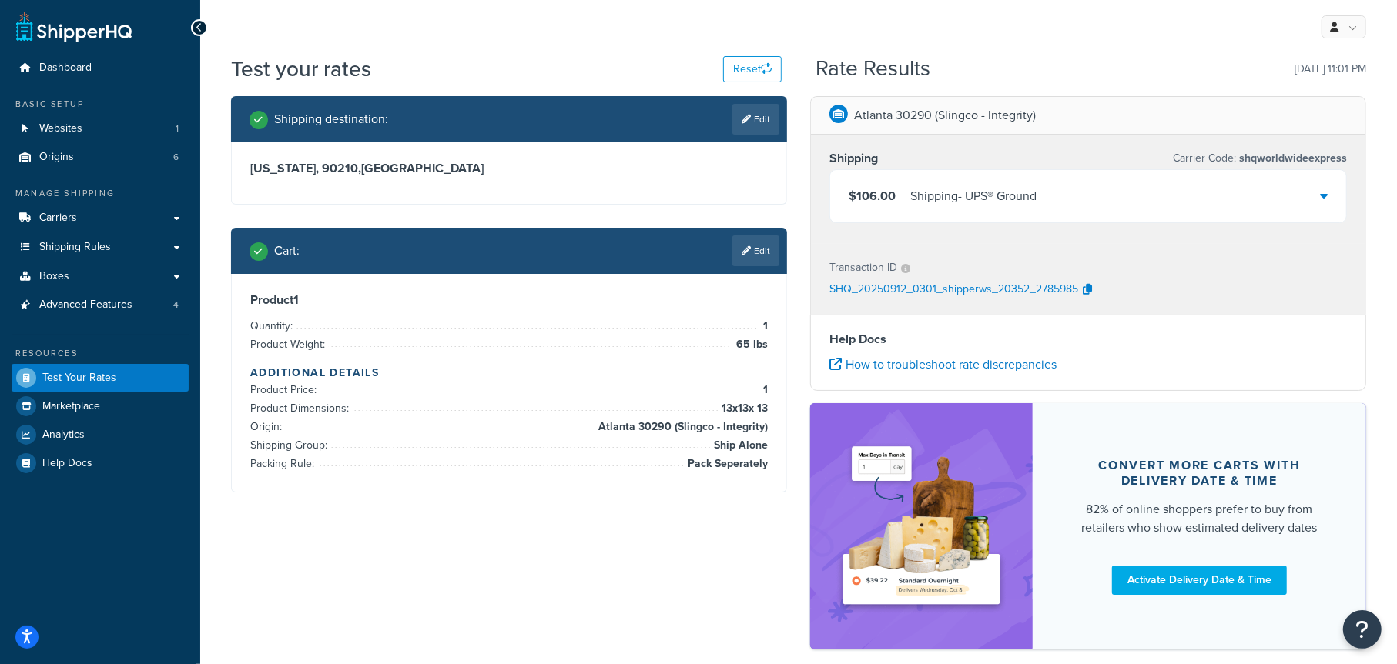
click at [925, 201] on div "Shipping - UPS® Ground" at bounding box center [973, 197] width 126 height 22
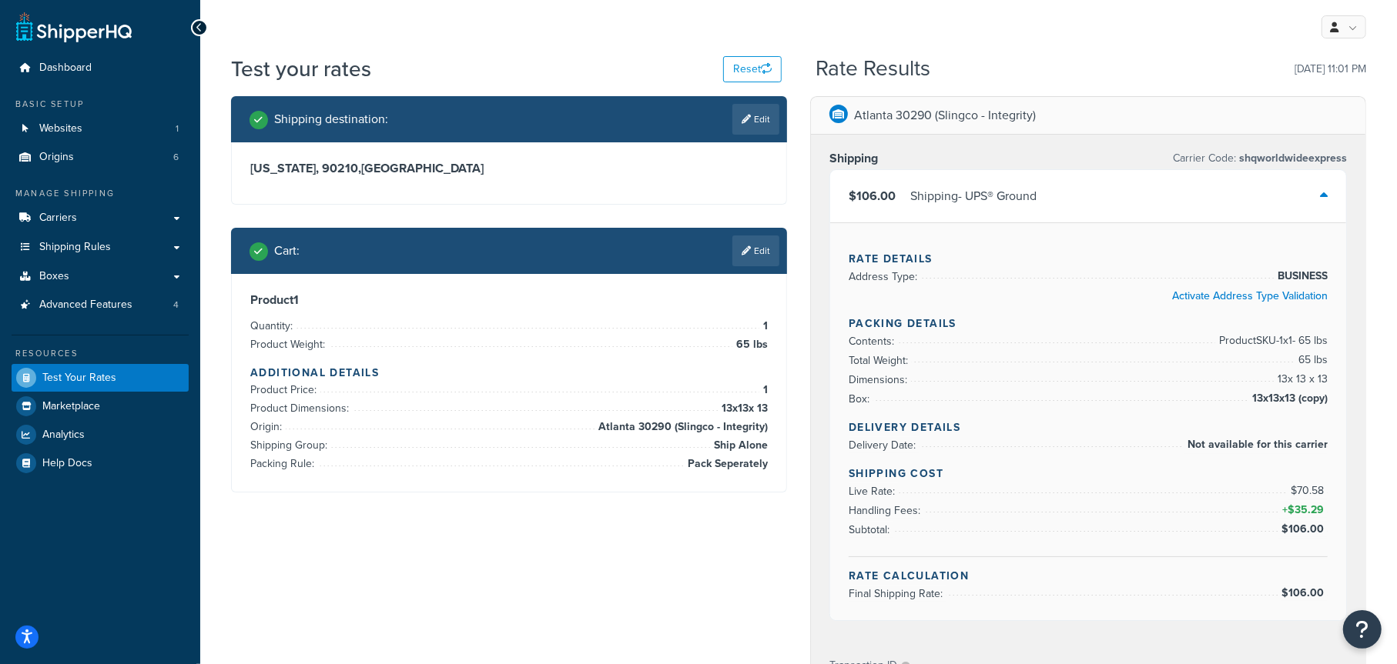
scroll to position [77, 0]
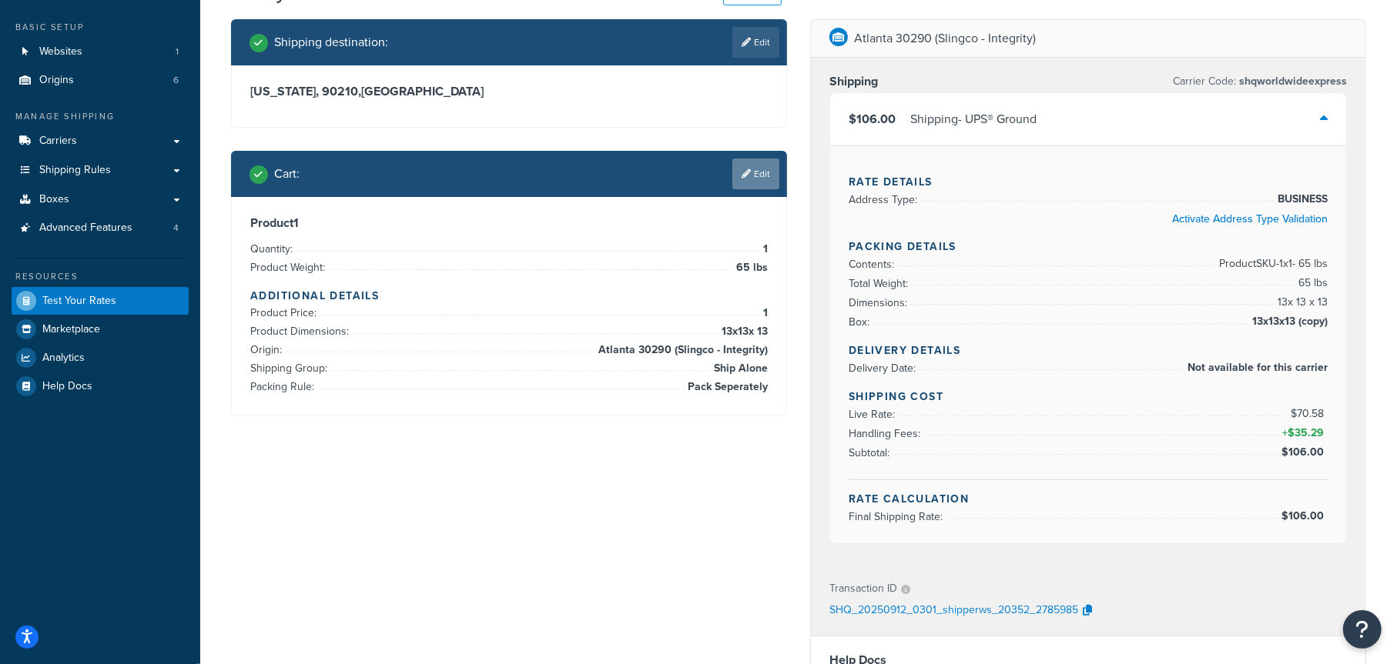
click at [758, 179] on link "Edit" at bounding box center [755, 174] width 47 height 31
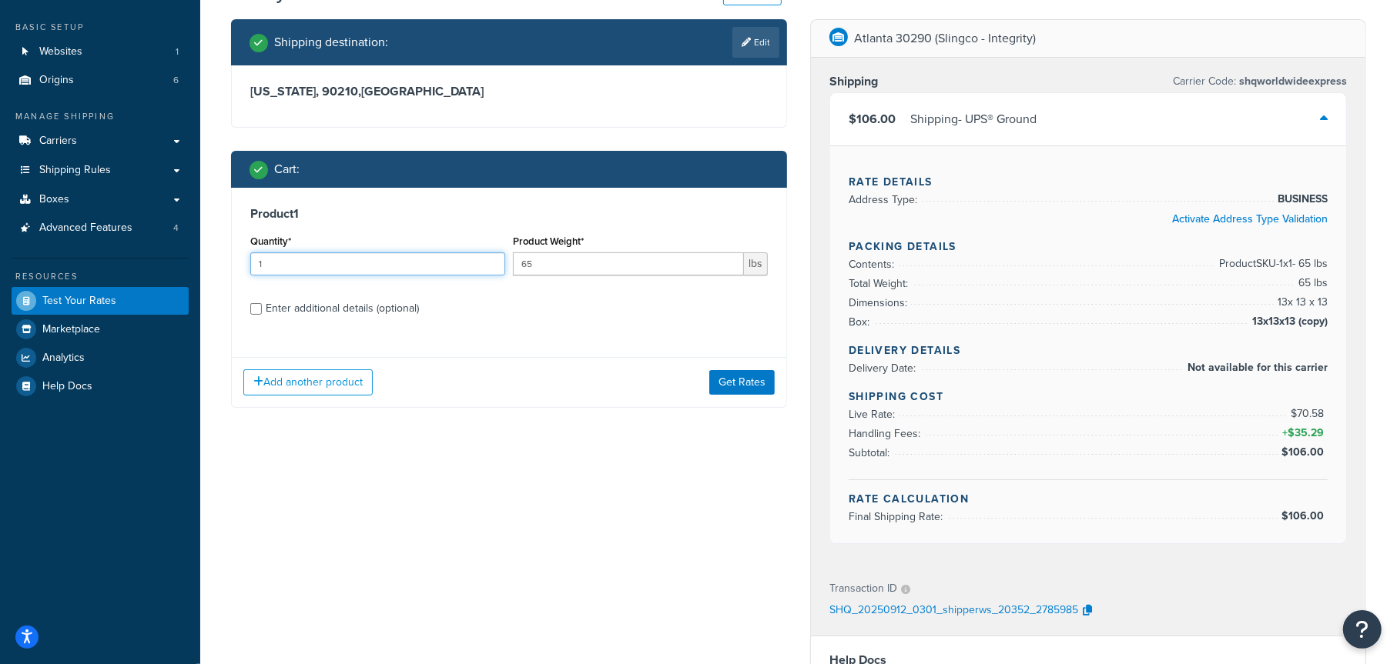
drag, startPoint x: 286, startPoint y: 266, endPoint x: 239, endPoint y: 266, distance: 46.2
click at [239, 266] on div "Product 1 Quantity* 1 Product Weight* 65 lbs Enter additional details (optional)" at bounding box center [509, 267] width 554 height 158
type input "2"
click at [751, 384] on button "Get Rates" at bounding box center [741, 382] width 65 height 25
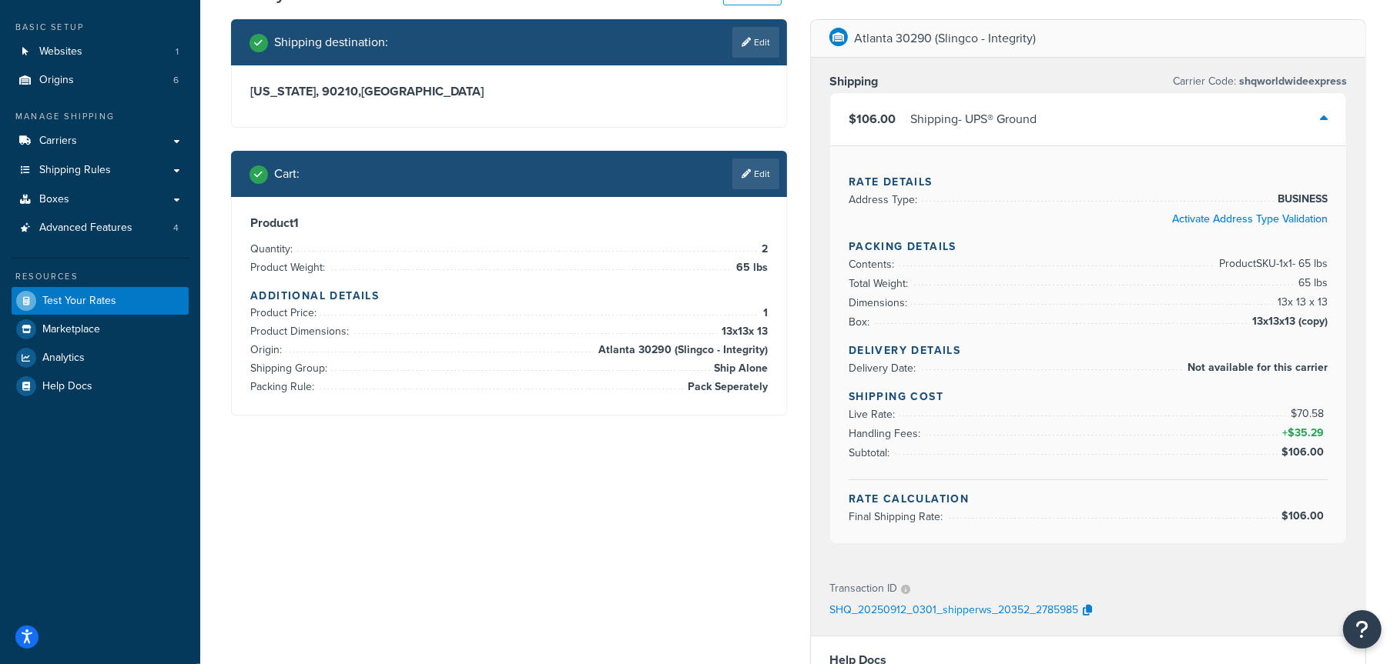
scroll to position [0, 0]
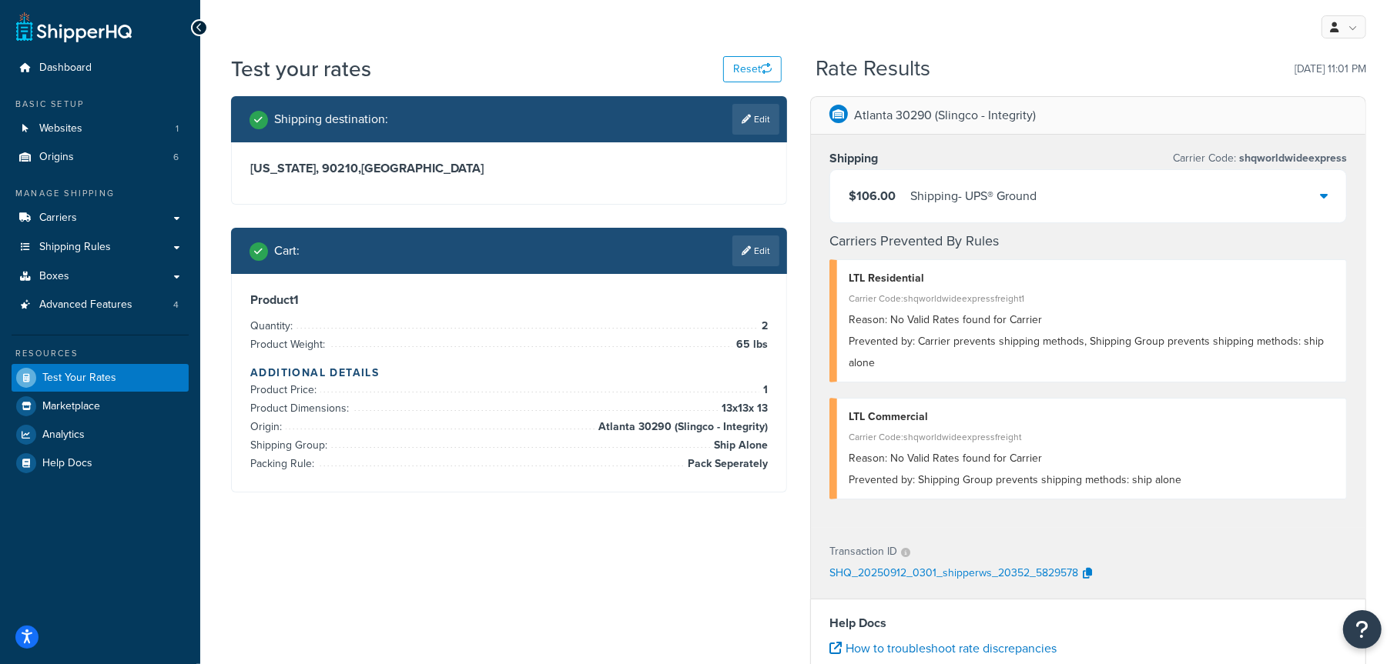
click at [1185, 199] on div "$106.00 Shipping - UPS® Ground" at bounding box center [1088, 196] width 516 height 52
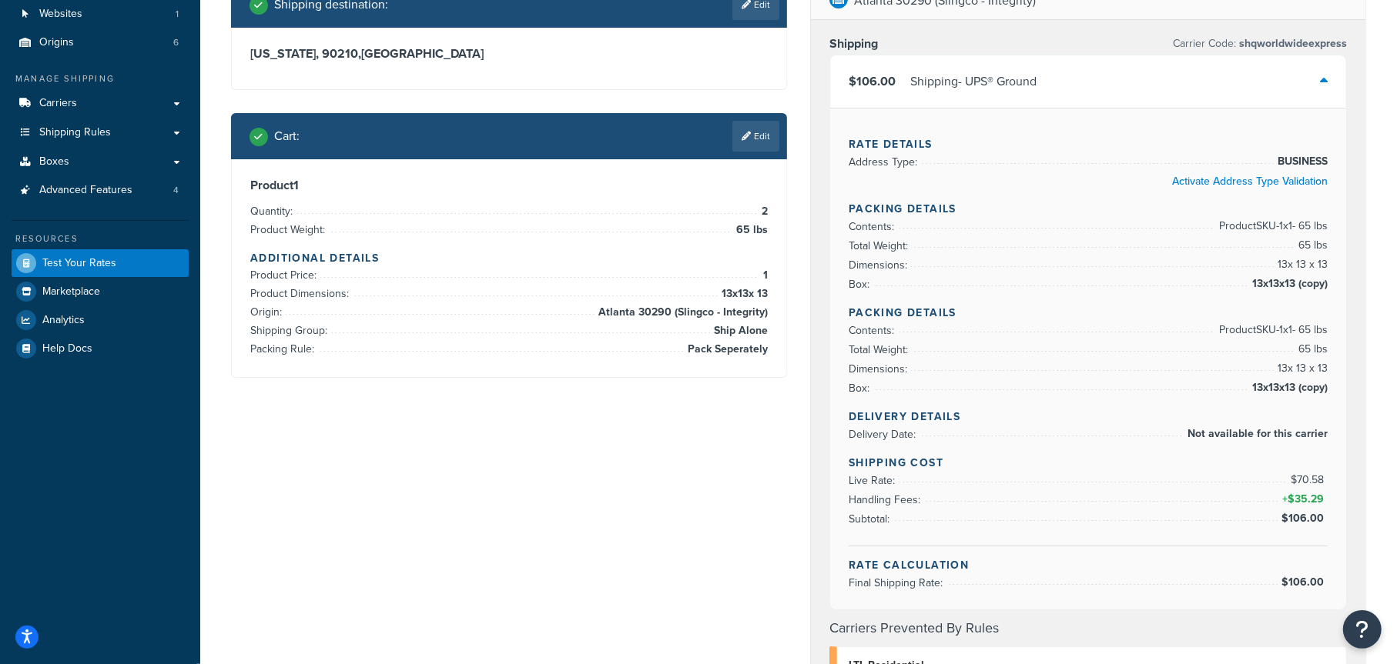
scroll to position [77, 0]
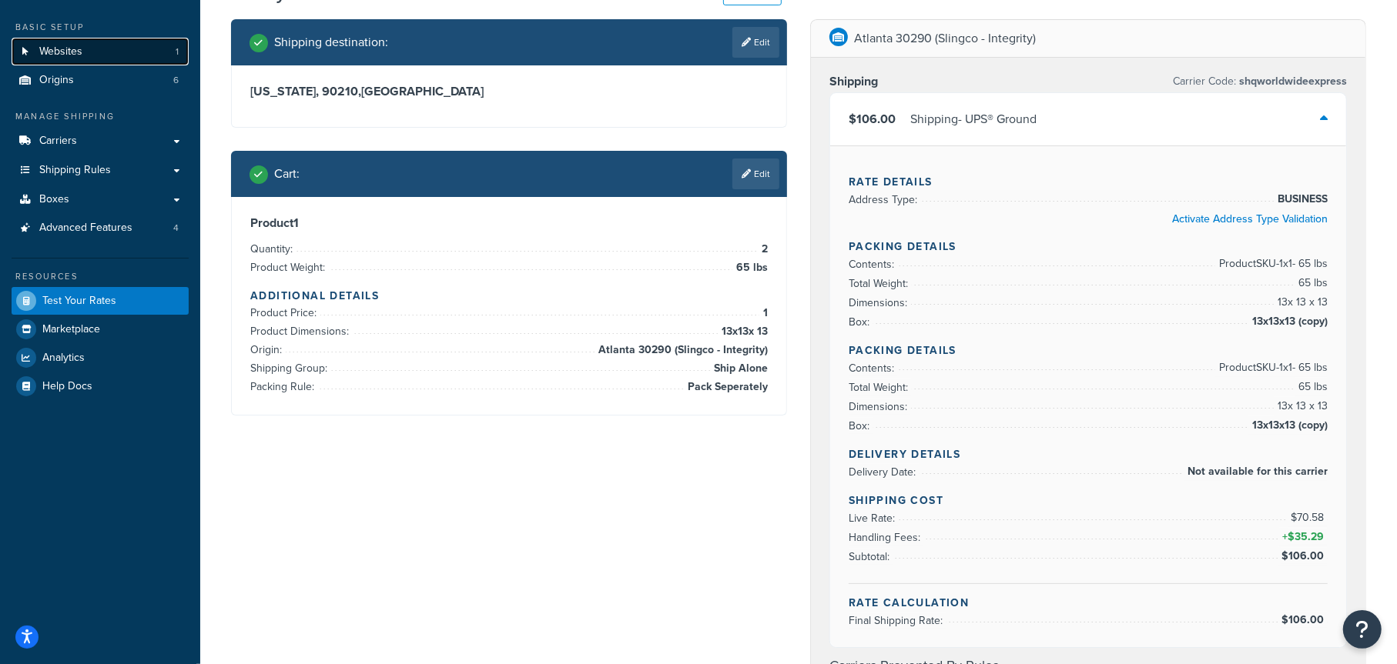
click at [74, 49] on span "Websites" at bounding box center [60, 51] width 43 height 13
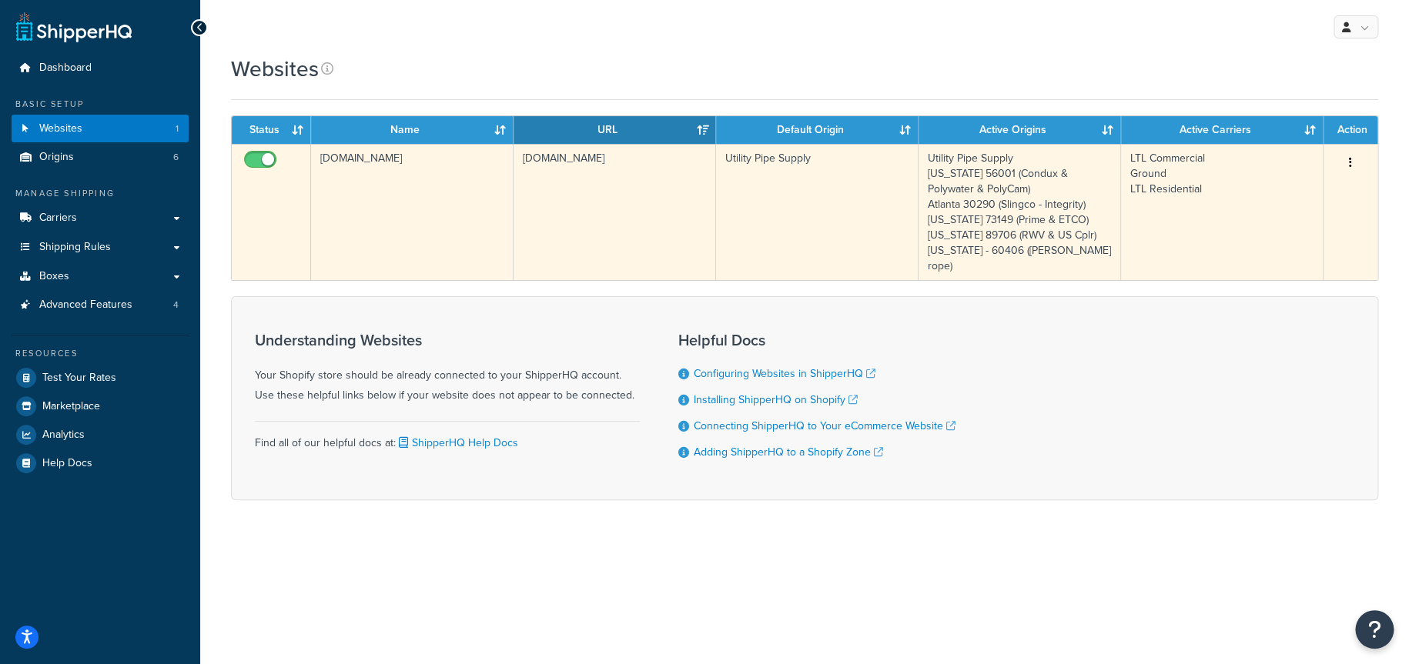
click at [252, 157] on input "checkbox" at bounding box center [262, 163] width 42 height 19
checkbox input "false"
